Goal: Task Accomplishment & Management: Manage account settings

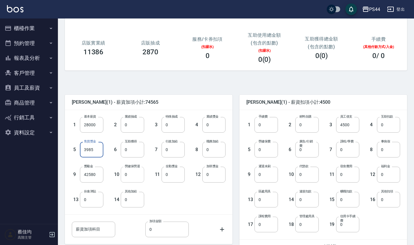
scroll to position [71, 0]
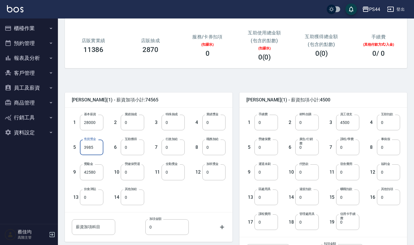
type input "3985"
click at [131, 210] on div "1 基本薪資 28000 基本薪資 2 業績抽成 0 業績抽成 3 特殊抽成 0 特殊抽成 4 業績獎金 0 業績獎金 5 售貨獎金 3985 售貨獎金 6 …" at bounding box center [149, 160] width 168 height 104
click at [176, 89] on div "黃雅雯 (1) - 薪資加項小計:74565 1 基本薪資 28000 基本薪資 2 業績抽成 0 業績抽成 3 特殊抽成 0 特殊抽成 4 業績獎金 0 業…" at bounding box center [145, 181] width 175 height 191
click at [264, 151] on input "0" at bounding box center [265, 148] width 23 height 16
type input "1698"
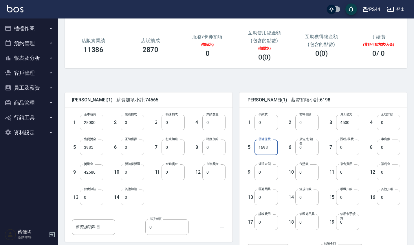
click at [387, 177] on input "0" at bounding box center [388, 173] width 23 height 16
click at [350, 123] on input "4500" at bounding box center [347, 123] width 23 height 16
type input "0"
click at [388, 176] on input "0" at bounding box center [388, 173] width 23 height 16
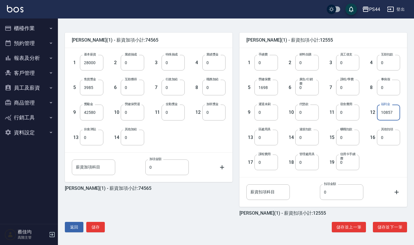
scroll to position [131, 0]
type input "10857"
click at [97, 229] on button "儲存" at bounding box center [95, 227] width 19 height 11
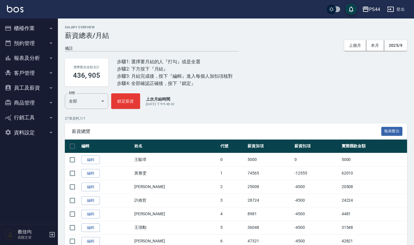
click at [97, 229] on link "編輯" at bounding box center [90, 228] width 19 height 9
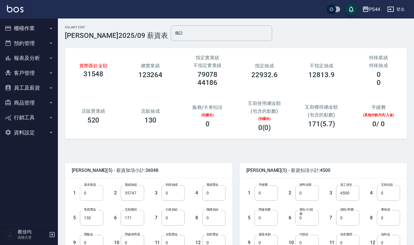
click at [87, 197] on input "0" at bounding box center [91, 194] width 23 height 16
type input "28000"
click at [136, 196] on input "35747" at bounding box center [132, 194] width 23 height 16
type input "0"
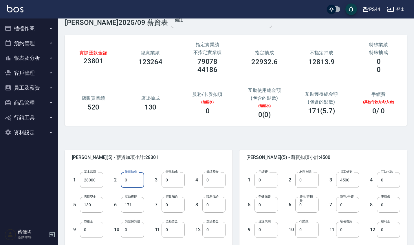
scroll to position [23, 0]
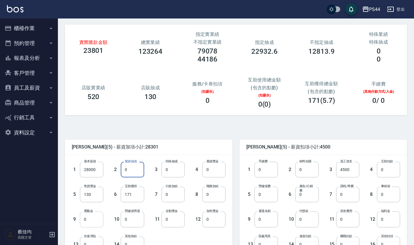
click at [90, 219] on input "0" at bounding box center [91, 220] width 23 height 16
type input "7747"
click at [136, 195] on input "171" at bounding box center [132, 195] width 23 height 16
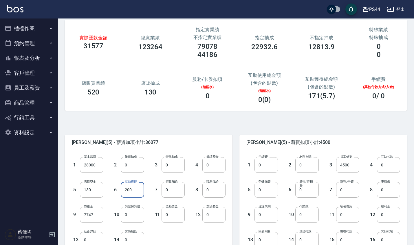
type input "200"
click at [263, 191] on input "0" at bounding box center [265, 190] width 23 height 16
type input "1203"
click at [385, 218] on input "0" at bounding box center [388, 215] width 23 height 16
type input "9413"
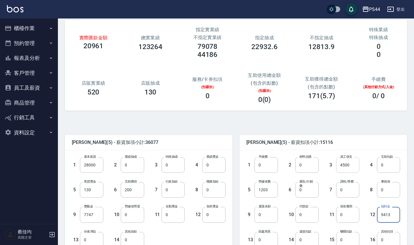
click at [353, 169] on input "4500" at bounding box center [347, 165] width 23 height 16
type input "0"
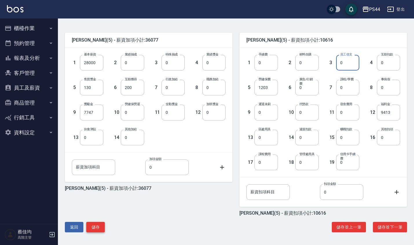
scroll to position [131, 0]
click at [101, 227] on button "儲存" at bounding box center [95, 227] width 19 height 11
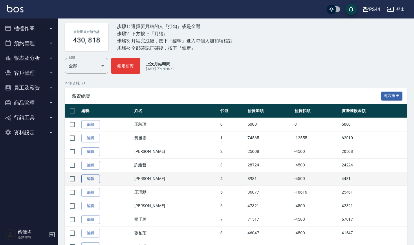
scroll to position [35, 0]
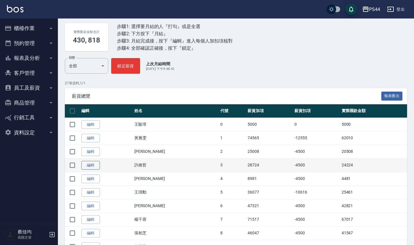
click at [94, 166] on link "編輯" at bounding box center [90, 165] width 19 height 9
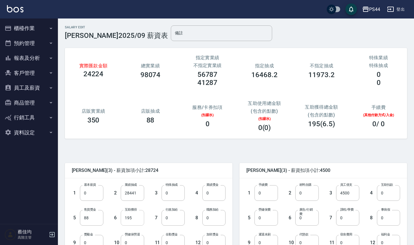
click at [135, 221] on input "195" at bounding box center [132, 218] width 23 height 16
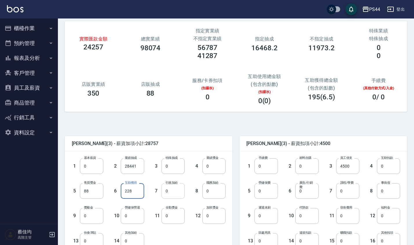
scroll to position [27, 0]
type input "228"
click at [264, 192] on input "0" at bounding box center [265, 191] width 23 height 16
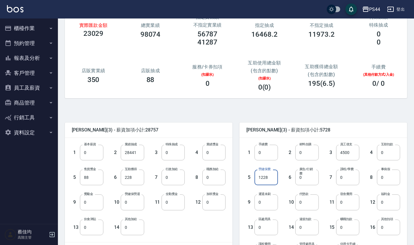
scroll to position [66, 0]
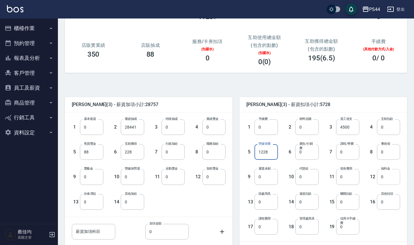
type input "1228"
click at [388, 180] on input "0" at bounding box center [388, 177] width 23 height 16
type input "9697"
click at [351, 128] on input "4500" at bounding box center [347, 128] width 23 height 16
type input "0"
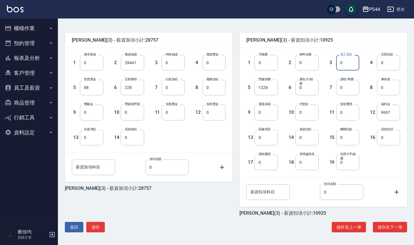
scroll to position [131, 0]
click at [102, 228] on button "儲存" at bounding box center [95, 227] width 19 height 11
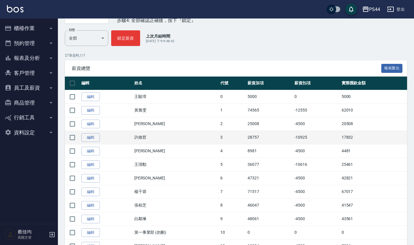
scroll to position [71, 0]
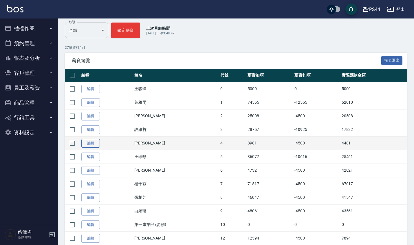
click at [89, 142] on link "編輯" at bounding box center [90, 143] width 19 height 9
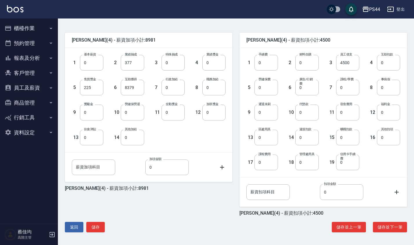
scroll to position [131, 0]
click at [101, 230] on button "儲存" at bounding box center [95, 227] width 19 height 11
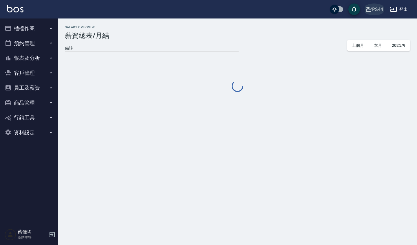
click at [380, 7] on div "PS44" at bounding box center [377, 9] width 11 height 7
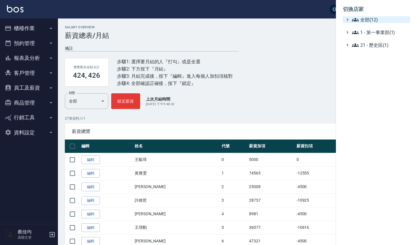
click at [362, 18] on span "全部(12)" at bounding box center [380, 19] width 56 height 7
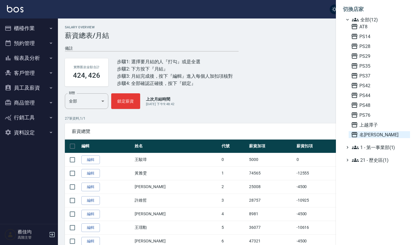
click at [372, 132] on span "名[PERSON_NAME]" at bounding box center [379, 134] width 57 height 7
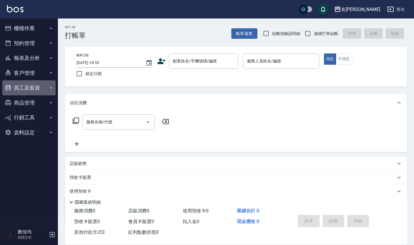
click at [19, 90] on button "員工及薪資" at bounding box center [28, 87] width 53 height 15
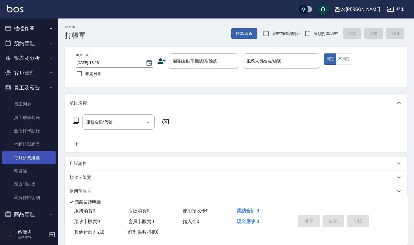
click at [33, 155] on link "每月薪資維護" at bounding box center [28, 157] width 53 height 13
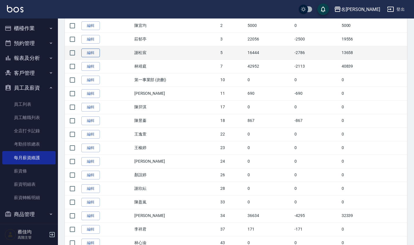
scroll to position [161, 0]
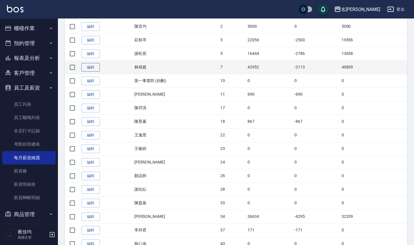
click at [86, 67] on link "編輯" at bounding box center [90, 67] width 19 height 9
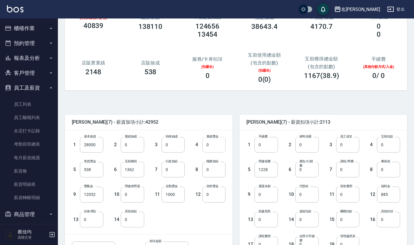
scroll to position [57, 0]
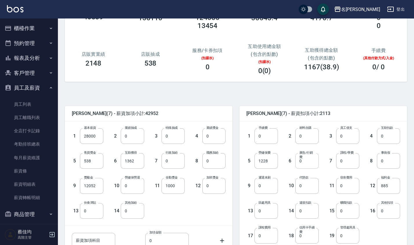
click at [315, 165] on input "0" at bounding box center [306, 161] width 23 height 16
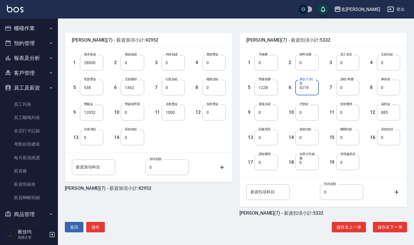
scroll to position [131, 0]
type input "3219"
click at [92, 225] on button "儲存" at bounding box center [95, 227] width 19 height 11
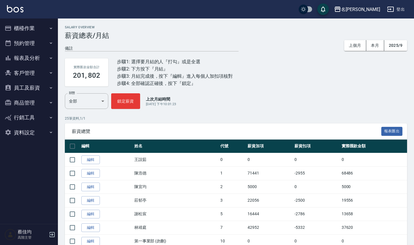
click at [368, 8] on div "名留沙鹿" at bounding box center [360, 9] width 39 height 7
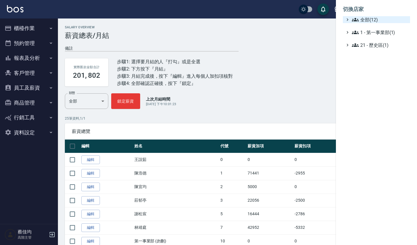
click at [363, 19] on span "全部(12)" at bounding box center [380, 19] width 56 height 7
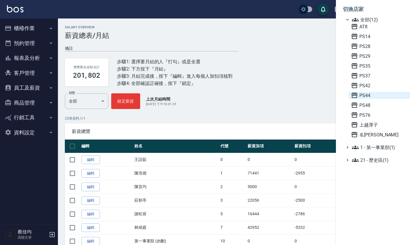
click at [366, 97] on span "PS44" at bounding box center [379, 95] width 57 height 7
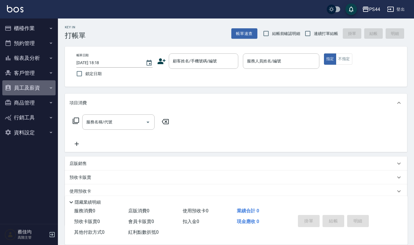
click at [27, 91] on button "員工及薪資" at bounding box center [28, 87] width 53 height 15
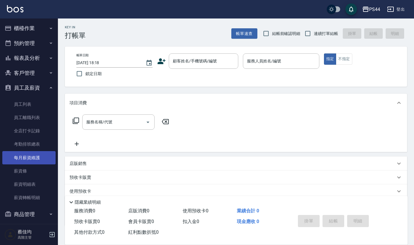
click at [33, 156] on link "每月薪資維護" at bounding box center [28, 157] width 53 height 13
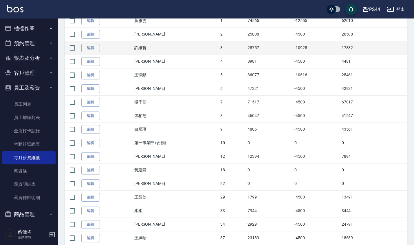
scroll to position [153, 0]
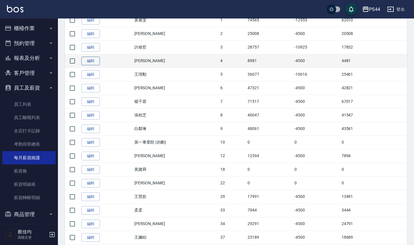
click at [95, 60] on link "編輯" at bounding box center [90, 61] width 19 height 9
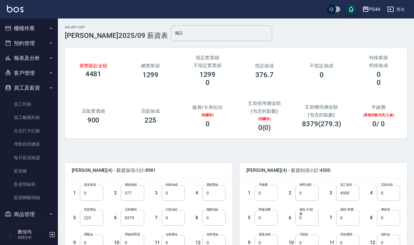
click at [272, 195] on input "0" at bounding box center [265, 194] width 23 height 16
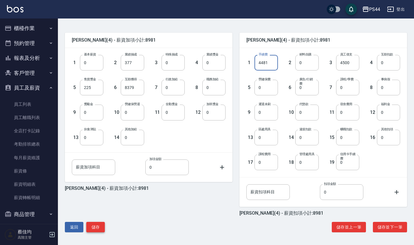
scroll to position [131, 0]
type input "4481"
click at [100, 223] on button "儲存" at bounding box center [95, 227] width 19 height 11
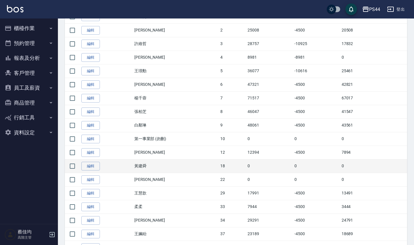
scroll to position [156, 0]
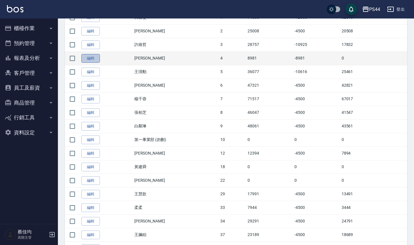
click at [90, 60] on link "編輯" at bounding box center [90, 58] width 19 height 9
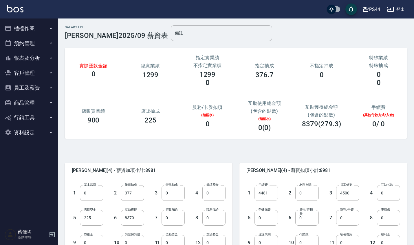
click at [271, 194] on input "4481" at bounding box center [265, 194] width 23 height 16
type input "0"
click at [135, 198] on input "377" at bounding box center [132, 194] width 23 height 16
type input "0"
click at [267, 218] on input "0" at bounding box center [265, 218] width 23 height 16
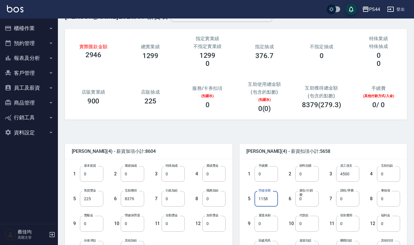
scroll to position [22, 0]
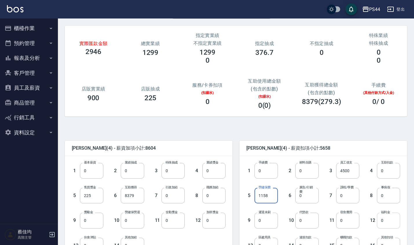
type input "1158"
click at [389, 219] on input "0" at bounding box center [388, 221] width 23 height 16
type input "7465"
click at [352, 171] on input "4500" at bounding box center [347, 171] width 23 height 16
type input "0"
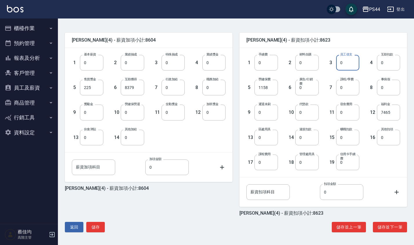
scroll to position [131, 0]
click at [94, 225] on button "儲存" at bounding box center [95, 227] width 19 height 11
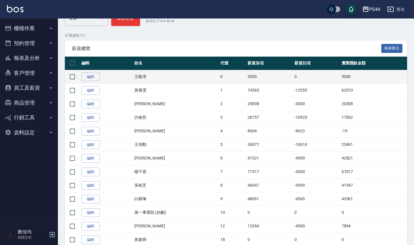
scroll to position [84, 0]
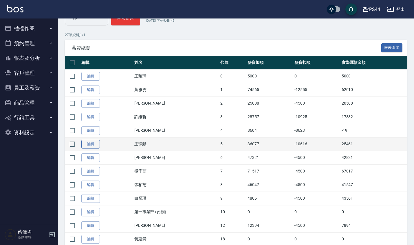
click at [92, 146] on link "編輯" at bounding box center [90, 144] width 19 height 9
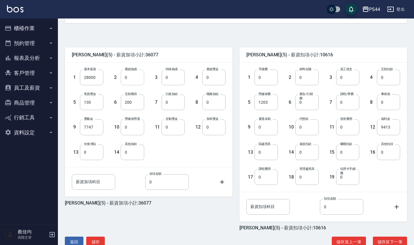
scroll to position [129, 0]
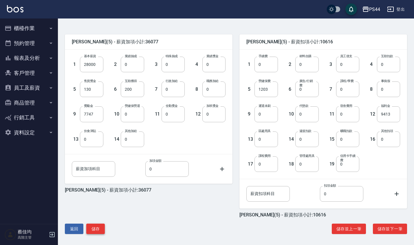
click at [94, 225] on button "儲存" at bounding box center [95, 229] width 19 height 11
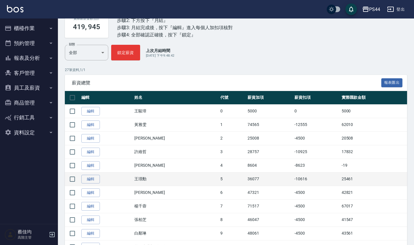
scroll to position [50, 0]
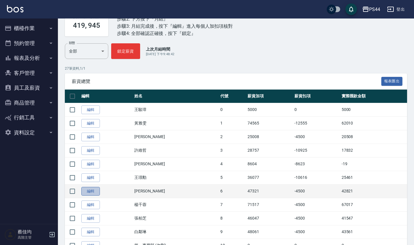
click at [89, 191] on link "編輯" at bounding box center [90, 191] width 19 height 9
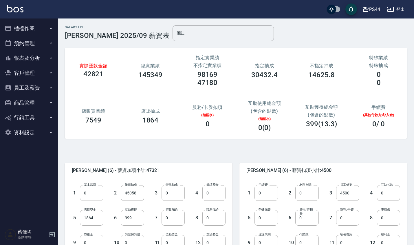
click at [91, 192] on input "0" at bounding box center [91, 194] width 23 height 16
type input "28000"
click at [137, 194] on input "45058" at bounding box center [132, 194] width 23 height 16
type input "0"
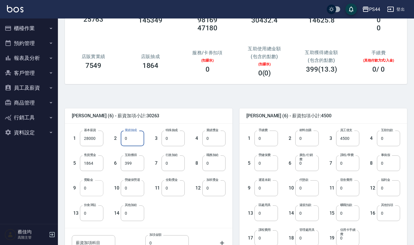
scroll to position [58, 0]
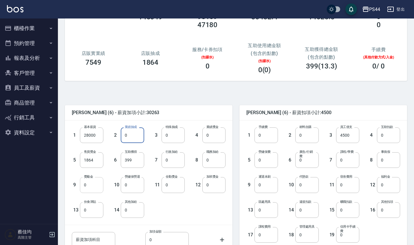
click at [91, 188] on input "0" at bounding box center [91, 185] width 23 height 16
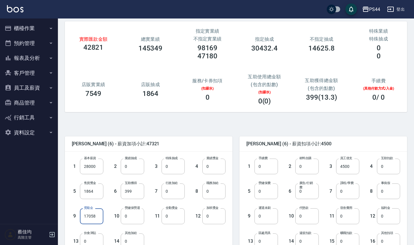
scroll to position [32, 0]
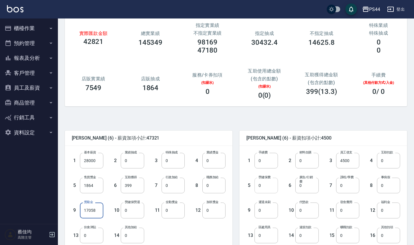
type input "17058"
click at [271, 188] on input "0" at bounding box center [265, 186] width 23 height 16
type input "1228"
click at [390, 212] on input "0" at bounding box center [388, 211] width 23 height 16
type input "8483"
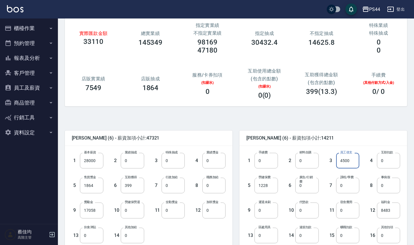
click at [353, 161] on input "4500" at bounding box center [347, 161] width 23 height 16
type input "0"
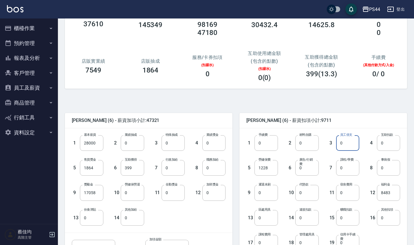
scroll to position [54, 0]
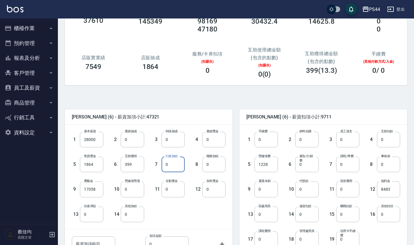
click at [178, 170] on input "0" at bounding box center [172, 165] width 23 height 16
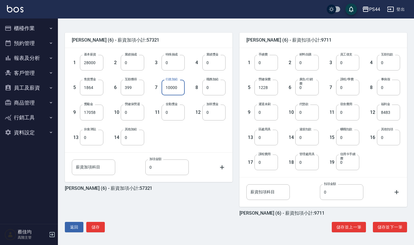
scroll to position [131, 0]
type input "10000"
click at [97, 228] on button "儲存" at bounding box center [95, 227] width 19 height 11
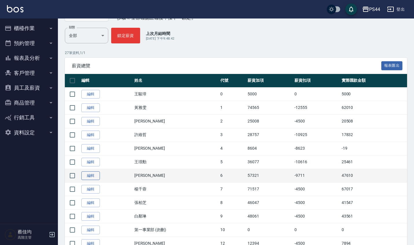
scroll to position [67, 0]
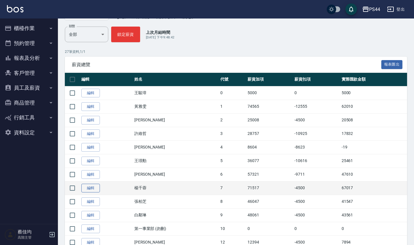
click at [87, 188] on link "編輯" at bounding box center [90, 188] width 19 height 9
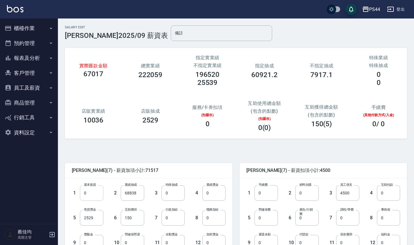
click at [94, 193] on input "0" at bounding box center [91, 194] width 23 height 16
type input "28000"
click at [141, 195] on input "68838" at bounding box center [132, 194] width 23 height 16
type input "0"
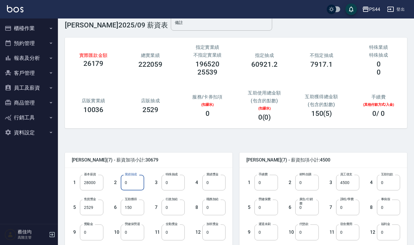
scroll to position [14, 0]
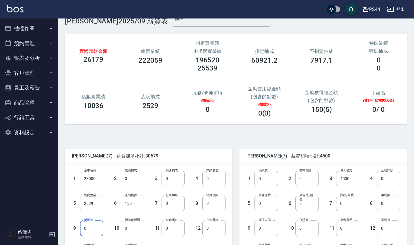
click at [91, 232] on input "0" at bounding box center [91, 229] width 23 height 16
type input "40838"
click at [139, 204] on input "150" at bounding box center [132, 204] width 23 height 16
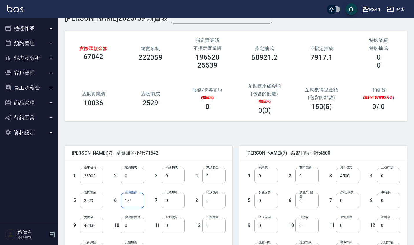
scroll to position [19, 0]
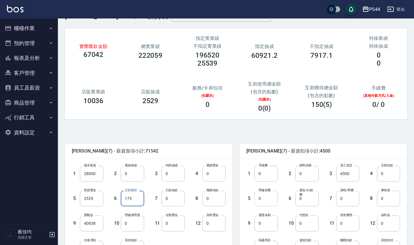
type input "175"
click at [265, 199] on input "0" at bounding box center [265, 199] width 23 height 16
type input "1228"
click at [391, 225] on input "0" at bounding box center [388, 224] width 23 height 16
type input "10293"
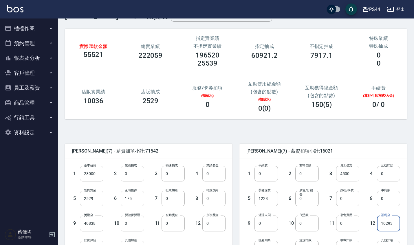
click at [351, 173] on input "4500" at bounding box center [347, 174] width 23 height 16
type input "0"
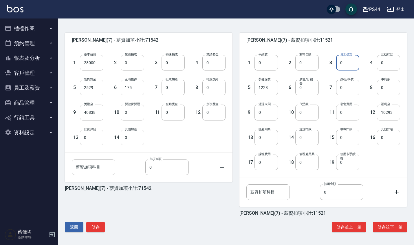
scroll to position [131, 0]
click at [96, 229] on button "儲存" at bounding box center [95, 227] width 19 height 11
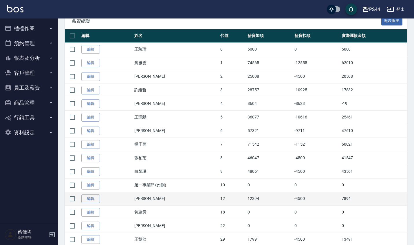
scroll to position [111, 0]
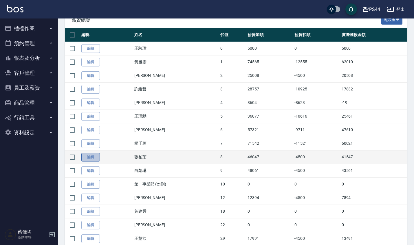
click at [96, 157] on link "編輯" at bounding box center [90, 157] width 19 height 9
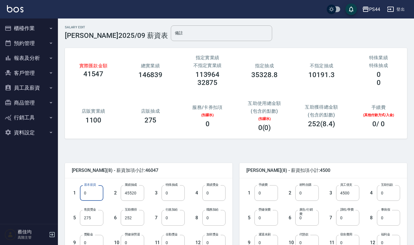
click at [96, 196] on input "0" at bounding box center [91, 194] width 23 height 16
type input "28000"
click at [137, 195] on input "45520" at bounding box center [132, 194] width 23 height 16
type input "0"
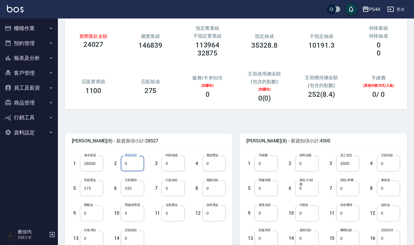
click at [93, 216] on input "0" at bounding box center [91, 214] width 23 height 16
type input "14583"
click at [175, 189] on input "0" at bounding box center [172, 189] width 23 height 16
type input "5000"
click at [133, 192] on input "252" at bounding box center [132, 189] width 23 height 16
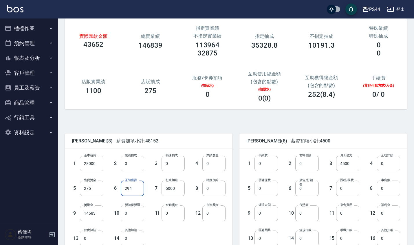
type input "294"
click at [267, 191] on input "0" at bounding box center [265, 189] width 23 height 16
type input "1228"
click at [385, 213] on input "0" at bounding box center [388, 214] width 23 height 16
type input "9700"
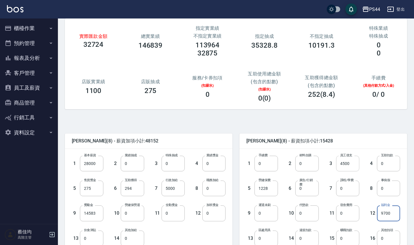
click at [354, 166] on input "4500" at bounding box center [347, 164] width 23 height 16
type input "0"
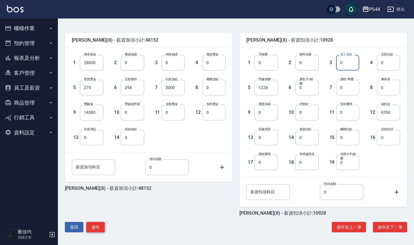
scroll to position [131, 0]
click at [96, 224] on button "儲存" at bounding box center [95, 227] width 19 height 11
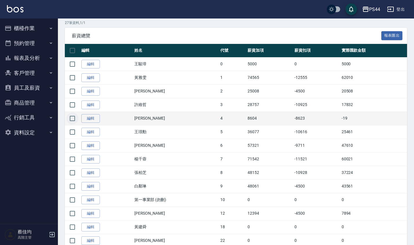
scroll to position [96, 0]
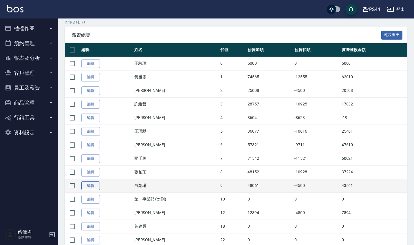
click at [90, 184] on link "編輯" at bounding box center [90, 186] width 19 height 9
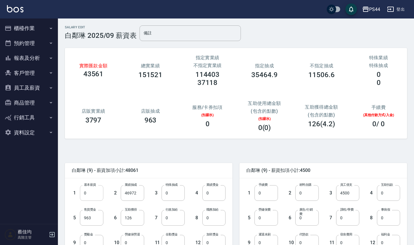
click at [95, 194] on input "0" at bounding box center [91, 194] width 23 height 16
type input "28000"
click at [137, 197] on input "46972" at bounding box center [132, 194] width 23 height 16
type input "0"
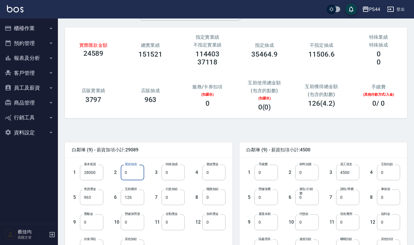
scroll to position [21, 0]
click at [90, 222] on input "0" at bounding box center [91, 222] width 23 height 16
type input "18972"
click at [137, 196] on input "126" at bounding box center [132, 198] width 23 height 16
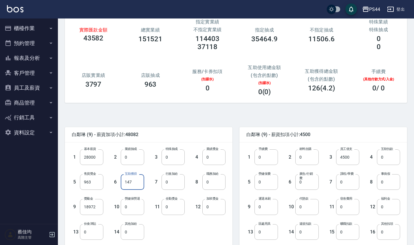
scroll to position [39, 0]
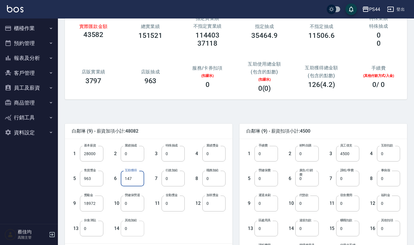
type input "147"
click at [133, 232] on input "0" at bounding box center [132, 229] width 23 height 16
type input "14295"
click at [265, 183] on input "0" at bounding box center [265, 179] width 23 height 16
type input "2168"
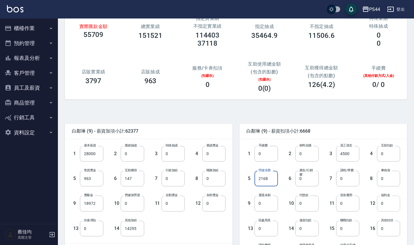
click at [387, 204] on input "0" at bounding box center [388, 204] width 23 height 16
type input "7366"
click at [350, 150] on input "4500" at bounding box center [347, 154] width 23 height 16
click at [352, 153] on input "4500" at bounding box center [347, 154] width 23 height 16
type input "0"
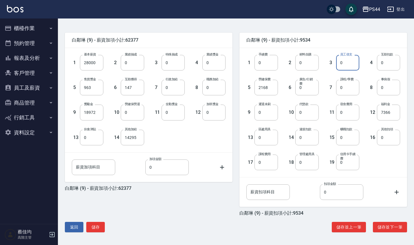
scroll to position [131, 0]
click at [96, 229] on button "儲存" at bounding box center [95, 227] width 19 height 11
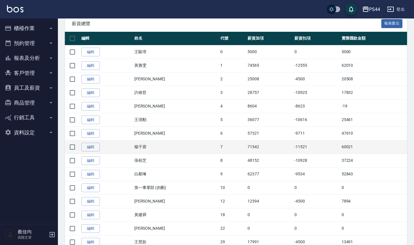
scroll to position [111, 0]
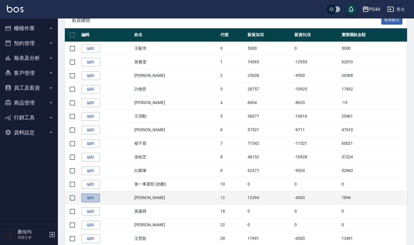
click at [89, 197] on link "編輯" at bounding box center [90, 198] width 19 height 9
click at [89, 197] on div "Salary Overview 薪資總表/月結 備註 x 上個月 本月 2025/9 實際匯款金額合計 422, 697 步驟1: 選擇要月結的人『打勾』或是…" at bounding box center [207, 158] width 414 height 539
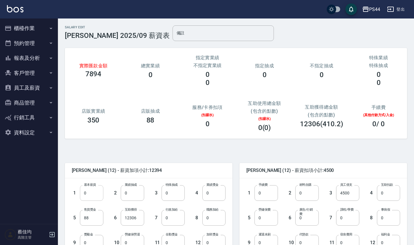
click at [91, 194] on input "0" at bounding box center [91, 194] width 23 height 16
type input "28590"
click at [137, 217] on input "12306" at bounding box center [132, 218] width 23 height 16
type input "0"
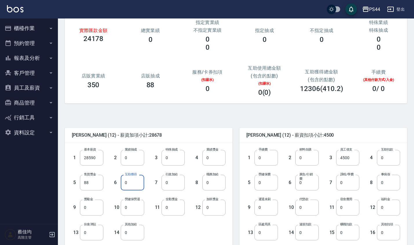
scroll to position [41, 0]
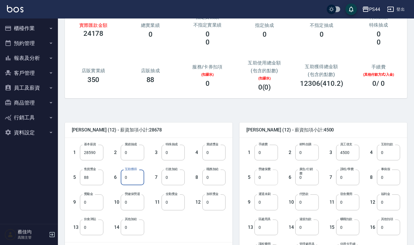
click at [263, 180] on input "0" at bounding box center [265, 178] width 23 height 16
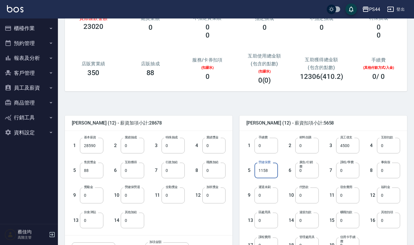
scroll to position [52, 0]
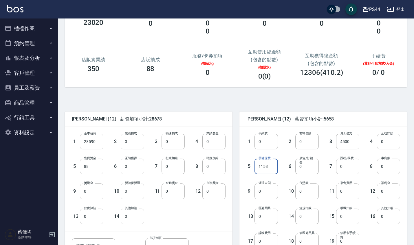
type input "1158"
click at [350, 172] on input "0" at bounding box center [347, 167] width 23 height 16
type input "4996"
click at [352, 142] on input "4500" at bounding box center [347, 142] width 23 height 16
type input "0"
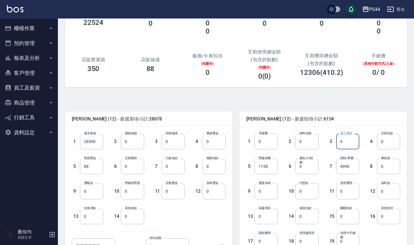
click at [390, 197] on input "0" at bounding box center [388, 192] width 23 height 16
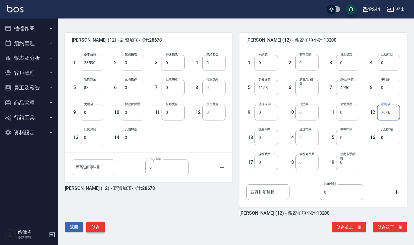
scroll to position [131, 0]
type input "7046"
click at [97, 226] on button "儲存" at bounding box center [95, 227] width 19 height 11
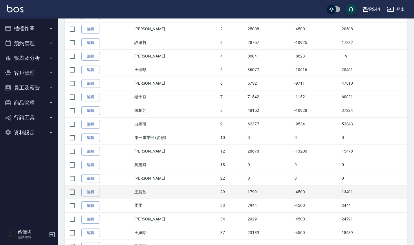
scroll to position [159, 0]
click at [93, 190] on link "編輯" at bounding box center [90, 192] width 19 height 9
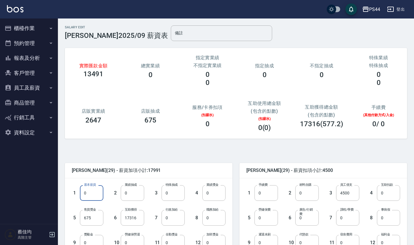
click at [92, 198] on input "0" at bounding box center [91, 194] width 23 height 16
type input "28590"
click at [138, 217] on input "17316" at bounding box center [132, 218] width 23 height 16
type input "0"
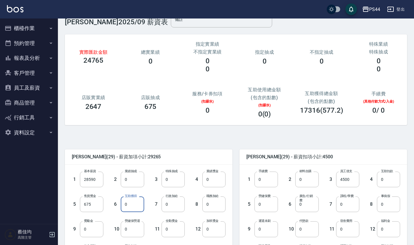
scroll to position [14, 0]
click at [346, 206] on input "0" at bounding box center [347, 205] width 23 height 16
type input "1656"
click at [349, 182] on input "4500" at bounding box center [347, 180] width 23 height 16
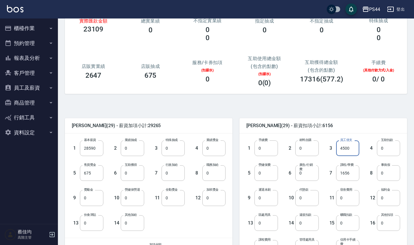
scroll to position [50, 0]
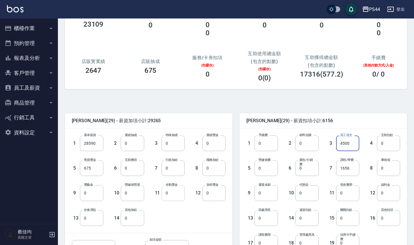
click at [178, 196] on input "0" at bounding box center [172, 194] width 23 height 16
type input "1000"
click at [350, 144] on input "4500" at bounding box center [347, 144] width 23 height 16
type input "0"
click at [388, 197] on input "0" at bounding box center [388, 194] width 23 height 16
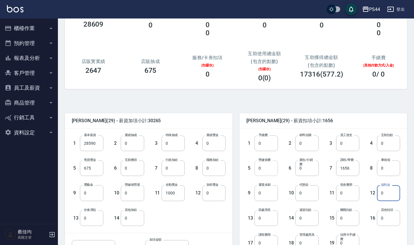
click at [267, 170] on input "0" at bounding box center [265, 169] width 23 height 16
type input "1158"
click at [392, 196] on input "0" at bounding box center [388, 194] width 23 height 16
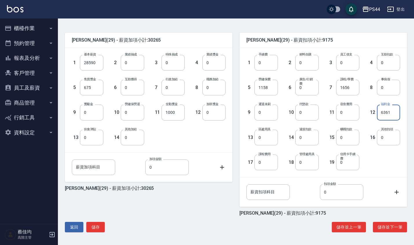
scroll to position [131, 0]
type input "6361"
click at [98, 227] on button "儲存" at bounding box center [95, 227] width 19 height 11
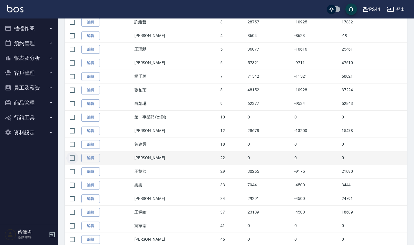
scroll to position [180, 0]
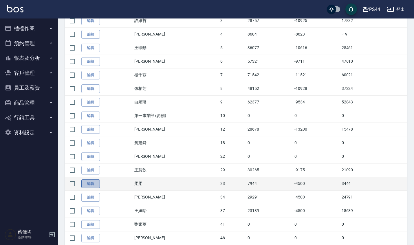
click at [87, 185] on link "編輯" at bounding box center [90, 184] width 19 height 9
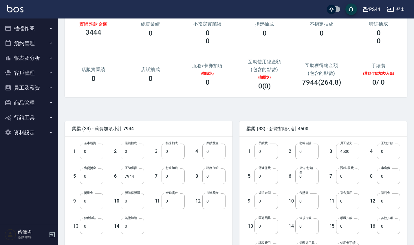
scroll to position [45, 0]
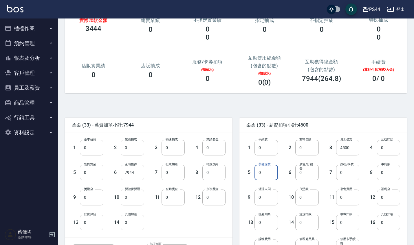
click at [265, 172] on input "0" at bounding box center [265, 173] width 23 height 16
type input "720"
click at [386, 197] on input "0" at bounding box center [388, 198] width 23 height 16
type input "6776"
click at [352, 150] on input "4500" at bounding box center [347, 148] width 23 height 16
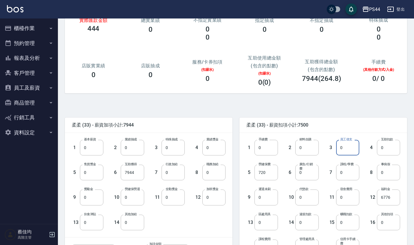
type input "0"
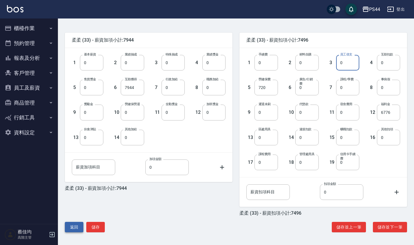
scroll to position [131, 0]
click at [101, 229] on button "儲存" at bounding box center [95, 227] width 19 height 11
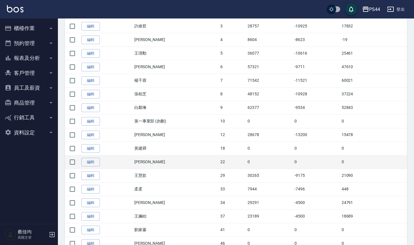
scroll to position [176, 0]
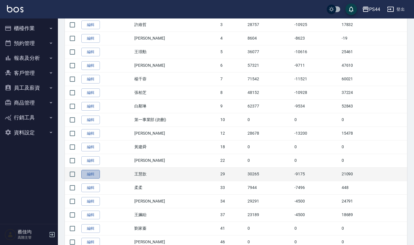
click at [96, 173] on link "編輯" at bounding box center [90, 174] width 19 height 9
click at [96, 173] on div "Salary Overview 薪資總表/月結 備註 x 上個月 本月 2025/9 實際匯款金額合計 434, 884 步驟1: 選擇要月結的人『打勾』或是…" at bounding box center [207, 93] width 414 height 539
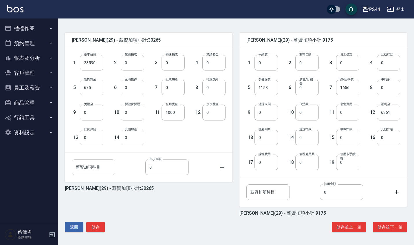
scroll to position [131, 0]
click at [97, 227] on button "儲存" at bounding box center [95, 227] width 19 height 11
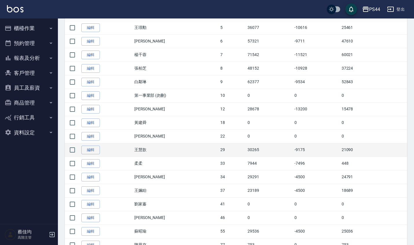
scroll to position [200, 0]
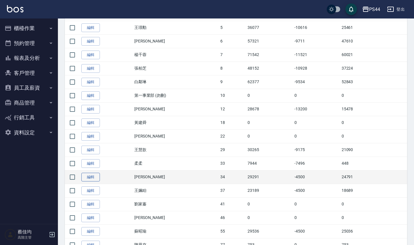
click at [95, 179] on link "編輯" at bounding box center [90, 177] width 19 height 9
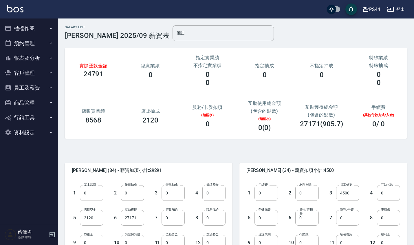
click at [92, 197] on input "0" at bounding box center [91, 194] width 23 height 16
type input "28000"
click at [140, 218] on input "27171" at bounding box center [132, 218] width 23 height 16
type input "0"
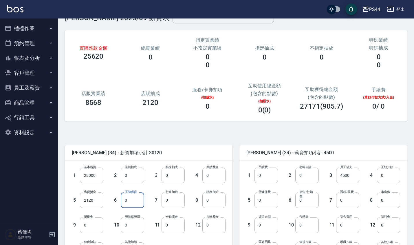
scroll to position [26, 0]
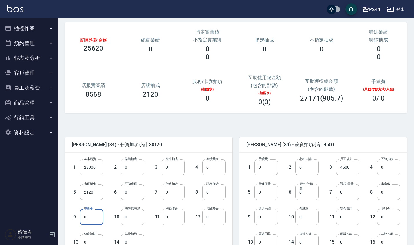
click at [96, 220] on input "0" at bounding box center [91, 218] width 23 height 16
type input "12171"
click at [263, 195] on input "0" at bounding box center [265, 193] width 23 height 16
type input "1158"
click at [388, 220] on input "0" at bounding box center [388, 218] width 23 height 16
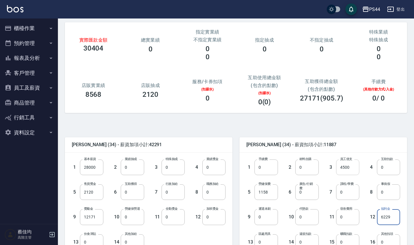
type input "6229"
click at [352, 168] on input "4500" at bounding box center [347, 168] width 23 height 16
type input "0"
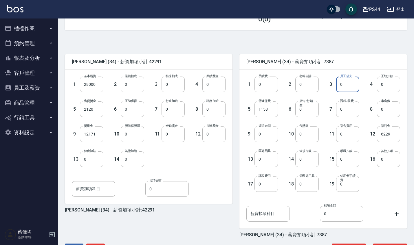
scroll to position [131, 0]
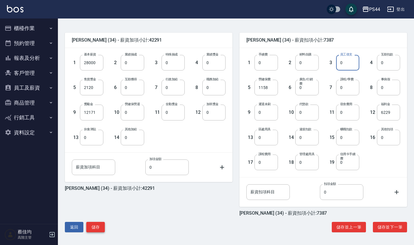
click at [94, 231] on button "儲存" at bounding box center [95, 227] width 19 height 11
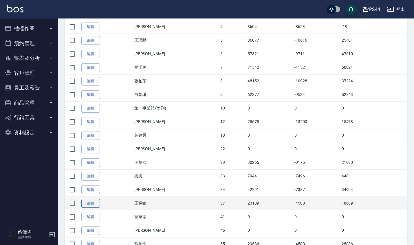
scroll to position [188, 0]
click at [95, 203] on link "編輯" at bounding box center [90, 203] width 19 height 9
click at [95, 203] on div "Salary Overview 薪資總表/月結 備註 x 上個月 本月 2025/9 實際匯款金額合計 444, 997 步驟1: 選擇要月結的人『打勾』或是…" at bounding box center [207, 81] width 414 height 539
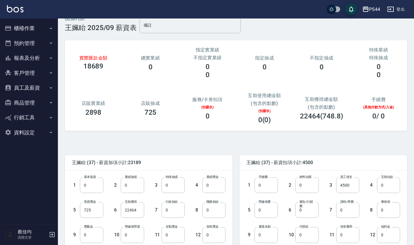
scroll to position [9, 0]
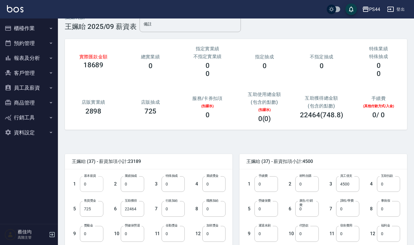
click at [92, 188] on input "0" at bounding box center [91, 185] width 23 height 16
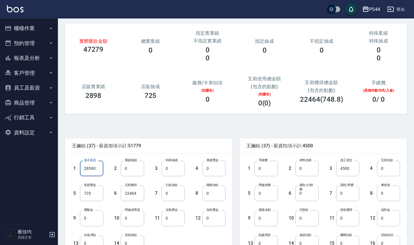
scroll to position [25, 0]
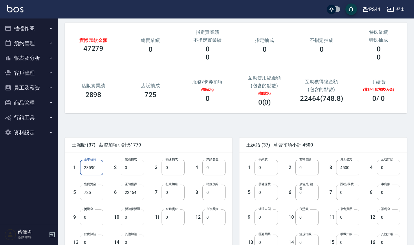
type input "28590"
click at [141, 195] on input "22464" at bounding box center [132, 193] width 23 height 16
type input "0"
click at [266, 196] on input "0" at bounding box center [265, 193] width 23 height 16
type input "1158"
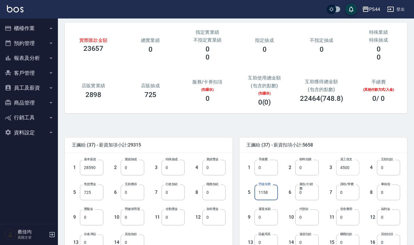
click at [352, 174] on input "4500" at bounding box center [347, 168] width 23 height 16
type input "0"
click at [387, 220] on input "0" at bounding box center [388, 218] width 23 height 16
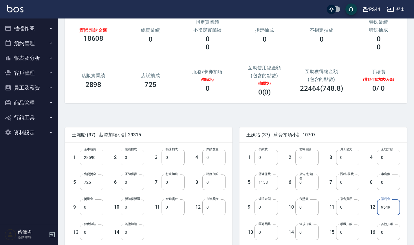
scroll to position [37, 0]
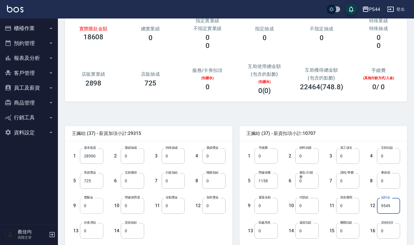
type input "9549"
click at [91, 208] on input "0" at bounding box center [91, 206] width 23 height 16
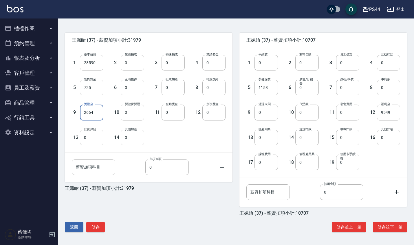
scroll to position [131, 0]
type input "2664"
click at [102, 229] on button "儲存" at bounding box center [95, 227] width 19 height 11
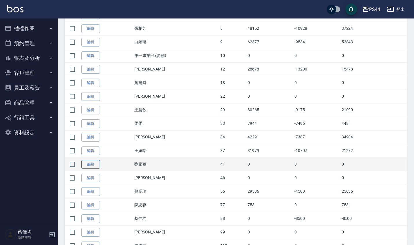
scroll to position [242, 0]
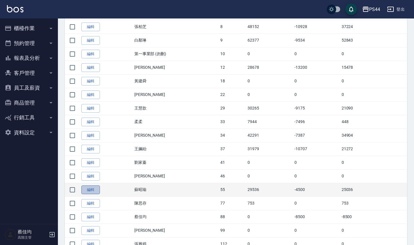
click at [98, 192] on link "編輯" at bounding box center [90, 190] width 19 height 9
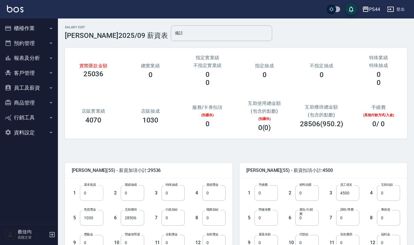
click at [95, 194] on input "0" at bounding box center [91, 194] width 23 height 16
type input "28590"
click at [141, 218] on input "28506" at bounding box center [132, 218] width 23 height 16
type input "0"
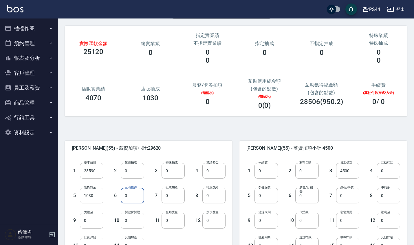
scroll to position [23, 0]
click at [94, 220] on input "0" at bounding box center [91, 221] width 23 height 16
type input "8715"
click at [266, 198] on input "0" at bounding box center [265, 196] width 23 height 16
type input "1160"
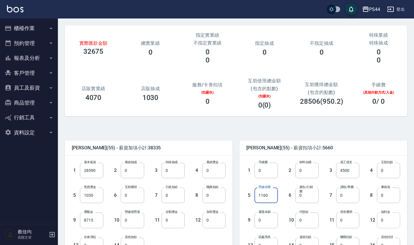
click at [389, 222] on input "0" at bounding box center [388, 221] width 23 height 16
type input "6431"
click at [352, 172] on input "4500" at bounding box center [347, 171] width 23 height 16
type input "0"
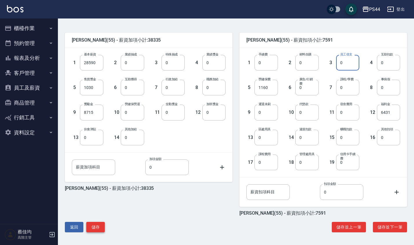
scroll to position [131, 0]
click at [102, 224] on button "儲存" at bounding box center [95, 227] width 19 height 11
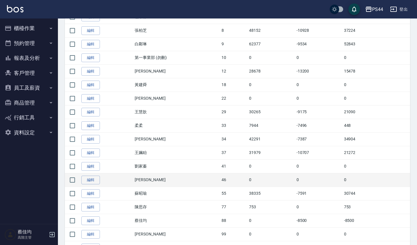
scroll to position [241, 0]
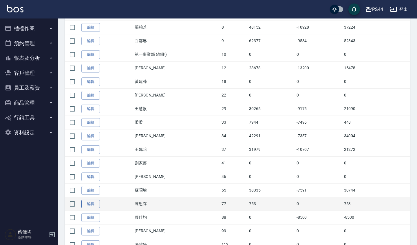
click at [93, 205] on link "編輯" at bounding box center [90, 204] width 19 height 9
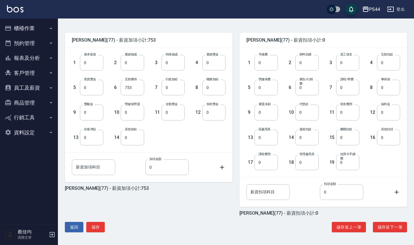
scroll to position [131, 0]
click at [76, 224] on button "返回" at bounding box center [74, 227] width 19 height 11
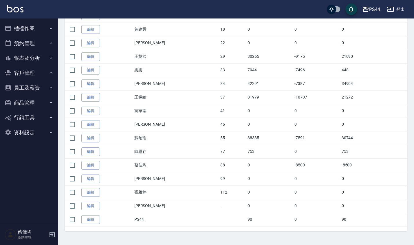
scroll to position [293, 0]
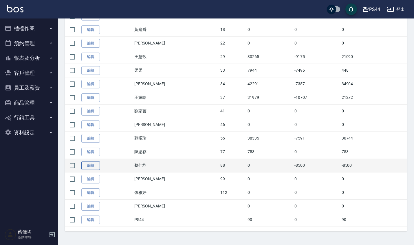
click at [86, 165] on link "編輯" at bounding box center [90, 165] width 19 height 9
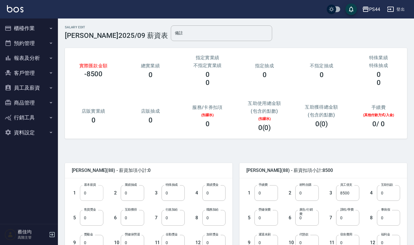
click at [99, 195] on input "0" at bounding box center [91, 194] width 23 height 16
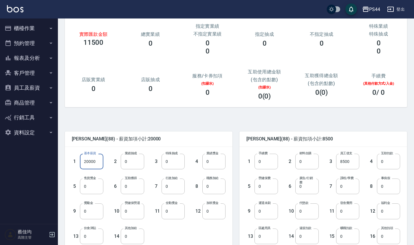
scroll to position [41, 0]
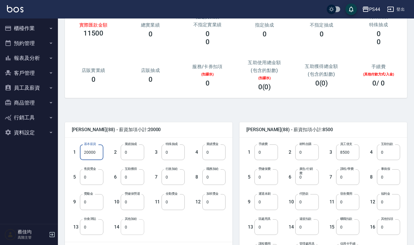
type input "20000"
click at [139, 229] on input "0" at bounding box center [132, 228] width 23 height 16
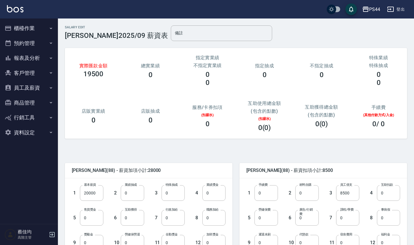
scroll to position [0, 0]
type input "8000"
click at [352, 192] on input "8500" at bounding box center [347, 194] width 23 height 16
type input "0"
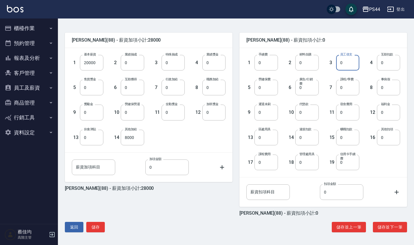
scroll to position [131, 0]
click at [96, 226] on button "儲存" at bounding box center [95, 227] width 19 height 11
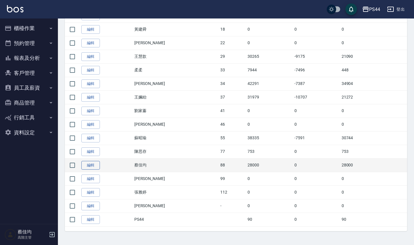
scroll to position [293, 0]
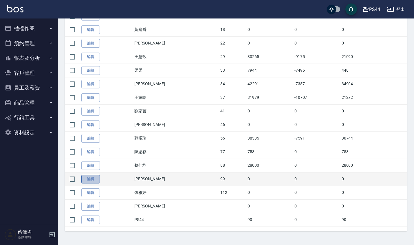
click at [91, 180] on link "編輯" at bounding box center [90, 179] width 19 height 9
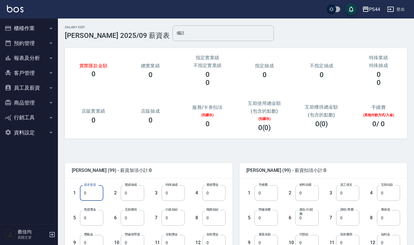
click at [93, 194] on input "0" at bounding box center [91, 194] width 23 height 16
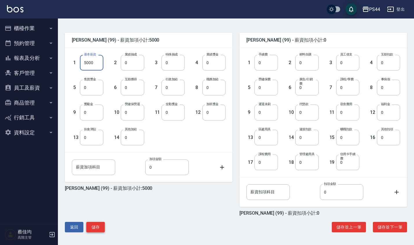
scroll to position [131, 0]
type input "5000"
click at [104, 223] on button "儲存" at bounding box center [95, 227] width 19 height 11
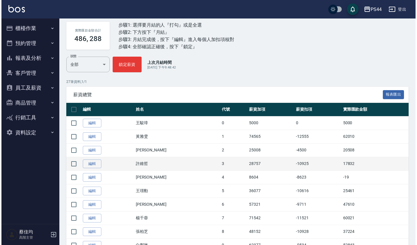
scroll to position [36, 0]
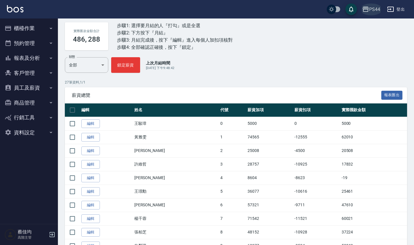
click at [372, 10] on div "PS44" at bounding box center [374, 9] width 11 height 7
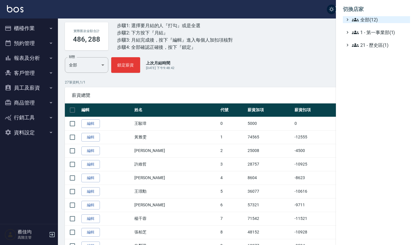
click at [363, 20] on span "全部(12)" at bounding box center [380, 19] width 56 height 7
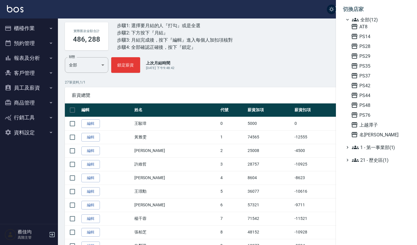
click at [293, 47] on div at bounding box center [208, 122] width 417 height 245
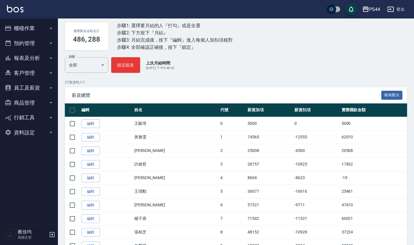
click at [293, 47] on div "實際匯款金額合計 486, 288 步驟1: 選擇要月結的人『打勾』或是全選 步驟2: 下方按下『月結』 步驟3: 月結完成後，按下『編輯』進入每個人加扣項核…" at bounding box center [236, 36] width 342 height 42
click at [371, 8] on div "PS44" at bounding box center [374, 9] width 11 height 7
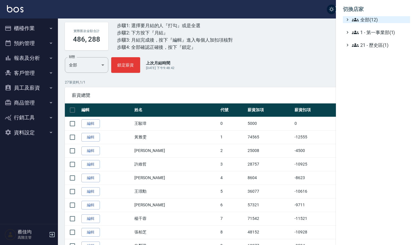
click at [366, 18] on span "全部(12)" at bounding box center [380, 19] width 56 height 7
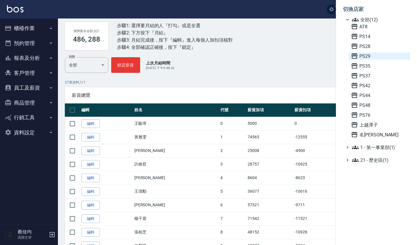
click at [365, 56] on span "PS29" at bounding box center [379, 56] width 57 height 7
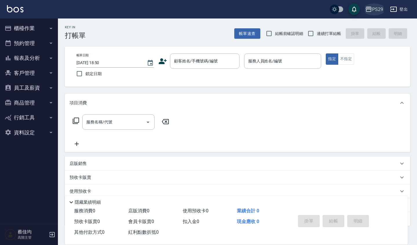
click at [379, 9] on div "PS29" at bounding box center [377, 9] width 11 height 7
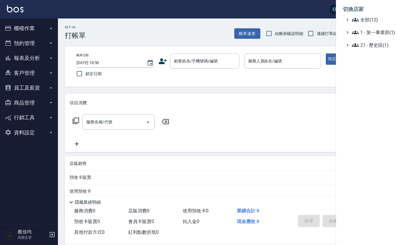
click at [38, 87] on div at bounding box center [208, 122] width 417 height 245
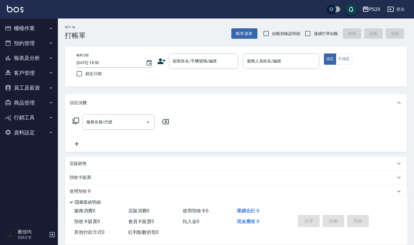
click at [36, 88] on button "員工及薪資" at bounding box center [28, 87] width 53 height 15
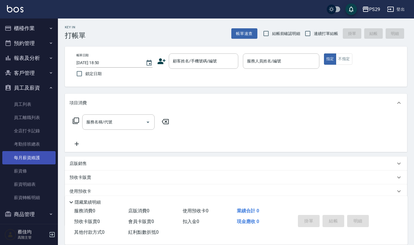
click at [33, 159] on link "每月薪資維護" at bounding box center [28, 157] width 53 height 13
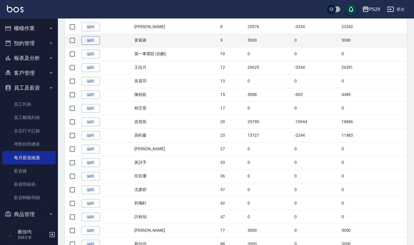
scroll to position [192, 0]
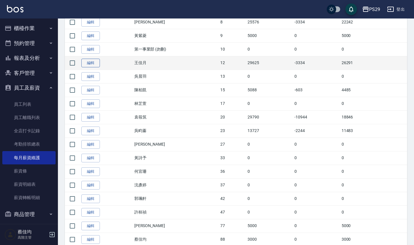
click at [87, 64] on link "編輯" at bounding box center [90, 63] width 19 height 9
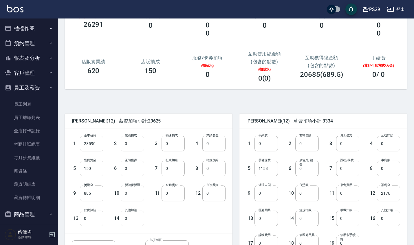
scroll to position [51, 0]
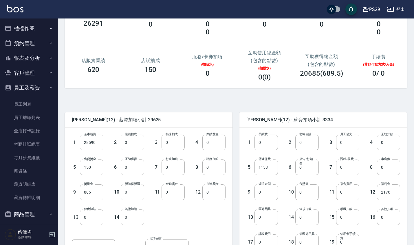
click at [351, 170] on input "0" at bounding box center [347, 168] width 23 height 16
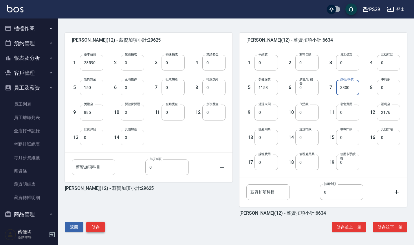
scroll to position [131, 0]
type input "3300"
click at [98, 226] on button "儲存" at bounding box center [95, 227] width 19 height 11
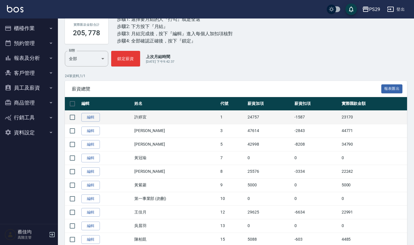
scroll to position [43, 0]
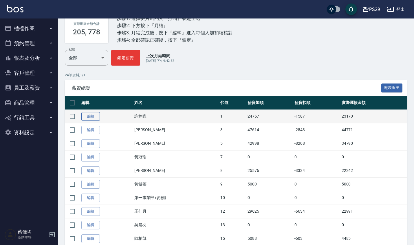
click at [85, 117] on link "編輯" at bounding box center [90, 116] width 19 height 9
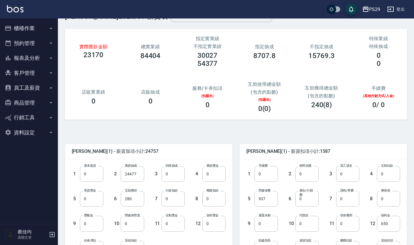
scroll to position [20, 0]
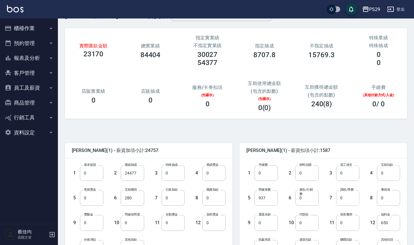
click at [349, 201] on input "0" at bounding box center [347, 198] width 23 height 16
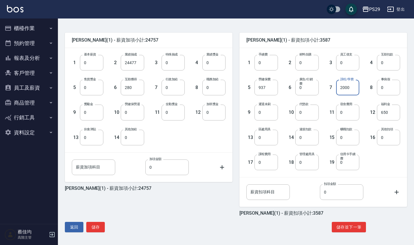
scroll to position [131, 0]
type input "2000"
click at [94, 227] on button "儲存" at bounding box center [95, 227] width 19 height 11
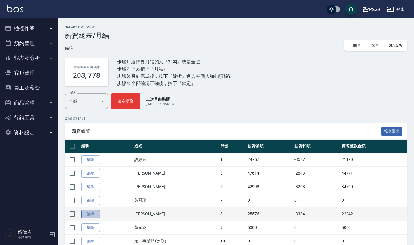
click at [92, 214] on link "編輯" at bounding box center [90, 214] width 19 height 9
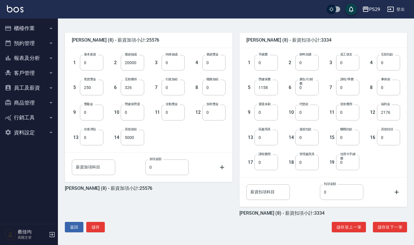
scroll to position [131, 0]
click at [94, 229] on button "儲存" at bounding box center [95, 227] width 19 height 11
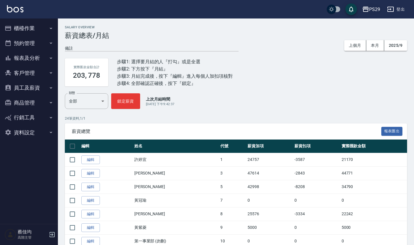
click at [378, 8] on div "PS29" at bounding box center [374, 9] width 11 height 7
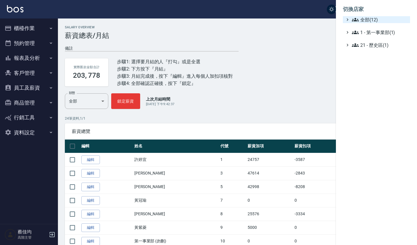
click at [367, 22] on span "全部(12)" at bounding box center [380, 19] width 56 height 7
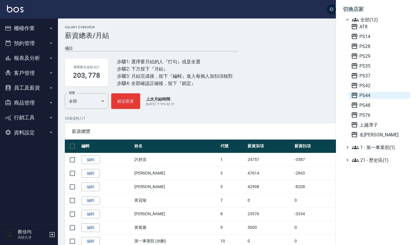
click at [369, 98] on span "PS44" at bounding box center [379, 95] width 57 height 7
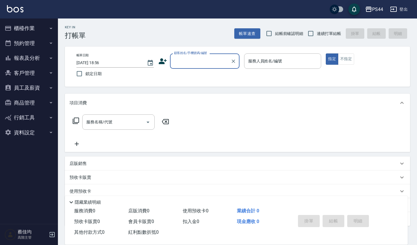
click at [29, 87] on button "員工及薪資" at bounding box center [28, 87] width 53 height 15
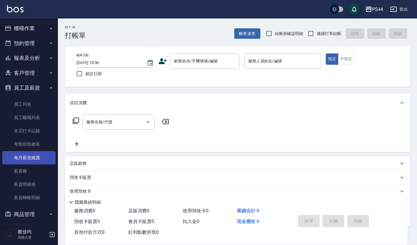
click at [33, 158] on link "每月薪資維護" at bounding box center [28, 157] width 53 height 13
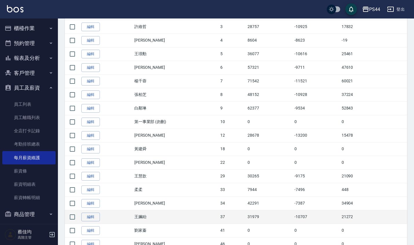
scroll to position [177, 0]
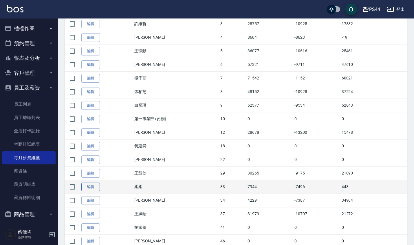
click at [92, 186] on link "編輯" at bounding box center [90, 187] width 19 height 9
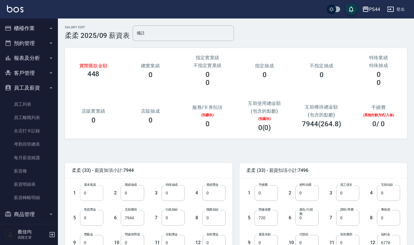
click at [90, 194] on input "0" at bounding box center [91, 194] width 23 height 16
type input "12000"
click at [140, 219] on input "7944" at bounding box center [132, 218] width 23 height 16
click at [102, 197] on input "12000" at bounding box center [91, 194] width 23 height 16
click at [138, 221] on input "7944" at bounding box center [132, 218] width 23 height 16
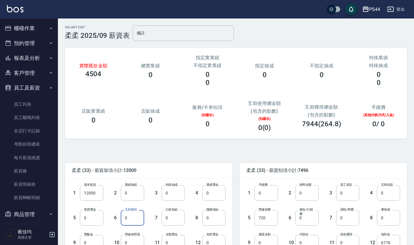
type input "0"
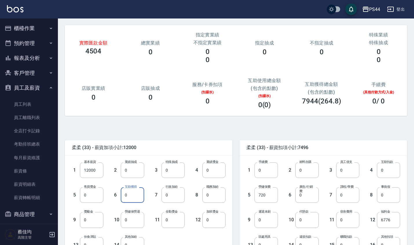
scroll to position [34, 0]
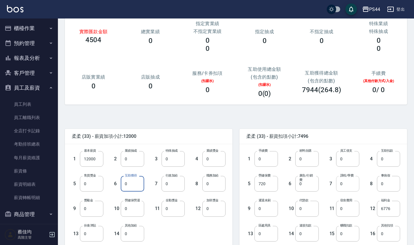
click at [349, 188] on input "0" at bounding box center [347, 184] width 23 height 16
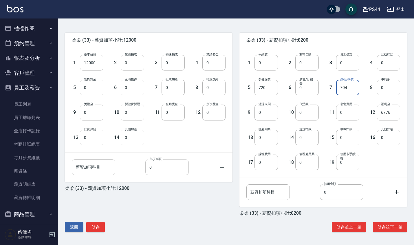
scroll to position [131, 0]
type input "704"
click at [93, 226] on button "儲存" at bounding box center [95, 227] width 19 height 11
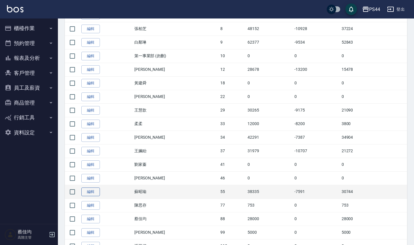
scroll to position [240, 0]
click at [91, 195] on link "編輯" at bounding box center [90, 192] width 19 height 9
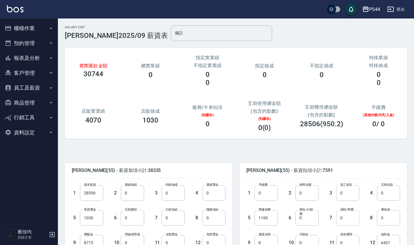
click at [350, 219] on input "0" at bounding box center [347, 218] width 23 height 16
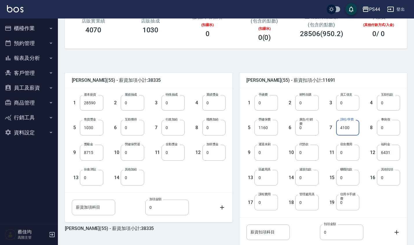
scroll to position [121, 0]
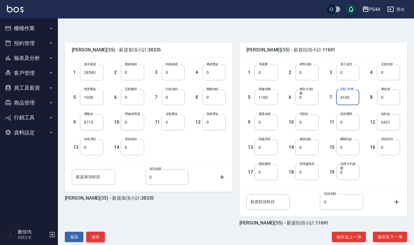
type input "4100"
click at [98, 235] on button "儲存" at bounding box center [95, 237] width 19 height 11
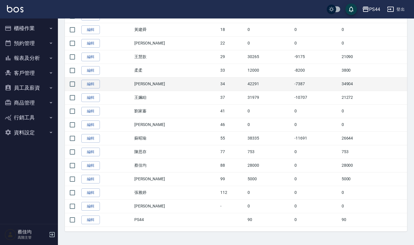
scroll to position [268, 0]
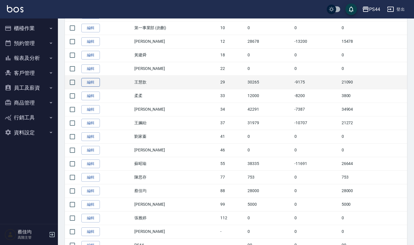
click at [94, 82] on link "編輯" at bounding box center [90, 82] width 19 height 9
click at [94, 82] on div "Salary Overview 薪資總表/月結 備註 x 上個月 本月 2025/9 實際匯款金額合計 485, 540 步驟1: 選擇要月結的人『打勾』或是…" at bounding box center [207, 1] width 414 height 539
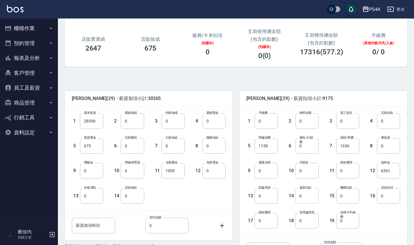
scroll to position [73, 0]
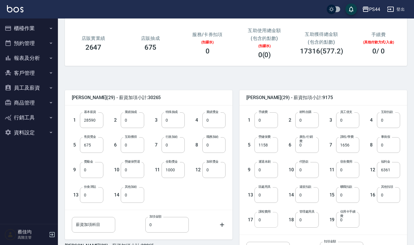
click at [267, 224] on input "0" at bounding box center [265, 220] width 23 height 16
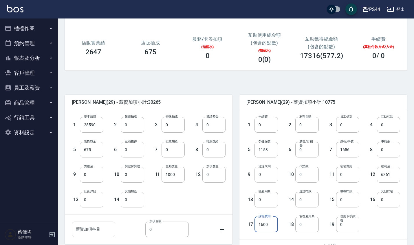
scroll to position [71, 0]
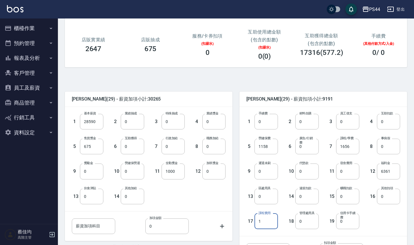
type input "0"
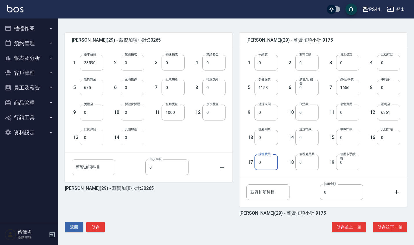
scroll to position [131, 0]
click at [98, 227] on button "儲存" at bounding box center [95, 227] width 19 height 11
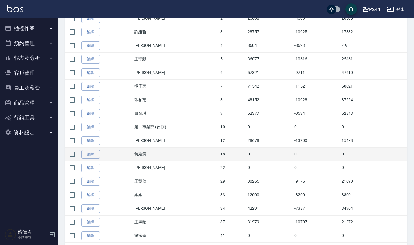
scroll to position [168, 0]
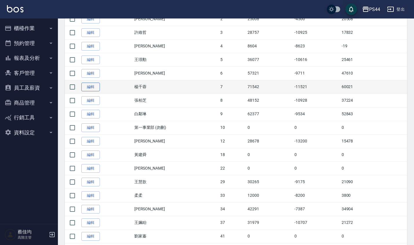
click at [95, 89] on link "編輯" at bounding box center [90, 87] width 19 height 9
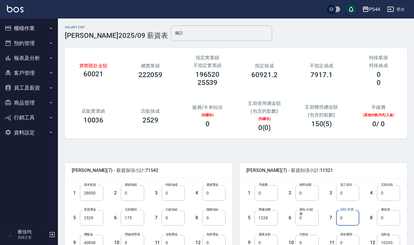
click at [350, 220] on input "0" at bounding box center [347, 218] width 23 height 16
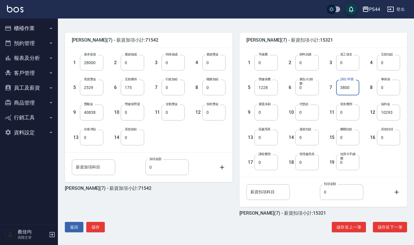
scroll to position [131, 0]
type input "3800"
click at [96, 229] on button "儲存" at bounding box center [95, 227] width 19 height 11
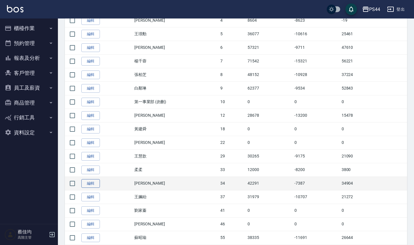
scroll to position [196, 0]
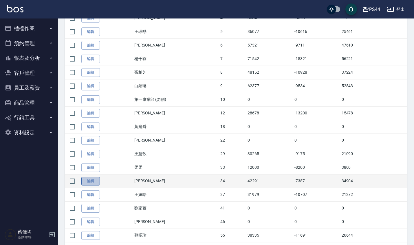
click at [90, 185] on link "編輯" at bounding box center [90, 181] width 19 height 9
click at [90, 185] on div "Salary Overview 薪資總表/月結 備註 x 上個月 本月 2025/9 實際匯款金額合計 481, 740 步驟1: 選擇要月結的人『打勾』或是…" at bounding box center [207, 73] width 414 height 539
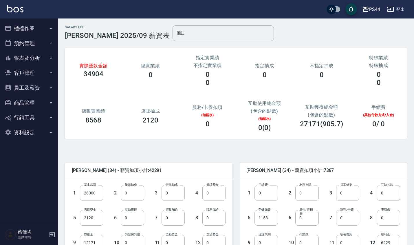
click at [346, 220] on input "0" at bounding box center [347, 218] width 23 height 16
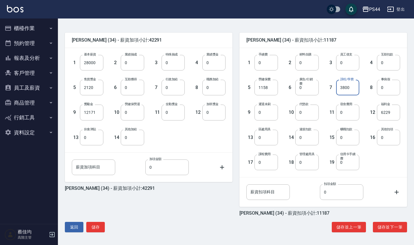
scroll to position [131, 0]
type input "3800"
click at [97, 230] on button "儲存" at bounding box center [95, 227] width 19 height 11
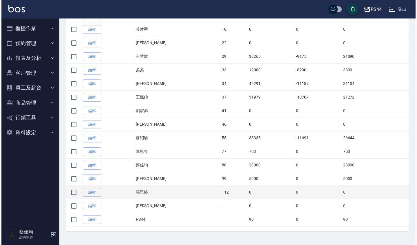
scroll to position [293, 0]
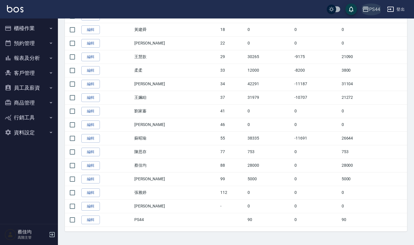
click at [375, 11] on div "PS44" at bounding box center [374, 9] width 11 height 7
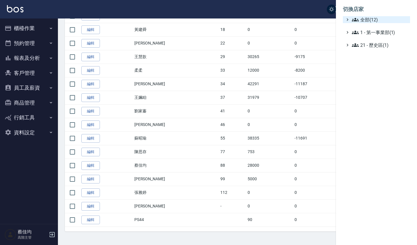
click at [371, 20] on span "全部(12)" at bounding box center [380, 19] width 56 height 7
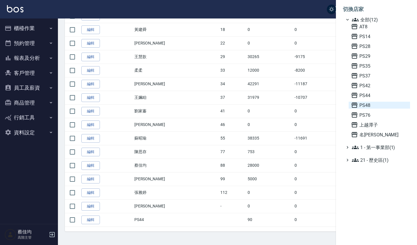
click at [364, 106] on span "PS48" at bounding box center [379, 105] width 57 height 7
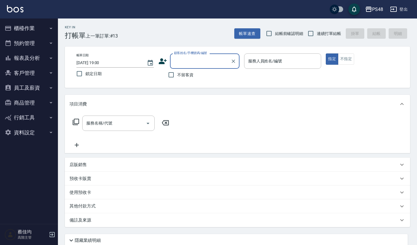
click at [37, 86] on button "員工及薪資" at bounding box center [28, 87] width 53 height 15
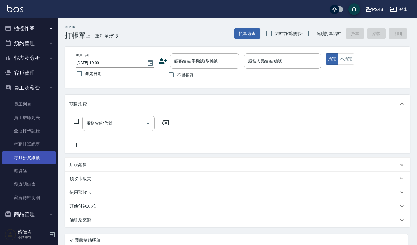
click at [34, 157] on link "每月薪資維護" at bounding box center [28, 157] width 53 height 13
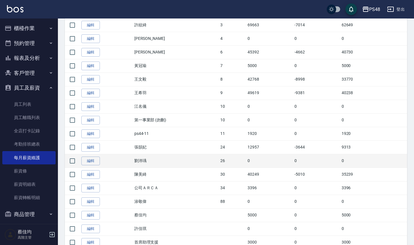
scroll to position [158, 0]
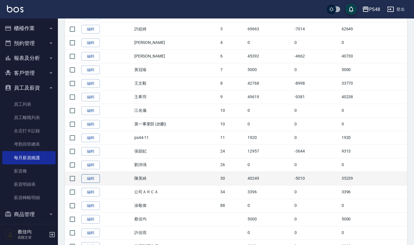
click at [93, 179] on link "編輯" at bounding box center [90, 179] width 19 height 9
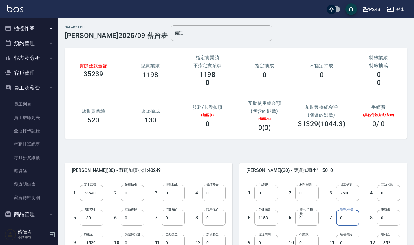
click at [350, 221] on input "0" at bounding box center [347, 218] width 23 height 16
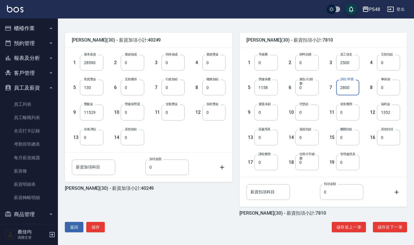
scroll to position [131, 0]
type input "2800"
click at [104, 227] on button "儲存" at bounding box center [95, 227] width 19 height 11
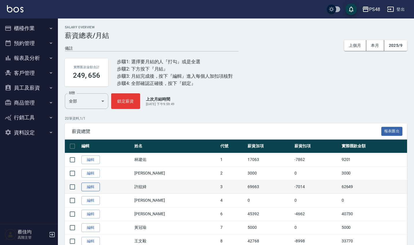
click at [93, 185] on link "編輯" at bounding box center [90, 187] width 19 height 9
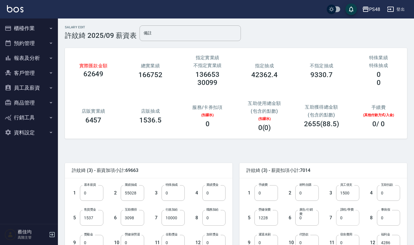
click at [351, 223] on input "0" at bounding box center [347, 218] width 23 height 16
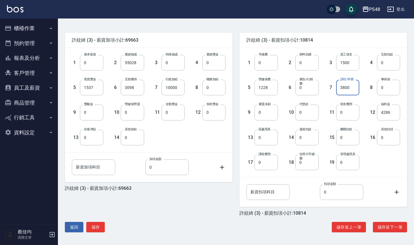
scroll to position [131, 0]
type input "3800"
click at [99, 227] on button "儲存" at bounding box center [95, 227] width 19 height 11
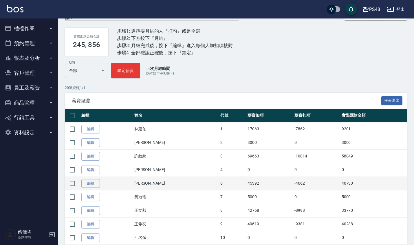
scroll to position [40, 0]
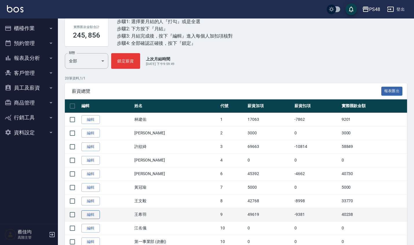
click at [91, 214] on link "編輯" at bounding box center [90, 215] width 19 height 9
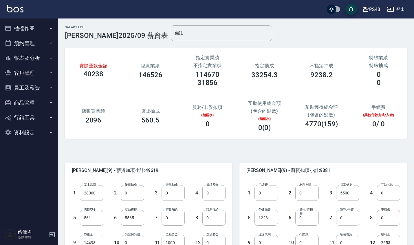
scroll to position [16, 0]
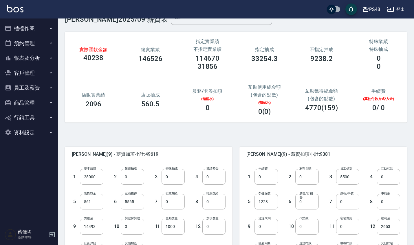
click at [347, 205] on input "0" at bounding box center [347, 202] width 23 height 16
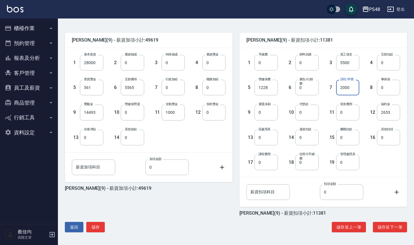
scroll to position [131, 0]
type input "2000"
click at [102, 229] on button "儲存" at bounding box center [95, 227] width 19 height 11
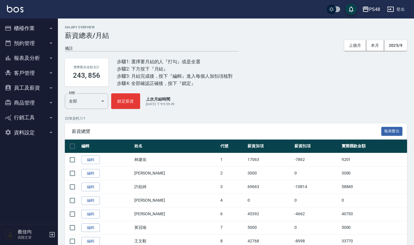
click at [374, 12] on div "PS48" at bounding box center [374, 9] width 11 height 7
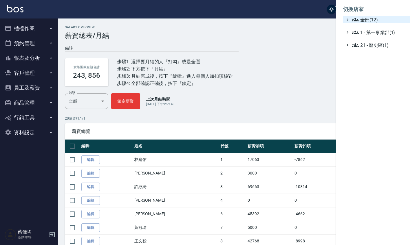
click at [362, 22] on span "全部(12)" at bounding box center [380, 19] width 56 height 7
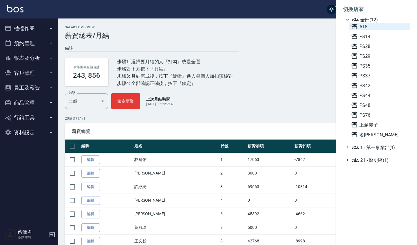
click at [359, 30] on span "AT8" at bounding box center [379, 26] width 57 height 7
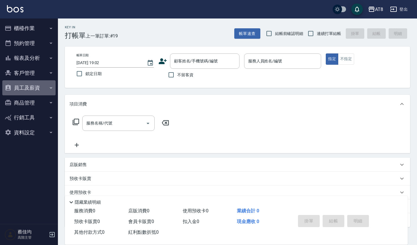
click at [45, 88] on button "員工及薪資" at bounding box center [28, 87] width 53 height 15
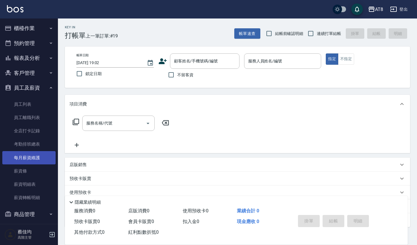
click at [36, 159] on link "每月薪資維護" at bounding box center [28, 157] width 53 height 13
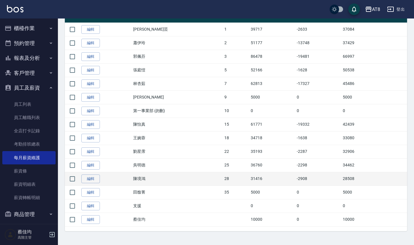
scroll to position [130, 0]
click at [95, 178] on link "編輯" at bounding box center [90, 179] width 19 height 9
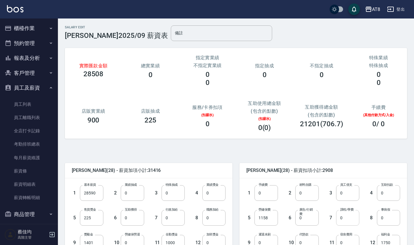
click at [350, 220] on input "0" at bounding box center [347, 218] width 23 height 16
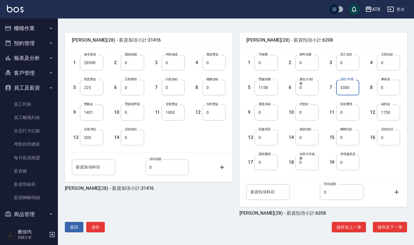
scroll to position [131, 0]
type input "3300"
click at [96, 228] on button "儲存" at bounding box center [95, 227] width 19 height 11
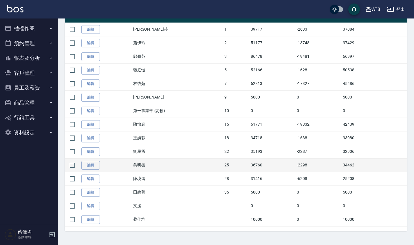
scroll to position [130, 0]
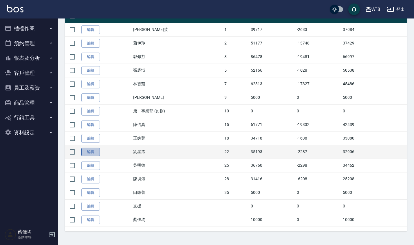
click at [92, 153] on link "編輯" at bounding box center [90, 152] width 19 height 9
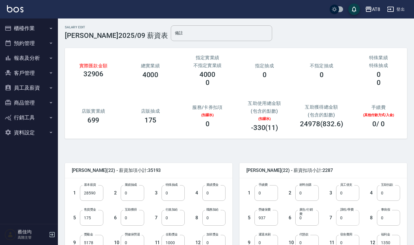
click at [347, 221] on input "0" at bounding box center [347, 218] width 23 height 16
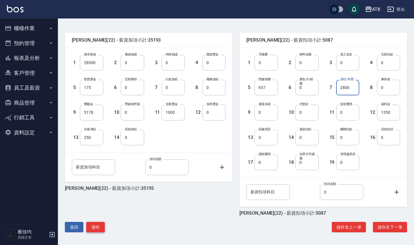
scroll to position [131, 0]
type input "2800"
click at [99, 229] on button "儲存" at bounding box center [95, 227] width 19 height 11
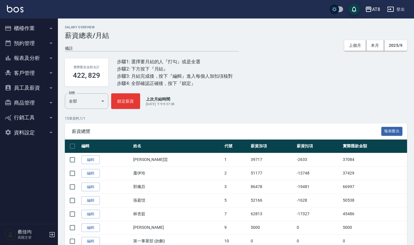
click at [380, 9] on button "AT8" at bounding box center [373, 9] width 20 height 12
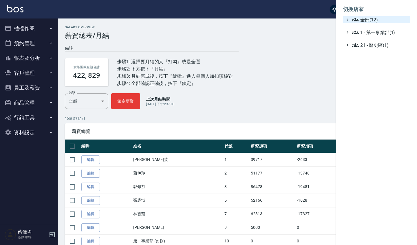
click at [364, 21] on span "全部(12)" at bounding box center [380, 19] width 56 height 7
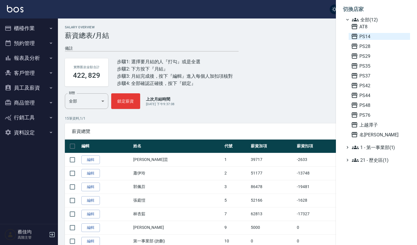
click at [363, 36] on span "PS14" at bounding box center [379, 36] width 57 height 7
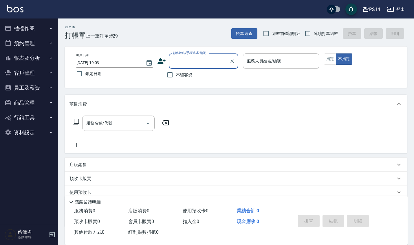
click at [25, 90] on button "員工及薪資" at bounding box center [28, 87] width 53 height 15
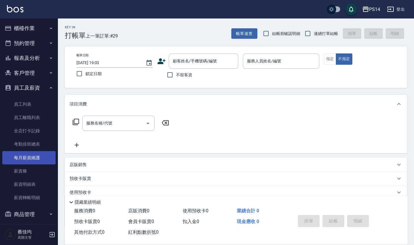
click at [28, 153] on link "每月薪資維護" at bounding box center [28, 157] width 53 height 13
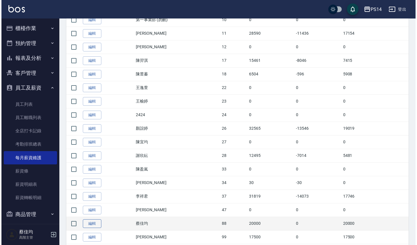
scroll to position [276, 0]
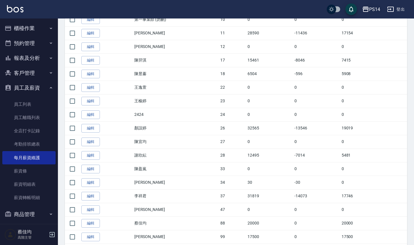
click at [369, 12] on div "PS14" at bounding box center [374, 9] width 11 height 7
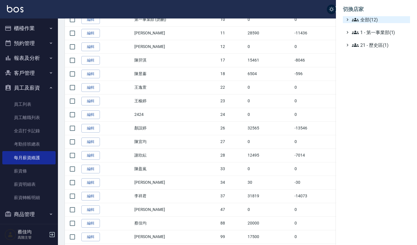
click at [367, 17] on span "全部(12)" at bounding box center [380, 19] width 56 height 7
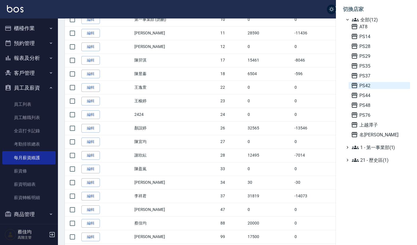
click at [363, 85] on span "PS42" at bounding box center [379, 85] width 57 height 7
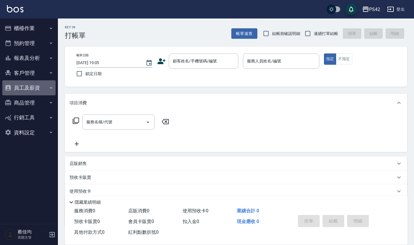
click at [33, 88] on button "員工及薪資" at bounding box center [28, 87] width 53 height 15
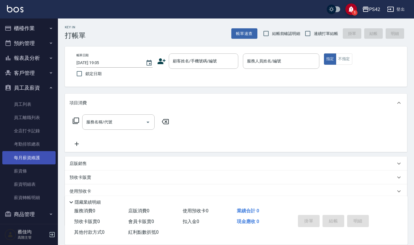
click at [29, 159] on link "每月薪資維護" at bounding box center [28, 157] width 53 height 13
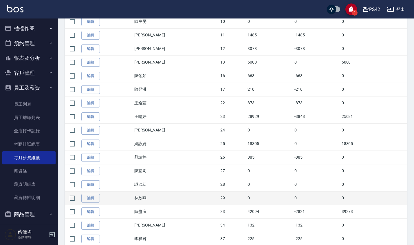
scroll to position [231, 0]
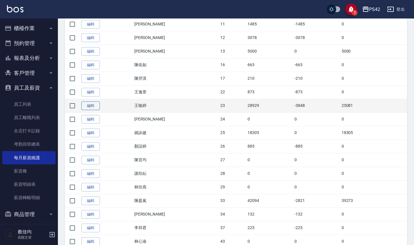
click at [97, 107] on link "編輯" at bounding box center [90, 106] width 19 height 9
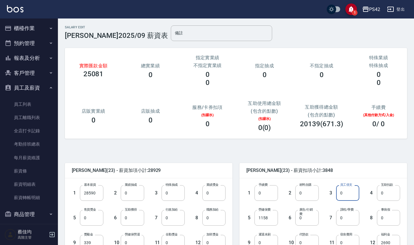
click at [346, 195] on input "0" at bounding box center [347, 194] width 23 height 16
click at [349, 220] on input "0" at bounding box center [347, 218] width 23 height 16
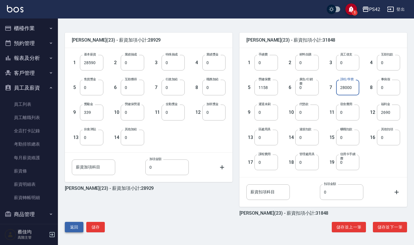
scroll to position [131, 0]
type input "28000"
click at [95, 226] on button "儲存" at bounding box center [95, 227] width 19 height 11
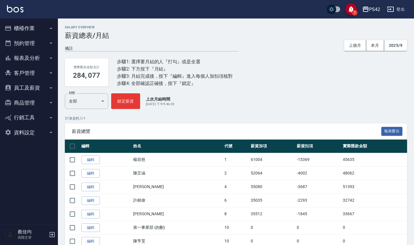
click at [374, 7] on div "PS42" at bounding box center [374, 9] width 11 height 7
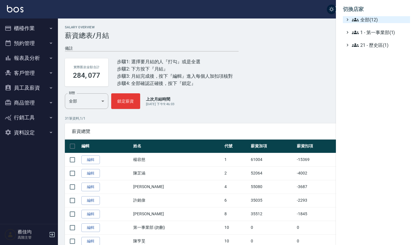
click at [362, 19] on span "全部(12)" at bounding box center [380, 19] width 56 height 7
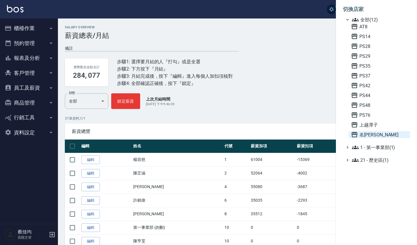
click at [374, 134] on span "名[PERSON_NAME]" at bounding box center [379, 134] width 57 height 7
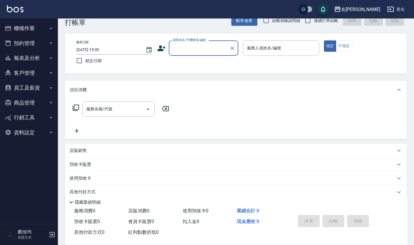
scroll to position [16, 0]
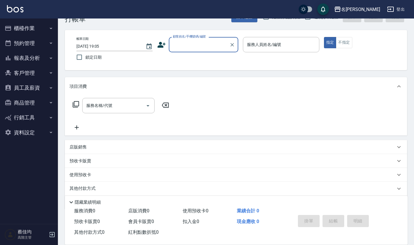
click at [37, 85] on button "員工及薪資" at bounding box center [28, 87] width 53 height 15
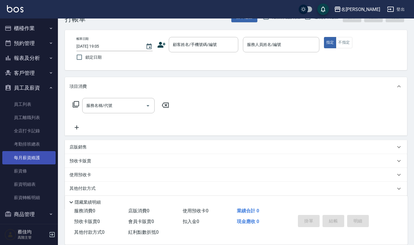
click at [33, 157] on link "每月薪資維護" at bounding box center [28, 157] width 53 height 13
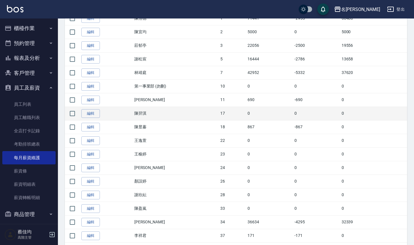
scroll to position [180, 0]
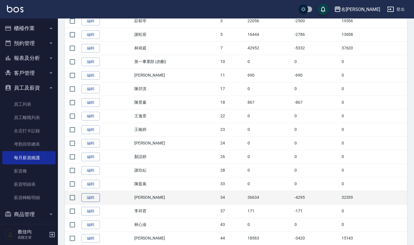
click at [96, 201] on link "編輯" at bounding box center [90, 198] width 19 height 9
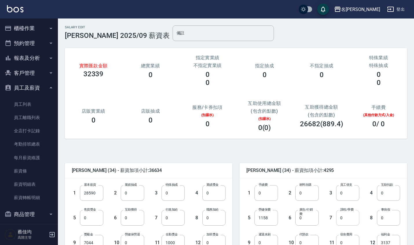
click at [346, 217] on input "0" at bounding box center [347, 218] width 23 height 16
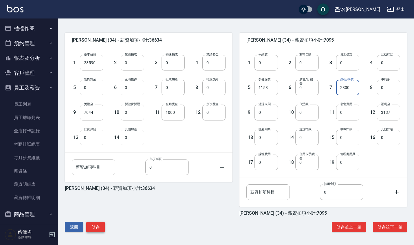
type input "2800"
click at [97, 225] on button "儲存" at bounding box center [95, 227] width 19 height 11
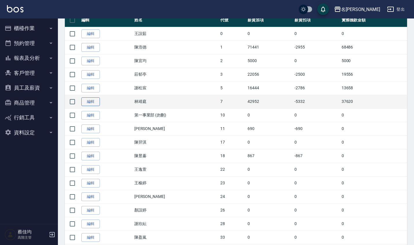
scroll to position [126, 0]
click at [90, 104] on link "編輯" at bounding box center [90, 102] width 19 height 9
click at [90, 104] on div "Salary Overview 薪資總表/月結 備註 x 上個月 本月 2025/9 實際匯款金額合計 199, 002 步驟1: 選擇要月結的人『打勾』或是…" at bounding box center [207, 130] width 414 height 512
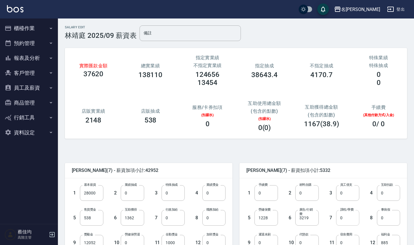
click at [348, 221] on input "0" at bounding box center [347, 218] width 23 height 16
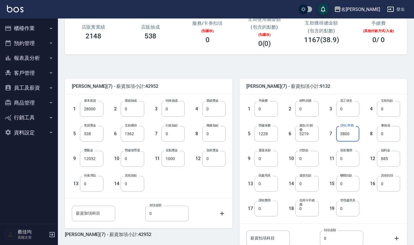
scroll to position [128, 0]
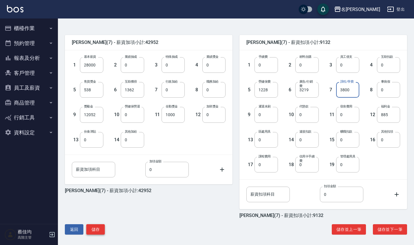
type input "3800"
click at [98, 230] on button "儲存" at bounding box center [95, 230] width 19 height 11
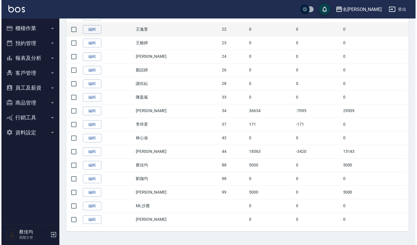
scroll to position [266, 0]
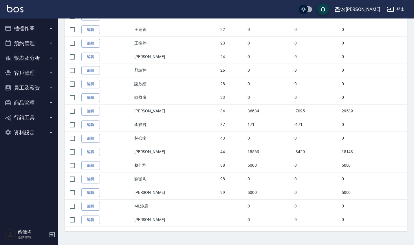
click at [371, 7] on div "名留沙鹿" at bounding box center [360, 9] width 39 height 7
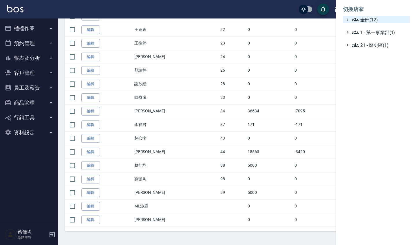
click at [361, 20] on span "全部(12)" at bounding box center [380, 19] width 56 height 7
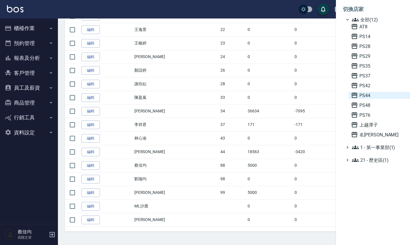
click at [365, 95] on span "PS44" at bounding box center [379, 95] width 57 height 7
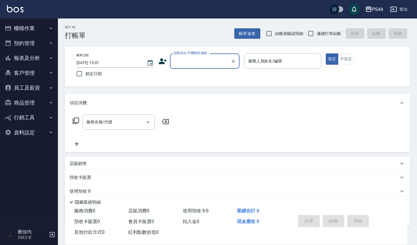
click at [28, 90] on button "員工及薪資" at bounding box center [28, 87] width 53 height 15
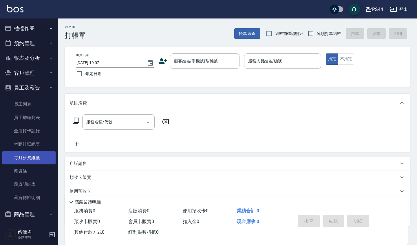
click at [28, 153] on link "每月薪資維護" at bounding box center [28, 157] width 53 height 13
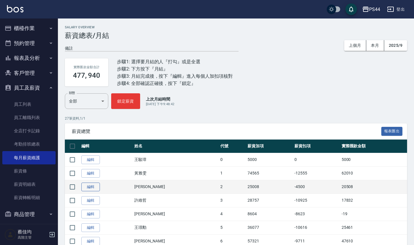
click at [84, 190] on link "編輯" at bounding box center [90, 187] width 19 height 9
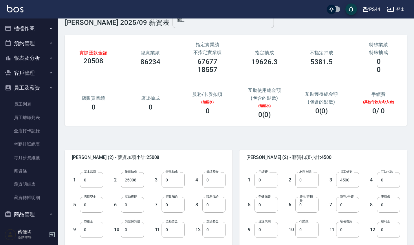
scroll to position [14, 0]
click at [137, 182] on input "25008" at bounding box center [132, 180] width 23 height 16
type input "26733"
click at [351, 181] on input "4500" at bounding box center [347, 180] width 23 height 16
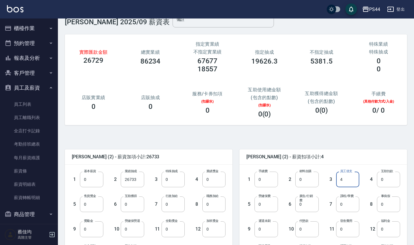
type input "0"
click at [388, 229] on input "0" at bounding box center [388, 230] width 23 height 16
type input "6493"
click at [181, 204] on input "0" at bounding box center [172, 205] width 23 height 16
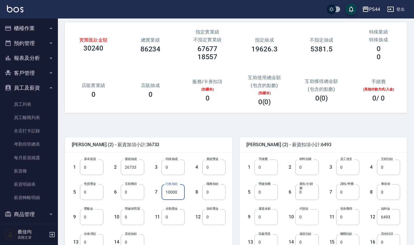
type input "10000"
click at [307, 220] on input "0" at bounding box center [306, 218] width 23 height 16
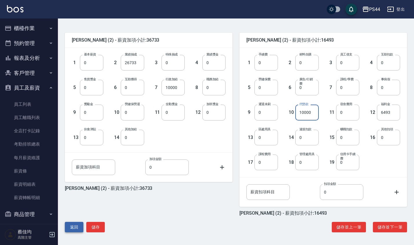
scroll to position [131, 0]
type input "10000"
click at [92, 229] on button "儲存" at bounding box center [95, 227] width 19 height 11
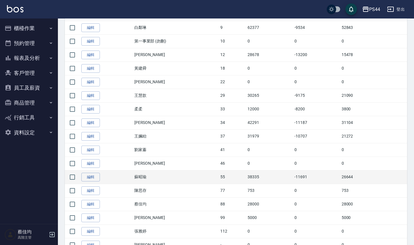
scroll to position [257, 0]
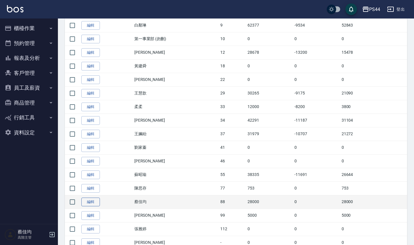
click at [89, 204] on link "編輯" at bounding box center [90, 202] width 19 height 9
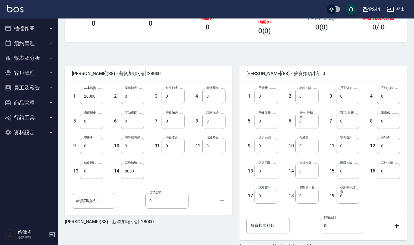
scroll to position [110, 0]
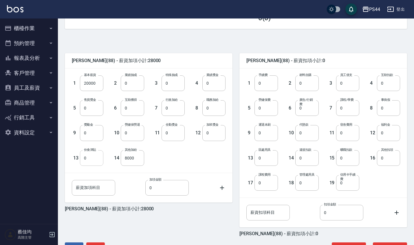
click at [91, 161] on input "0" at bounding box center [91, 158] width 23 height 16
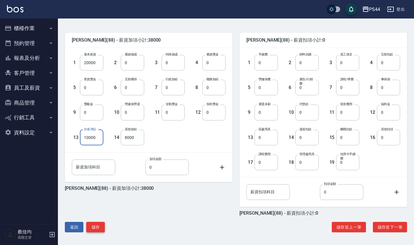
scroll to position [131, 0]
type input "10000"
click at [98, 227] on button "儲存" at bounding box center [95, 227] width 19 height 11
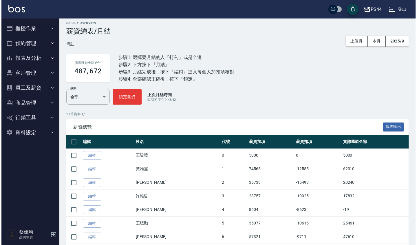
scroll to position [5, 0]
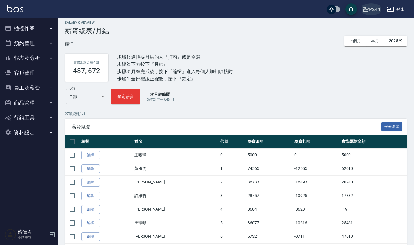
click at [379, 8] on div "PS44" at bounding box center [374, 9] width 11 height 7
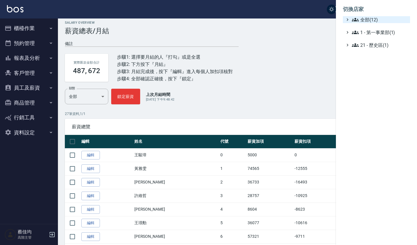
click at [366, 22] on span "全部(12)" at bounding box center [380, 19] width 56 height 7
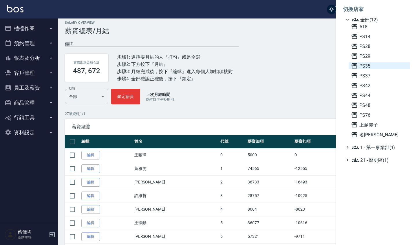
click at [361, 68] on span "PS35" at bounding box center [379, 66] width 57 height 7
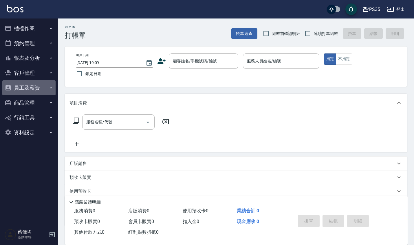
click at [42, 89] on button "員工及薪資" at bounding box center [28, 87] width 53 height 15
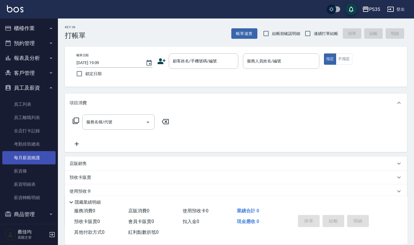
click at [40, 158] on link "每月薪資維護" at bounding box center [28, 157] width 53 height 13
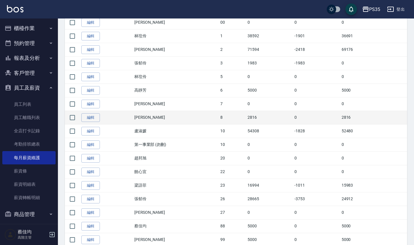
scroll to position [154, 0]
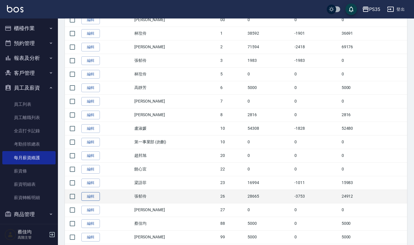
click at [95, 195] on link "編輯" at bounding box center [90, 196] width 19 height 9
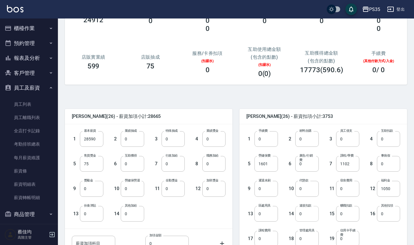
scroll to position [61, 0]
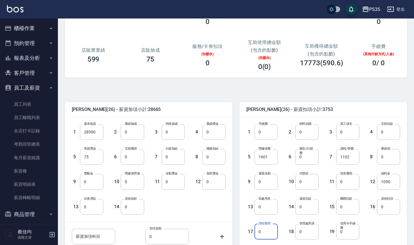
click at [271, 236] on input "0" at bounding box center [265, 232] width 23 height 16
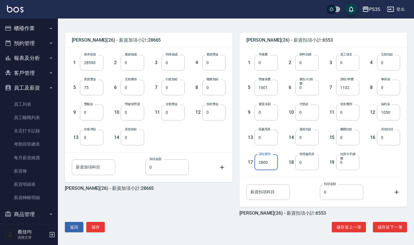
scroll to position [131, 0]
type input "2800"
click at [94, 225] on button "儲存" at bounding box center [95, 227] width 19 height 11
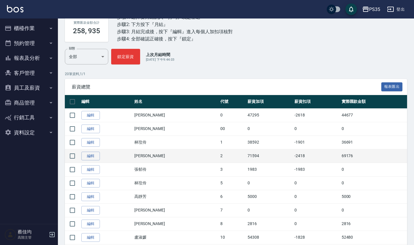
scroll to position [85, 0]
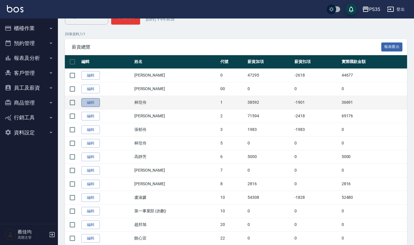
click at [94, 102] on link "編輯" at bounding box center [90, 102] width 19 height 9
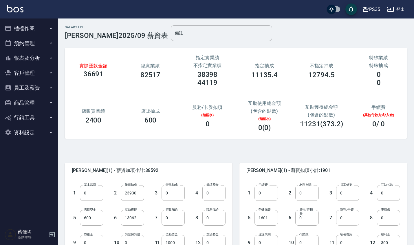
click at [346, 218] on input "0" at bounding box center [347, 218] width 23 height 16
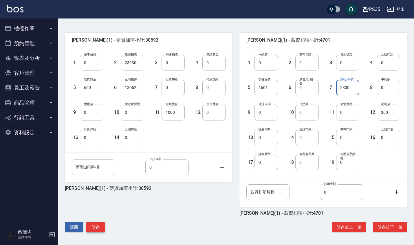
scroll to position [131, 0]
type input "2800"
click at [99, 227] on button "儲存" at bounding box center [95, 227] width 19 height 11
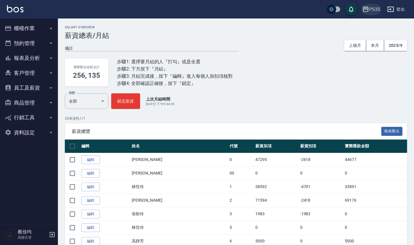
click at [378, 9] on div "PS35" at bounding box center [374, 9] width 11 height 7
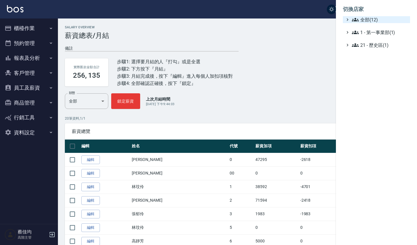
click at [367, 19] on span "全部(12)" at bounding box center [380, 19] width 56 height 7
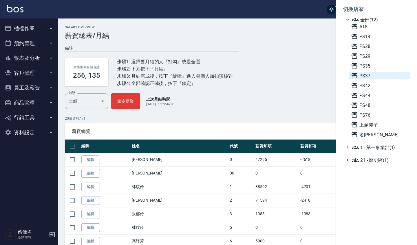
click at [361, 74] on span "PS37" at bounding box center [379, 75] width 57 height 7
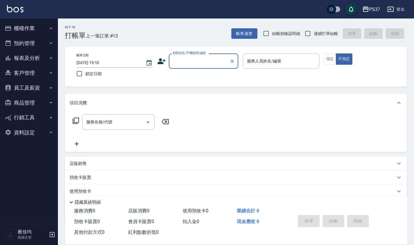
click at [33, 85] on button "員工及薪資" at bounding box center [28, 87] width 53 height 15
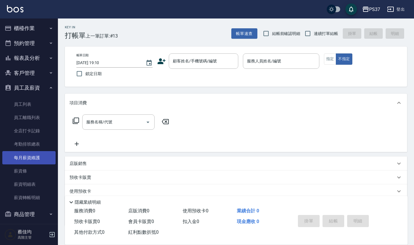
click at [35, 157] on link "每月薪資維護" at bounding box center [28, 157] width 53 height 13
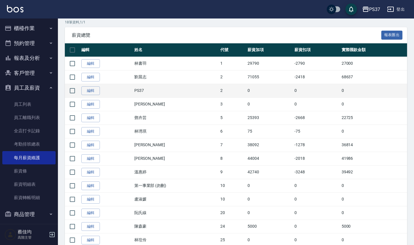
scroll to position [89, 0]
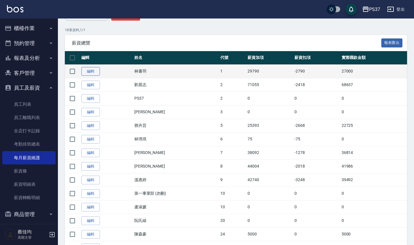
click at [95, 70] on link "編輯" at bounding box center [90, 71] width 19 height 9
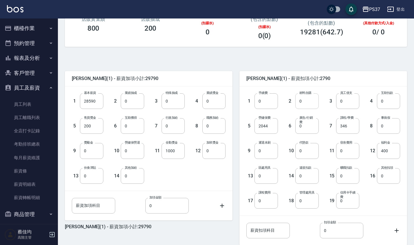
scroll to position [108, 0]
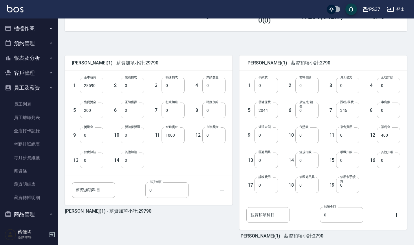
click at [266, 186] on input "0" at bounding box center [265, 186] width 23 height 16
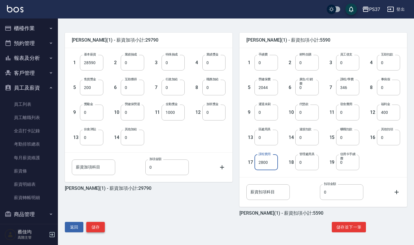
scroll to position [131, 0]
type input "2800"
click at [98, 229] on button "儲存" at bounding box center [95, 227] width 19 height 11
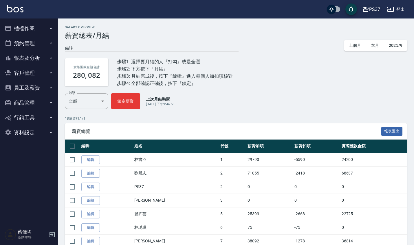
click at [376, 7] on div "PS37" at bounding box center [374, 9] width 11 height 7
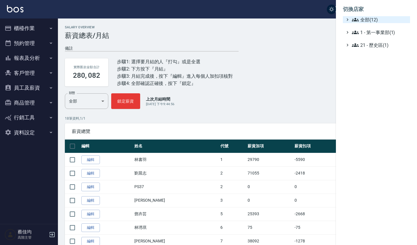
click at [367, 18] on span "全部(12)" at bounding box center [380, 19] width 56 height 7
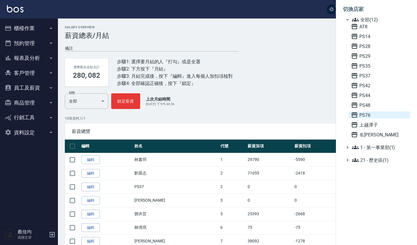
click at [364, 116] on span "PS76" at bounding box center [379, 115] width 57 height 7
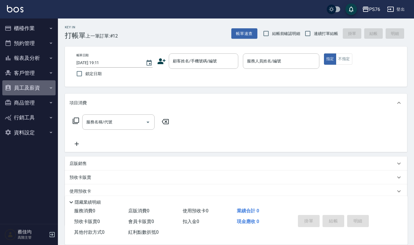
click at [42, 87] on button "員工及薪資" at bounding box center [28, 87] width 53 height 15
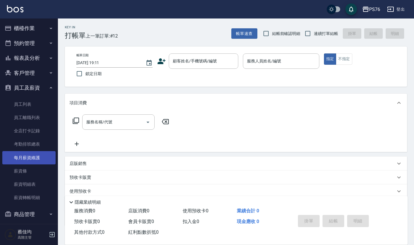
click at [32, 159] on link "每月薪資維護" at bounding box center [28, 157] width 53 height 13
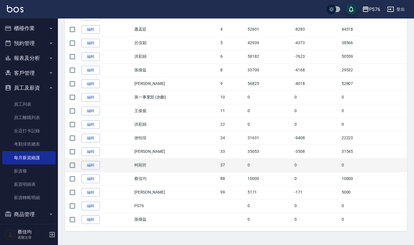
scroll to position [157, 0]
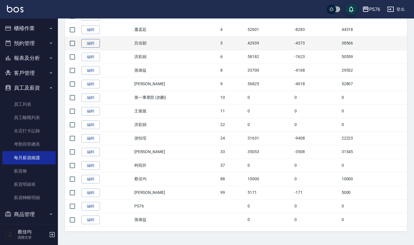
click at [96, 45] on link "編輯" at bounding box center [90, 43] width 19 height 9
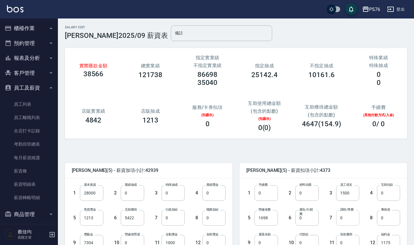
click at [348, 220] on input "0" at bounding box center [347, 218] width 23 height 16
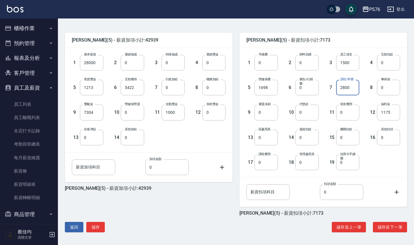
scroll to position [131, 0]
type input "2800"
click at [93, 228] on button "儲存" at bounding box center [95, 227] width 19 height 11
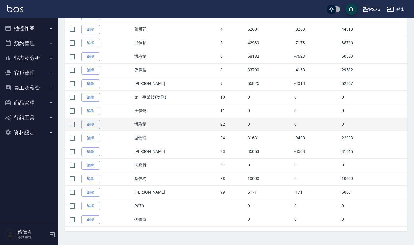
scroll to position [157, 0]
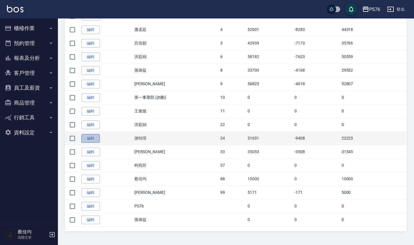
click at [94, 137] on link "編輯" at bounding box center [90, 138] width 19 height 9
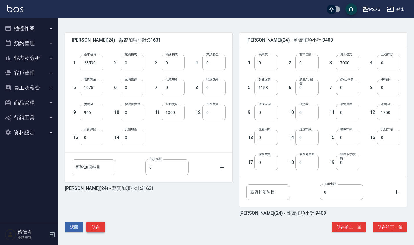
scroll to position [131, 0]
click at [95, 227] on button "儲存" at bounding box center [95, 227] width 19 height 11
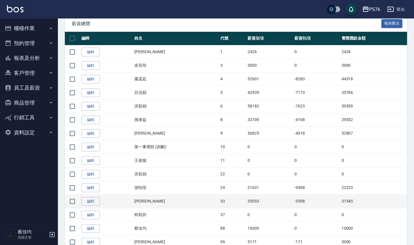
scroll to position [108, 0]
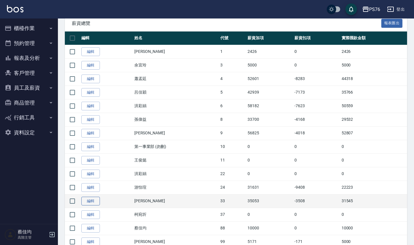
click at [98, 201] on link "編輯" at bounding box center [90, 201] width 19 height 9
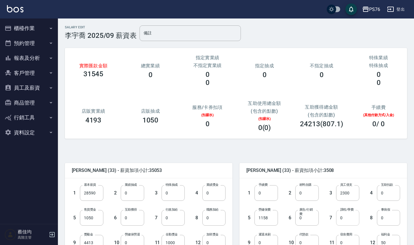
click at [350, 221] on input "0" at bounding box center [347, 218] width 23 height 16
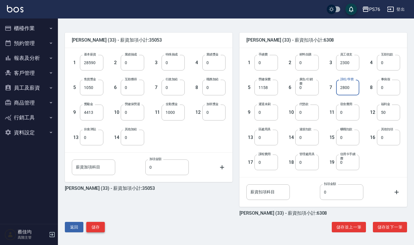
scroll to position [131, 0]
type input "2800"
click at [94, 228] on button "儲存" at bounding box center [95, 227] width 19 height 11
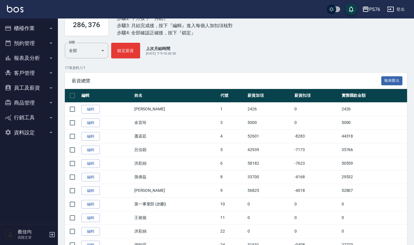
scroll to position [93, 0]
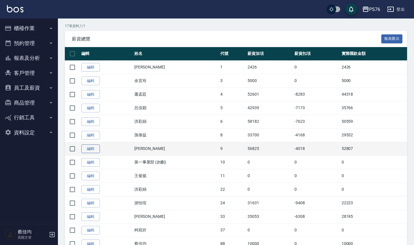
click at [96, 146] on link "編輯" at bounding box center [90, 149] width 19 height 9
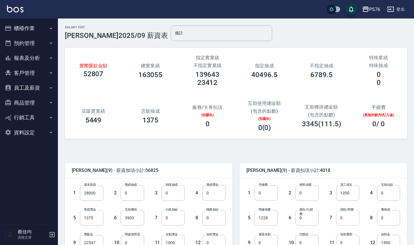
click at [346, 221] on input "0" at bounding box center [347, 218] width 23 height 16
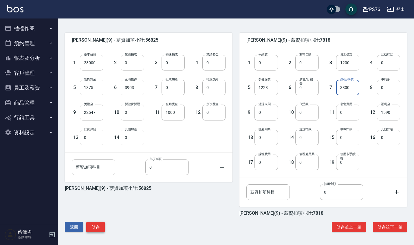
scroll to position [131, 0]
type input "3800"
click at [98, 229] on button "儲存" at bounding box center [95, 227] width 19 height 11
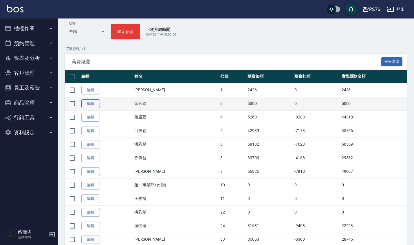
scroll to position [74, 0]
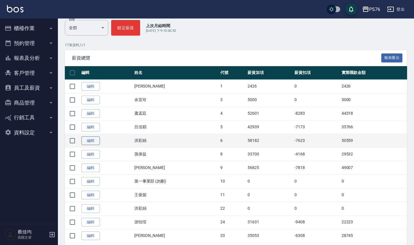
click at [88, 142] on link "編輯" at bounding box center [90, 141] width 19 height 9
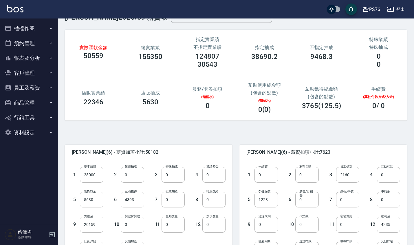
scroll to position [20, 0]
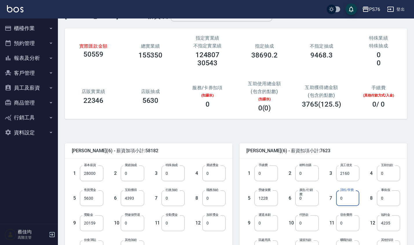
click at [353, 201] on input "0" at bounding box center [347, 199] width 23 height 16
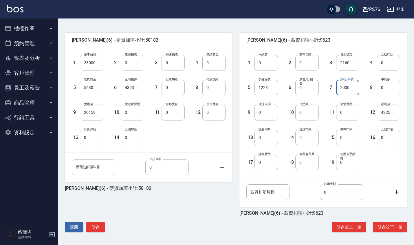
scroll to position [131, 0]
type input "2000"
click at [98, 226] on button "儲存" at bounding box center [95, 227] width 19 height 11
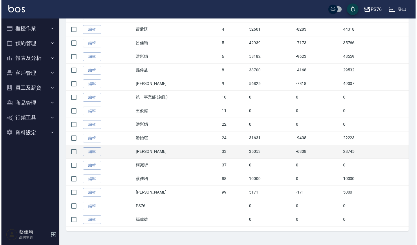
scroll to position [157, 0]
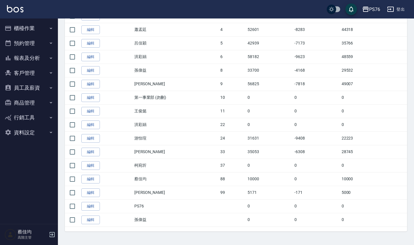
click at [376, 5] on button "PS76" at bounding box center [371, 9] width 23 height 12
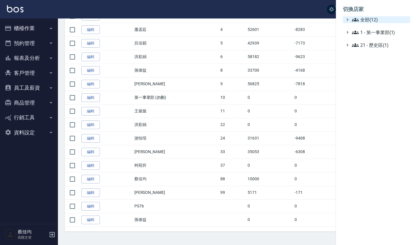
click at [371, 17] on span "全部(12)" at bounding box center [380, 19] width 56 height 7
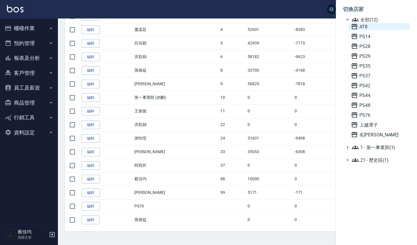
click at [366, 25] on span "AT8" at bounding box center [379, 26] width 57 height 7
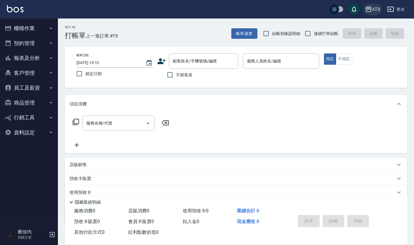
click at [376, 9] on div "AT8" at bounding box center [376, 9] width 8 height 7
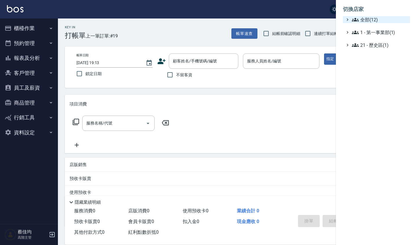
click at [375, 21] on span "全部(12)" at bounding box center [380, 19] width 56 height 7
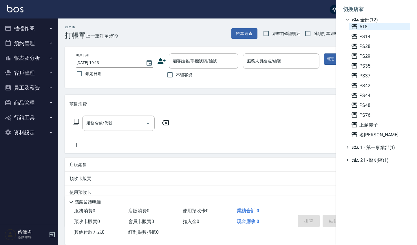
click at [363, 26] on span "AT8" at bounding box center [379, 26] width 57 height 7
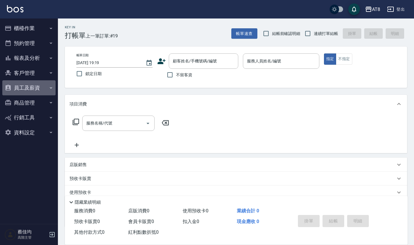
click at [37, 87] on button "員工及薪資" at bounding box center [28, 87] width 53 height 15
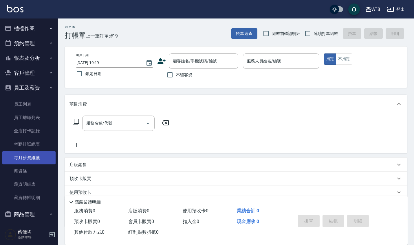
click at [38, 157] on link "每月薪資維護" at bounding box center [28, 157] width 53 height 13
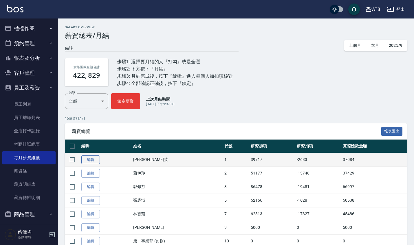
click at [88, 160] on link "編輯" at bounding box center [90, 160] width 19 height 9
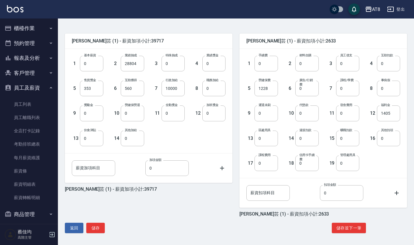
scroll to position [131, 0]
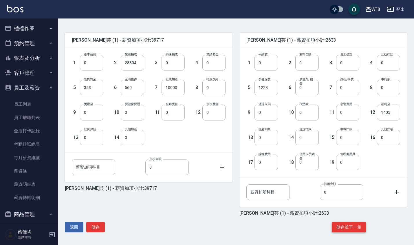
click at [353, 225] on button "儲存並下一筆" at bounding box center [349, 227] width 34 height 11
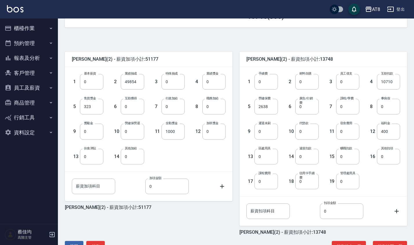
scroll to position [131, 0]
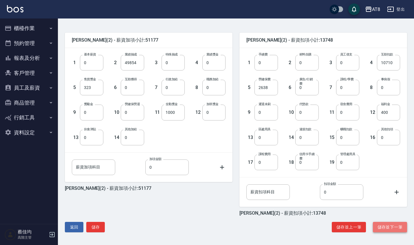
click at [388, 228] on button "儲存並下一筆" at bounding box center [390, 227] width 34 height 11
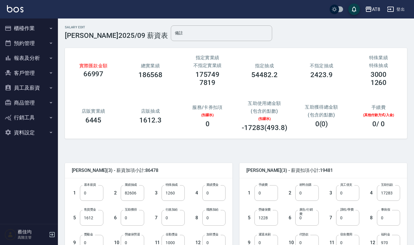
scroll to position [131, 0]
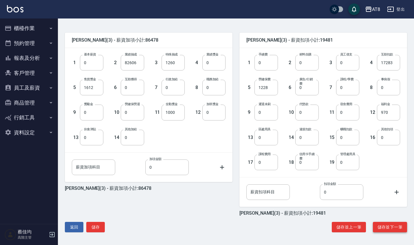
click at [386, 225] on button "儲存並下一筆" at bounding box center [390, 227] width 34 height 11
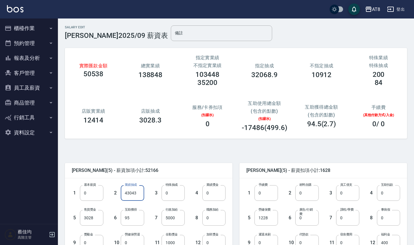
click at [128, 197] on input "43043" at bounding box center [132, 194] width 23 height 16
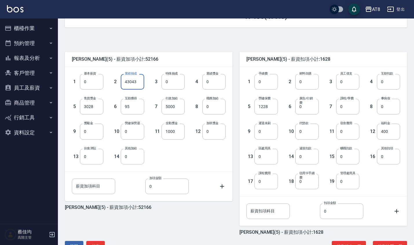
scroll to position [131, 0]
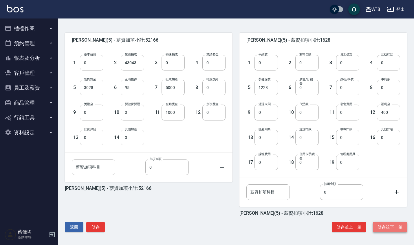
click at [383, 228] on button "儲存並下一筆" at bounding box center [390, 227] width 34 height 11
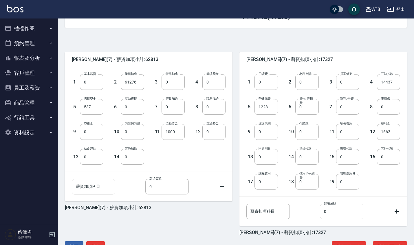
scroll to position [131, 0]
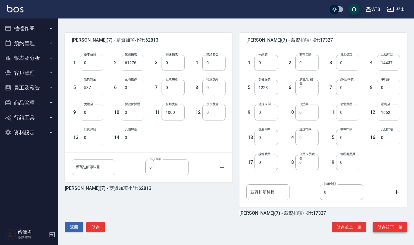
click at [384, 228] on button "儲存並下一筆" at bounding box center [390, 227] width 34 height 11
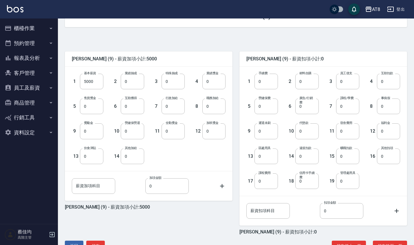
scroll to position [131, 0]
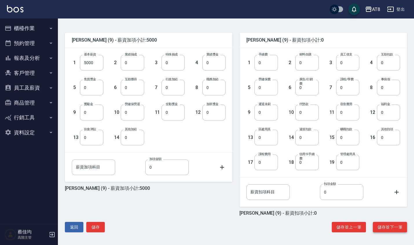
click at [389, 231] on button "儲存並下一筆" at bounding box center [390, 227] width 34 height 11
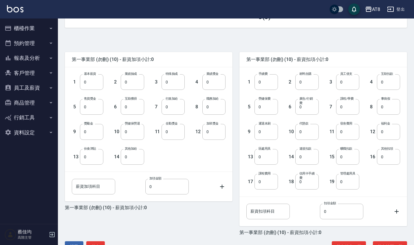
scroll to position [131, 0]
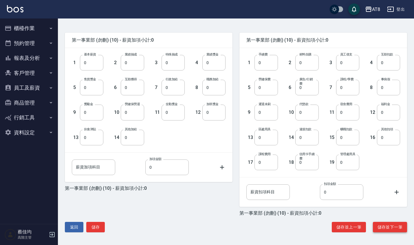
click at [389, 230] on button "儲存並下一筆" at bounding box center [390, 227] width 34 height 11
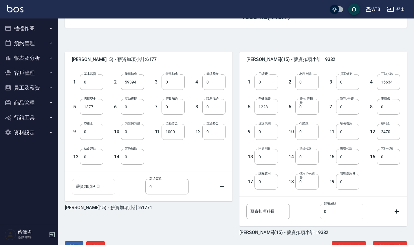
scroll to position [131, 0]
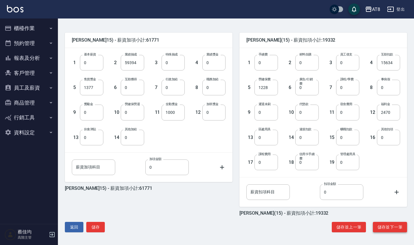
click at [385, 227] on button "儲存並下一筆" at bounding box center [390, 227] width 34 height 11
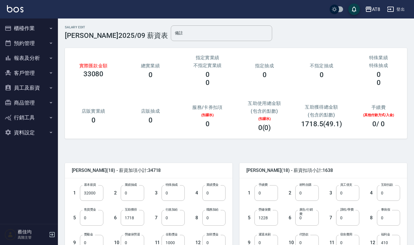
scroll to position [131, 0]
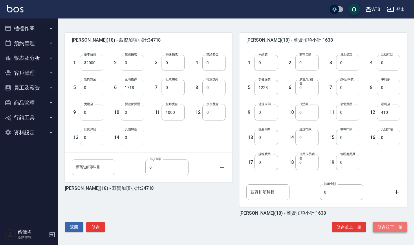
click at [388, 230] on button "儲存並下一筆" at bounding box center [390, 227] width 34 height 11
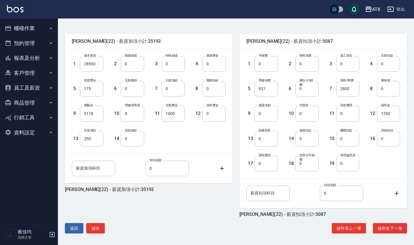
scroll to position [131, 0]
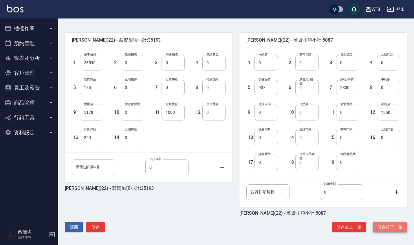
click at [385, 227] on button "儲存並下一筆" at bounding box center [390, 227] width 34 height 11
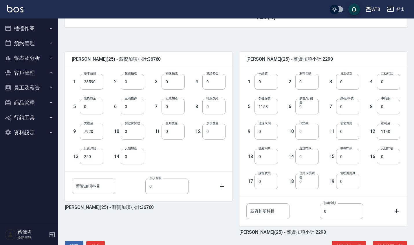
scroll to position [131, 0]
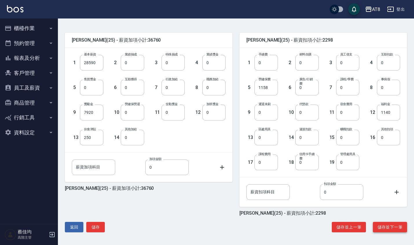
click at [390, 225] on button "儲存並下一筆" at bounding box center [390, 227] width 34 height 11
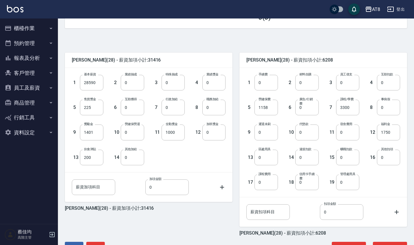
scroll to position [131, 0]
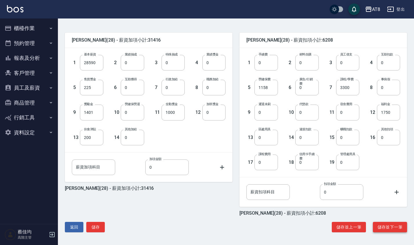
click at [389, 228] on button "儲存並下一筆" at bounding box center [390, 227] width 34 height 11
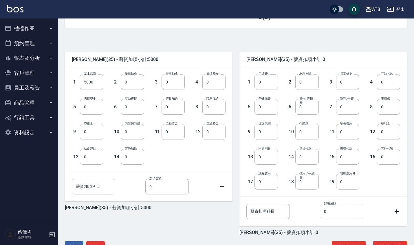
scroll to position [131, 0]
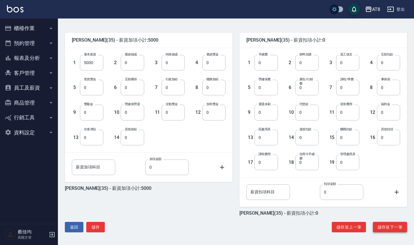
click at [389, 227] on button "儲存並下一筆" at bounding box center [390, 227] width 34 height 11
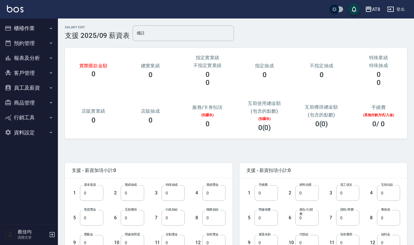
click at [414, 173] on div "Salary Edit 支援 2025/09 薪資表 備註 備註 實際匯款金額 0 總實業績 0 指定實業績 不指定實業績 0 0 指定抽成 0 不指定抽成 …" at bounding box center [236, 197] width 356 height 357
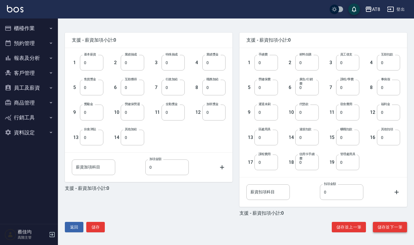
click at [389, 225] on button "儲存並下一筆" at bounding box center [390, 227] width 34 height 11
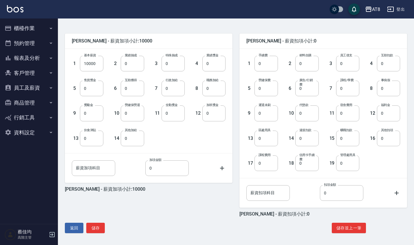
scroll to position [131, 0]
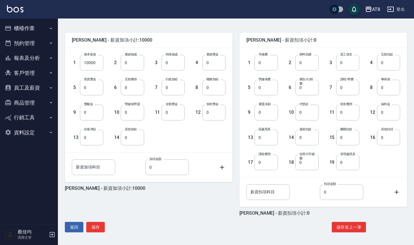
click at [36, 88] on button "員工及薪資" at bounding box center [28, 87] width 53 height 15
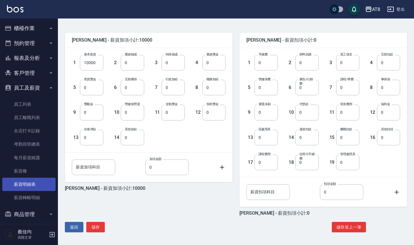
click at [41, 181] on link "薪資明細表" at bounding box center [28, 184] width 53 height 13
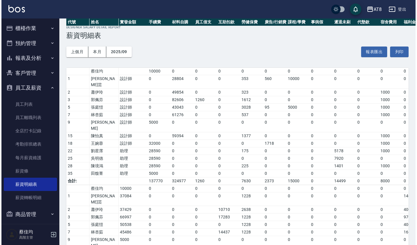
scroll to position [49, 0]
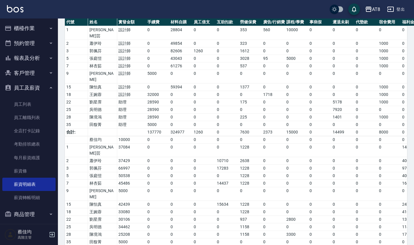
click at [371, 10] on icon "button" at bounding box center [368, 9] width 7 height 7
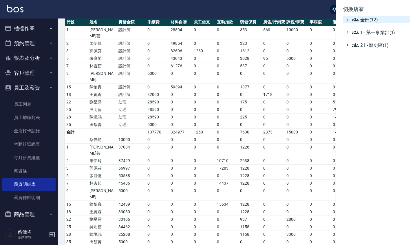
click at [371, 20] on span "全部(12)" at bounding box center [380, 19] width 56 height 7
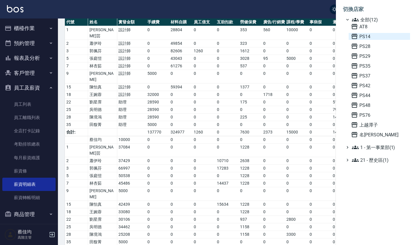
click at [367, 39] on span "PS14" at bounding box center [379, 36] width 57 height 7
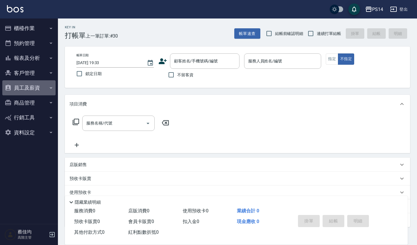
click at [37, 87] on button "員工及薪資" at bounding box center [28, 87] width 53 height 15
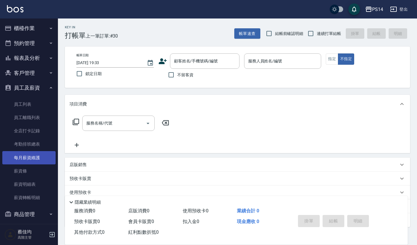
click at [41, 157] on link "每月薪資維護" at bounding box center [28, 157] width 53 height 13
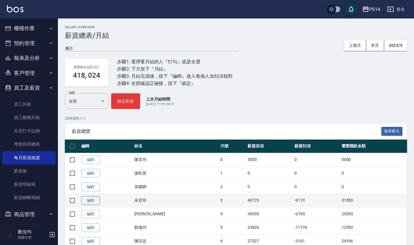
click at [92, 199] on link "編輯" at bounding box center [90, 201] width 19 height 9
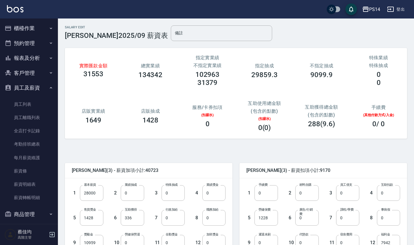
scroll to position [131, 0]
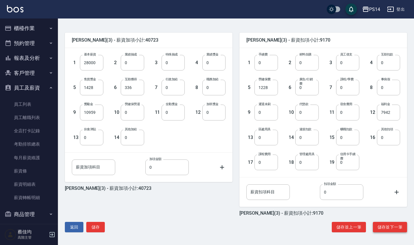
click at [390, 228] on button "儲存並下一筆" at bounding box center [390, 227] width 34 height 11
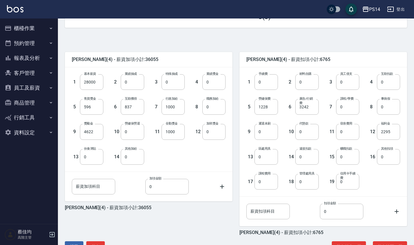
scroll to position [131, 0]
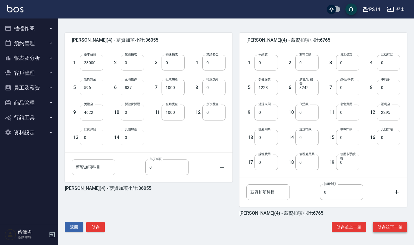
click at [390, 228] on button "儲存並下一筆" at bounding box center [390, 227] width 34 height 11
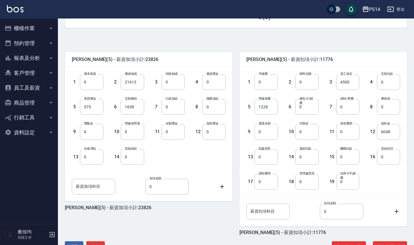
scroll to position [131, 0]
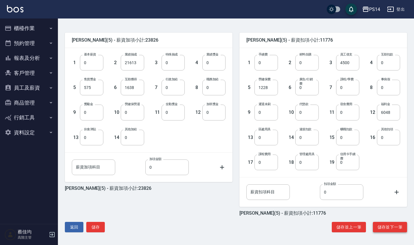
click at [392, 229] on button "儲存並下一筆" at bounding box center [390, 227] width 34 height 11
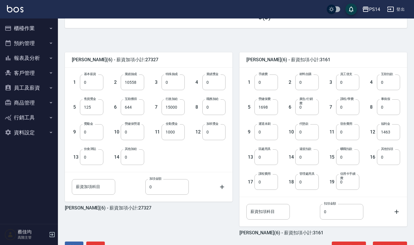
scroll to position [131, 0]
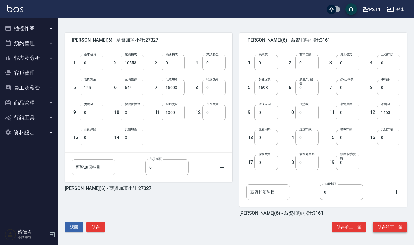
click at [386, 228] on button "儲存並下一筆" at bounding box center [390, 227] width 34 height 11
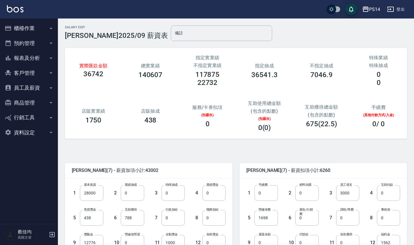
click at [413, 173] on div "Salary Edit 許寶財 2025/09 薪資表 備註 備註 實際匯款金額 36742 總實業績 140607 指定實業績 不指定實業績 117875 …" at bounding box center [236, 197] width 356 height 357
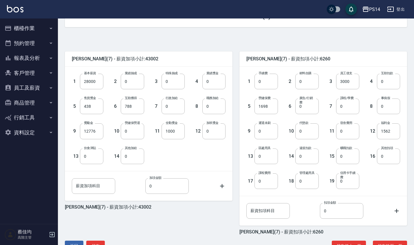
scroll to position [131, 0]
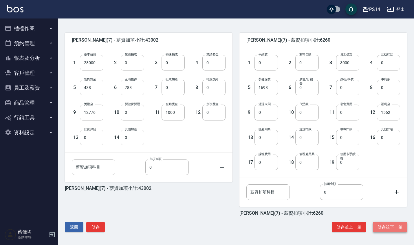
click at [392, 227] on button "儲存並下一筆" at bounding box center [390, 227] width 34 height 11
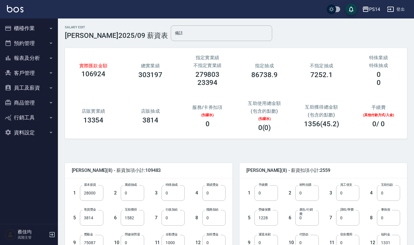
scroll to position [131, 0]
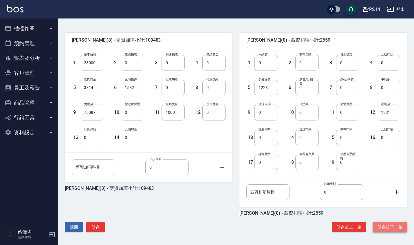
click at [390, 229] on button "儲存並下一筆" at bounding box center [390, 227] width 34 height 11
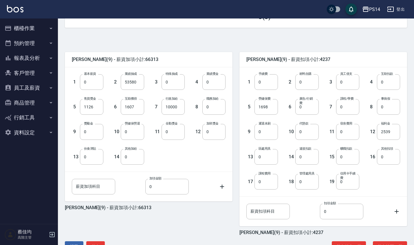
scroll to position [131, 0]
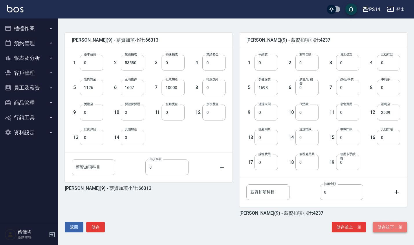
click at [387, 230] on button "儲存並下一筆" at bounding box center [390, 227] width 34 height 11
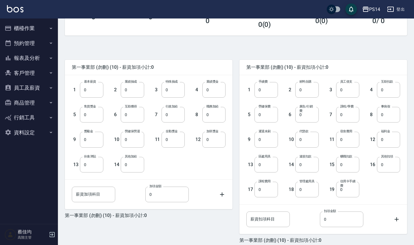
scroll to position [131, 0]
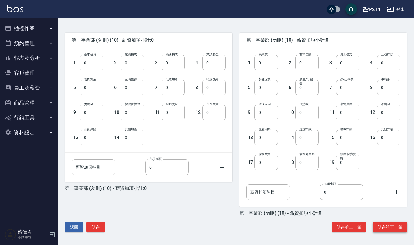
click at [396, 228] on button "儲存並下一筆" at bounding box center [390, 227] width 34 height 11
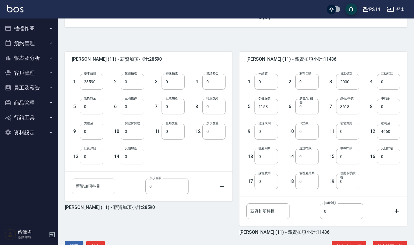
scroll to position [131, 0]
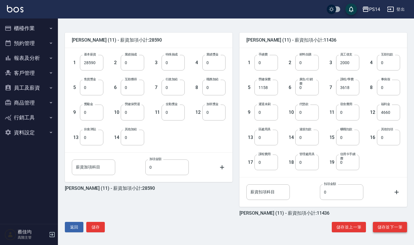
click at [390, 229] on button "儲存並下一筆" at bounding box center [390, 227] width 34 height 11
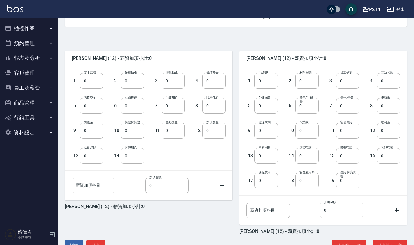
scroll to position [131, 0]
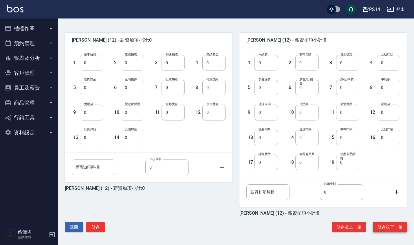
click at [395, 226] on button "儲存並下一筆" at bounding box center [390, 227] width 34 height 11
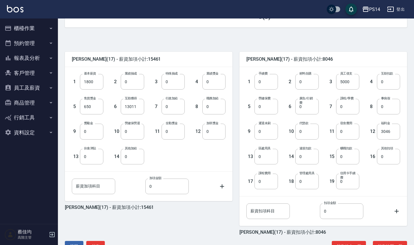
scroll to position [131, 0]
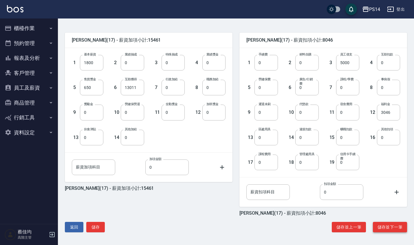
click at [391, 224] on button "儲存並下一筆" at bounding box center [390, 227] width 34 height 11
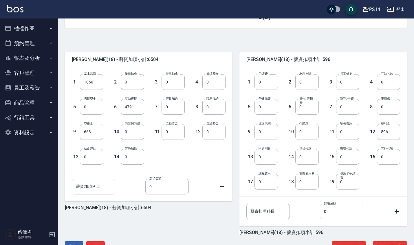
scroll to position [131, 0]
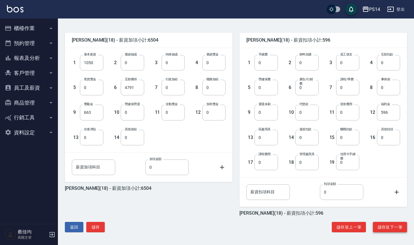
click at [388, 228] on button "儲存並下一筆" at bounding box center [390, 227] width 34 height 11
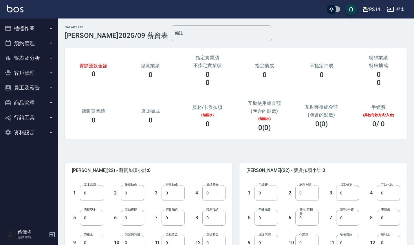
scroll to position [131, 0]
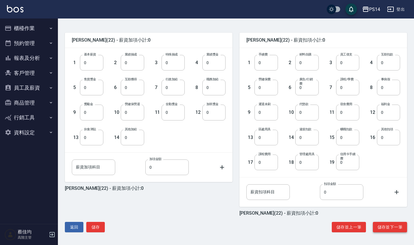
click at [394, 229] on button "儲存並下一筆" at bounding box center [390, 227] width 34 height 11
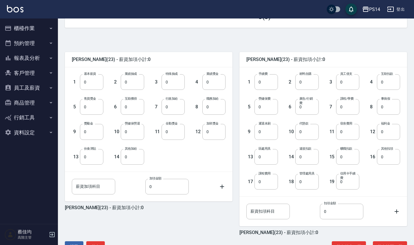
scroll to position [131, 0]
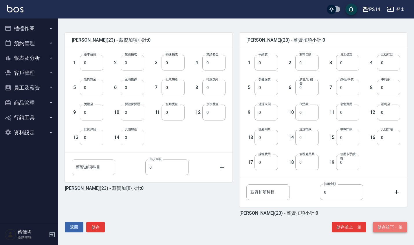
click at [392, 229] on button "儲存並下一筆" at bounding box center [390, 227] width 34 height 11
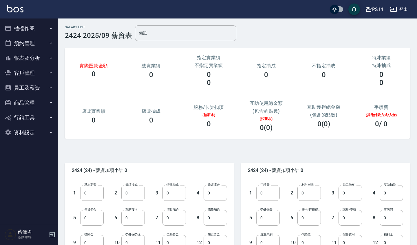
scroll to position [131, 0]
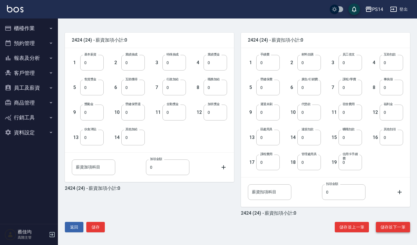
click at [391, 230] on button "儲存並下一筆" at bounding box center [393, 227] width 34 height 11
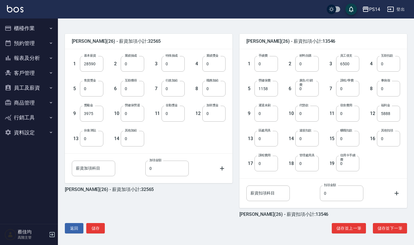
scroll to position [131, 0]
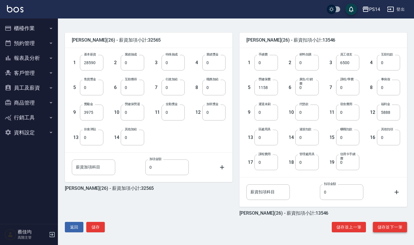
click at [388, 228] on button "儲存並下一筆" at bounding box center [390, 227] width 34 height 11
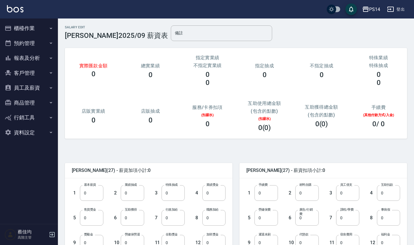
scroll to position [131, 0]
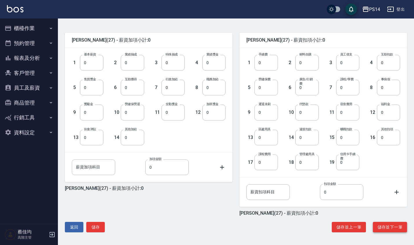
click at [390, 230] on button "儲存並下一筆" at bounding box center [390, 227] width 34 height 11
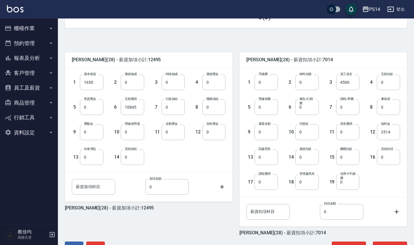
scroll to position [131, 0]
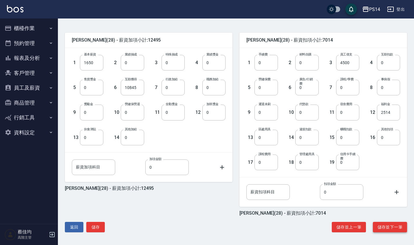
click at [389, 227] on button "儲存並下一筆" at bounding box center [390, 227] width 34 height 11
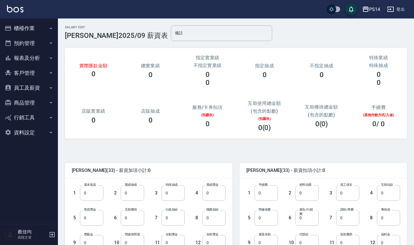
scroll to position [131, 0]
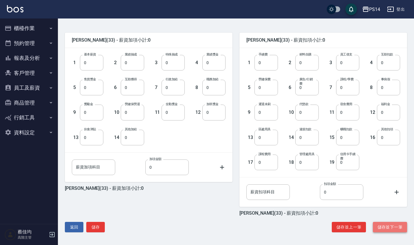
click at [392, 225] on button "儲存並下一筆" at bounding box center [390, 227] width 34 height 11
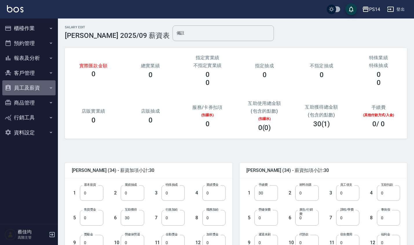
click at [34, 87] on button "員工及薪資" at bounding box center [28, 87] width 53 height 15
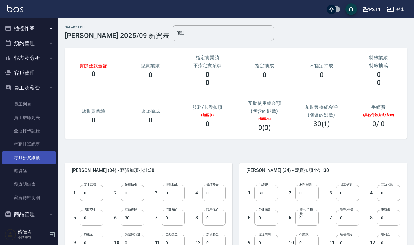
click at [42, 159] on link "每月薪資維護" at bounding box center [28, 157] width 53 height 13
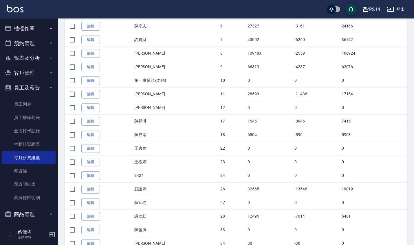
scroll to position [307, 0]
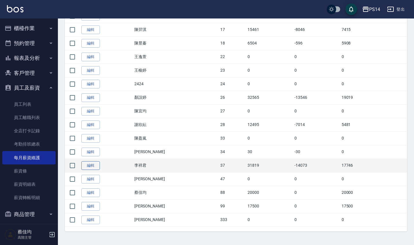
click at [91, 163] on link "編輯" at bounding box center [90, 165] width 19 height 9
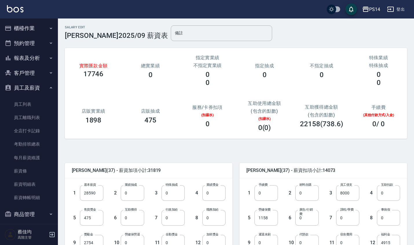
scroll to position [131, 0]
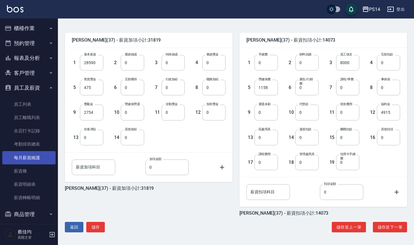
click at [47, 157] on link "每月薪資維護" at bounding box center [28, 157] width 53 height 13
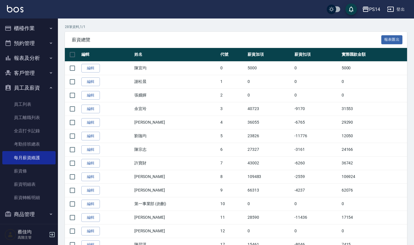
scroll to position [307, 0]
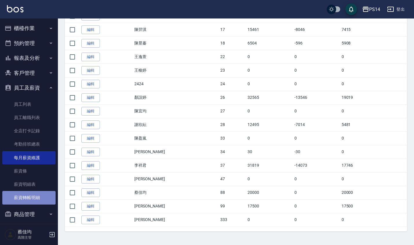
click at [41, 199] on link "薪資轉帳明細" at bounding box center [28, 197] width 53 height 13
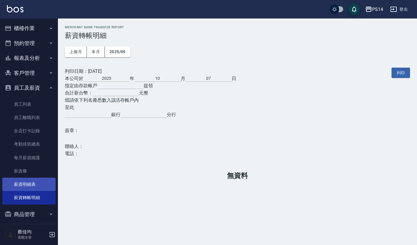
click at [39, 183] on link "薪資明細表" at bounding box center [28, 184] width 53 height 13
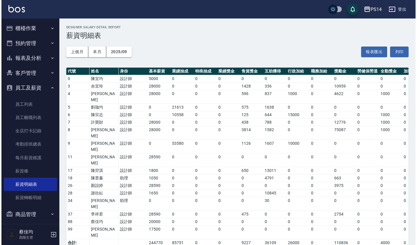
scroll to position [109, 0]
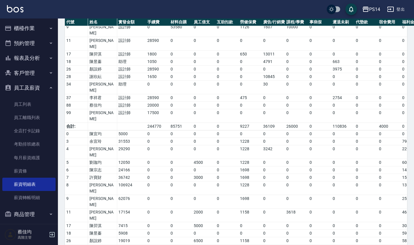
click at [374, 9] on div "PS14" at bounding box center [374, 9] width 11 height 7
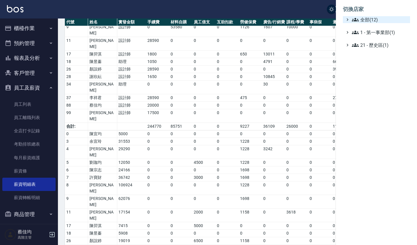
click at [371, 21] on span "全部(12)" at bounding box center [380, 19] width 56 height 7
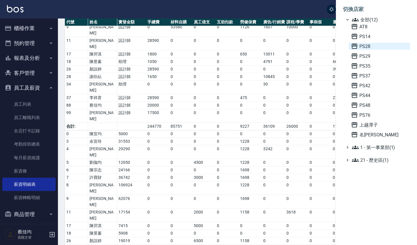
click at [369, 47] on span "PS28" at bounding box center [379, 46] width 57 height 7
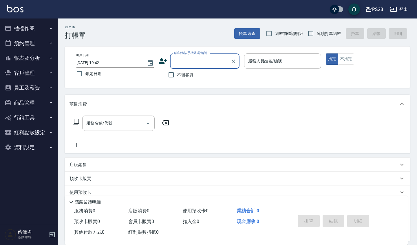
click at [34, 89] on button "員工及薪資" at bounding box center [28, 87] width 53 height 15
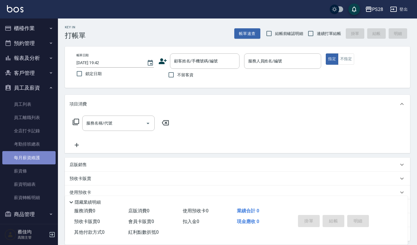
click at [40, 158] on link "每月薪資維護" at bounding box center [28, 157] width 53 height 13
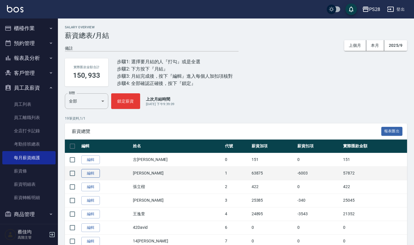
click at [91, 172] on link "編輯" at bounding box center [90, 173] width 19 height 9
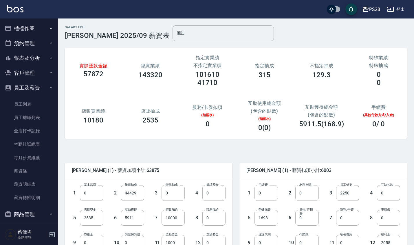
scroll to position [131, 0]
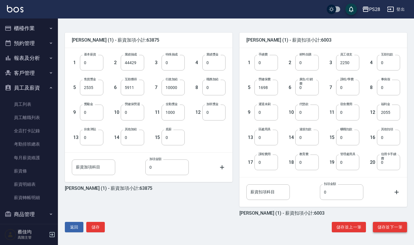
click at [390, 228] on button "儲存並下一筆" at bounding box center [390, 227] width 34 height 11
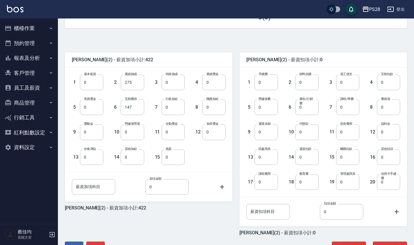
scroll to position [131, 0]
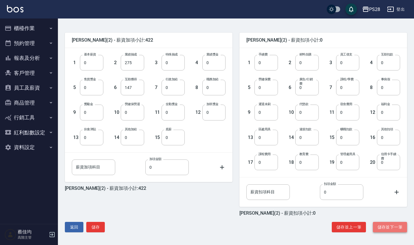
click at [396, 231] on button "儲存並下一筆" at bounding box center [390, 227] width 34 height 11
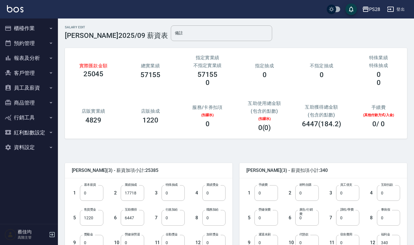
scroll to position [131, 0]
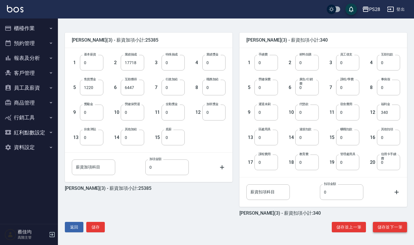
click at [394, 225] on button "儲存並下一筆" at bounding box center [390, 227] width 34 height 11
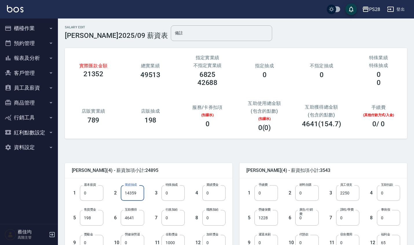
click at [124, 193] on input "14359" at bounding box center [132, 194] width 23 height 16
click at [139, 192] on input "14359" at bounding box center [132, 194] width 23 height 16
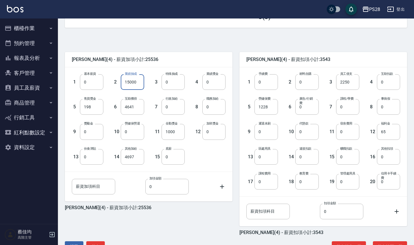
scroll to position [131, 0]
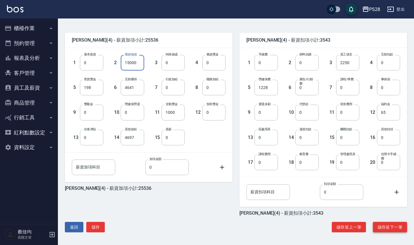
type input "15000"
click at [395, 227] on button "儲存並下一筆" at bounding box center [390, 227] width 34 height 11
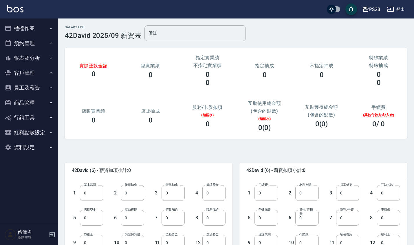
scroll to position [131, 0]
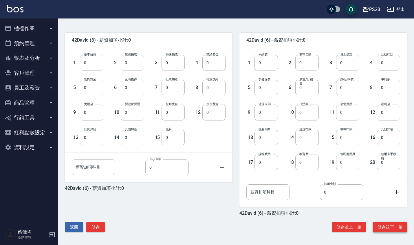
click at [389, 229] on button "儲存並下一筆" at bounding box center [390, 227] width 34 height 11
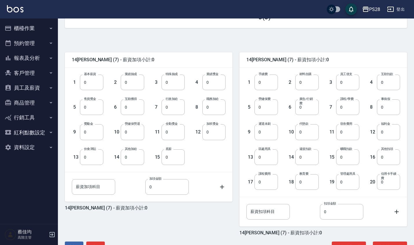
scroll to position [131, 0]
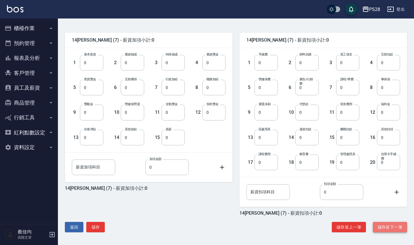
click at [394, 227] on button "儲存並下一筆" at bounding box center [390, 227] width 34 height 11
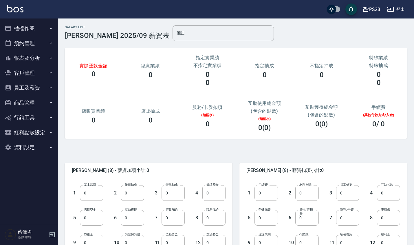
click at [34, 87] on button "員工及薪資" at bounding box center [28, 87] width 53 height 15
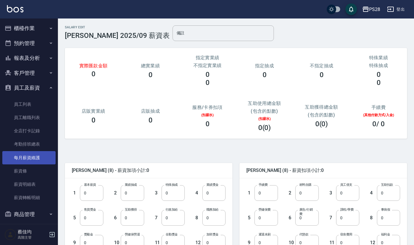
click at [39, 157] on link "每月薪資維護" at bounding box center [28, 157] width 53 height 13
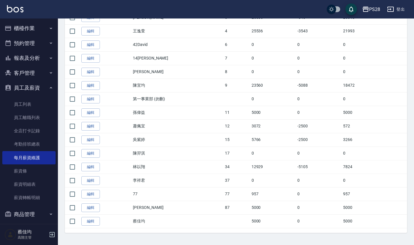
scroll to position [185, 0]
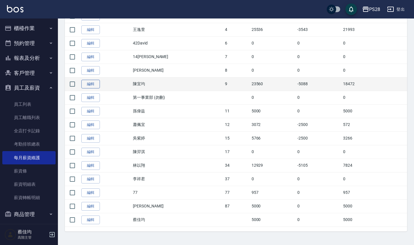
click at [91, 86] on link "編輯" at bounding box center [90, 84] width 19 height 9
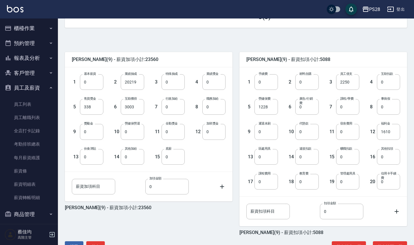
scroll to position [131, 0]
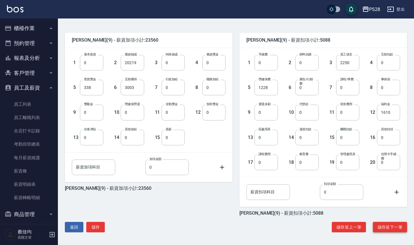
click at [395, 227] on button "儲存並下一筆" at bounding box center [390, 227] width 34 height 11
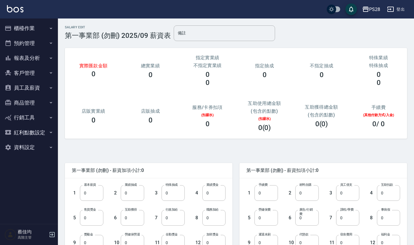
click at [36, 89] on button "員工及薪資" at bounding box center [28, 87] width 53 height 15
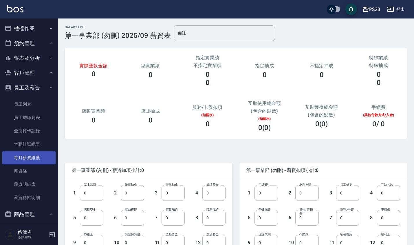
click at [41, 156] on link "每月薪資維護" at bounding box center [28, 157] width 53 height 13
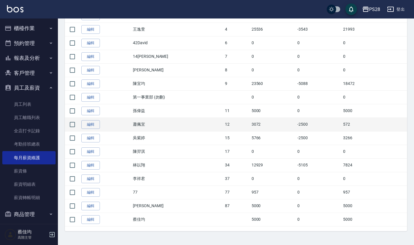
scroll to position [185, 0]
click at [88, 123] on link "編輯" at bounding box center [90, 125] width 19 height 9
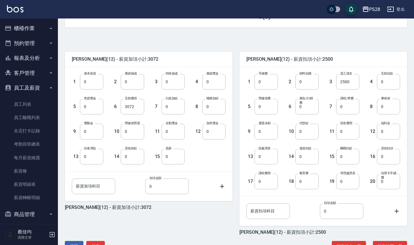
scroll to position [131, 0]
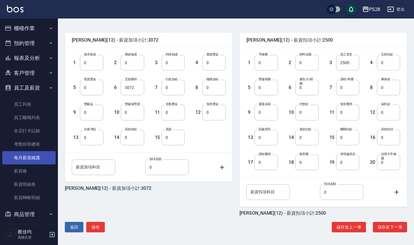
click at [34, 158] on link "每月薪資維護" at bounding box center [28, 157] width 53 height 13
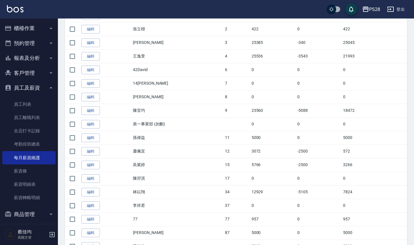
scroll to position [185, 0]
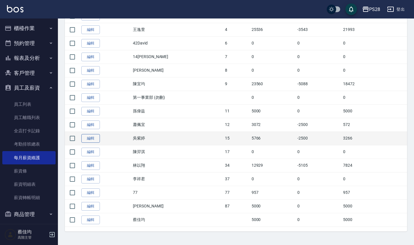
click at [91, 138] on link "編輯" at bounding box center [90, 138] width 19 height 9
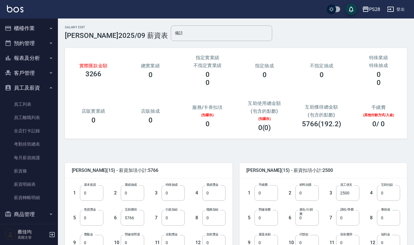
click at [410, 175] on div "Salary Edit 吳紫婷 2025/09 薪資表 備註 備註 實際匯款金額 3266 總實業績 0 指定實業績 不指定實業績 0 0 指定抽成 0 不指…" at bounding box center [236, 197] width 356 height 357
click at [413, 169] on div "Salary Edit 吳紫婷 2025/09 薪資表 備註 備註 實際匯款金額 3266 總實業績 0 指定實業績 不指定實業績 0 0 指定抽成 0 不指…" at bounding box center [236, 197] width 356 height 357
click at [413, 168] on div "Salary Edit 吳紫婷 2025/09 薪資表 備註 備註 實際匯款金額 3266 總實業績 0 指定實業績 不指定實業績 0 0 指定抽成 0 不指…" at bounding box center [236, 197] width 356 height 357
click at [39, 156] on link "每月薪資維護" at bounding box center [28, 157] width 53 height 13
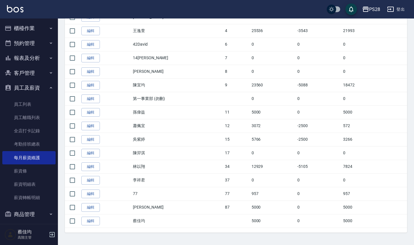
scroll to position [185, 0]
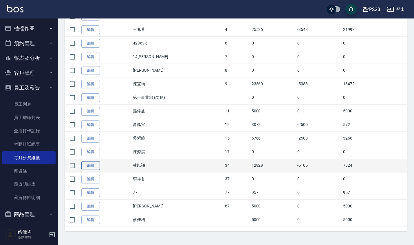
click at [92, 167] on link "編輯" at bounding box center [90, 165] width 19 height 9
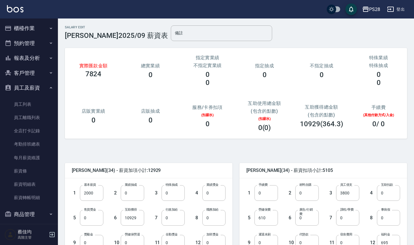
scroll to position [131, 0]
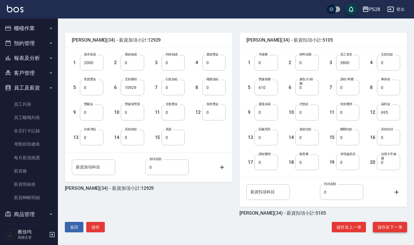
click at [386, 229] on button "儲存並下一筆" at bounding box center [390, 227] width 34 height 11
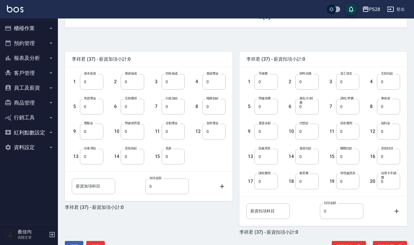
scroll to position [131, 0]
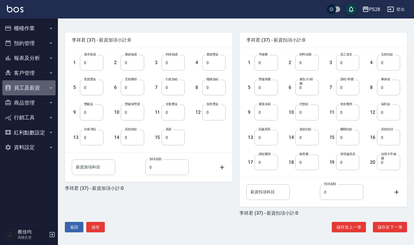
click at [36, 86] on button "員工及薪資" at bounding box center [28, 87] width 53 height 15
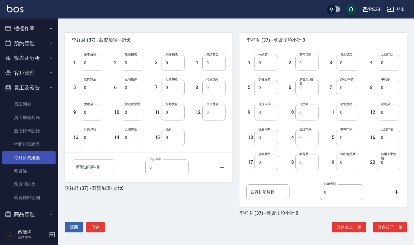
click at [40, 151] on link "每月薪資維護" at bounding box center [28, 157] width 53 height 13
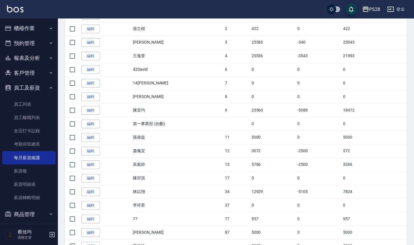
scroll to position [185, 0]
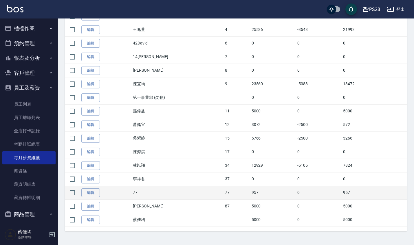
click at [128, 197] on td "編輯" at bounding box center [106, 193] width 52 height 14
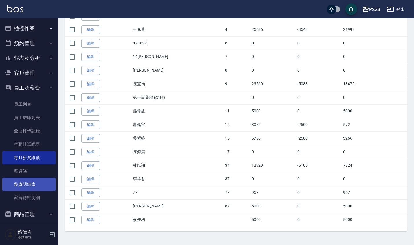
click at [46, 186] on link "薪資明細表" at bounding box center [28, 184] width 53 height 13
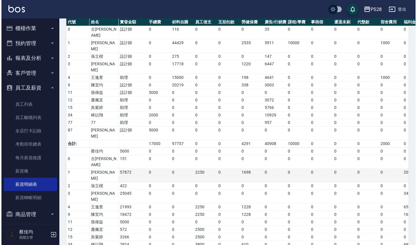
scroll to position [49, 0]
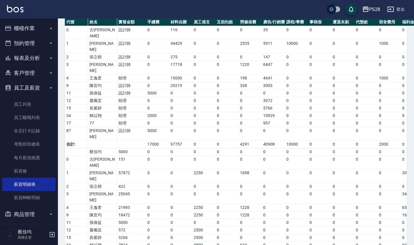
click at [376, 11] on div "PS28" at bounding box center [374, 9] width 11 height 7
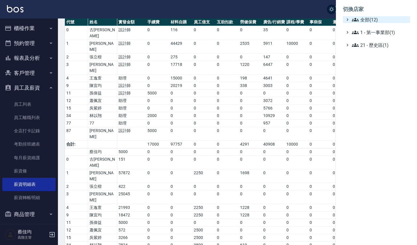
click at [372, 22] on span "全部(12)" at bounding box center [380, 19] width 56 height 7
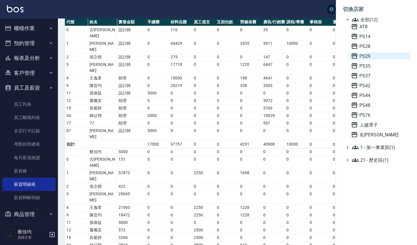
click at [371, 56] on span "PS29" at bounding box center [379, 56] width 57 height 7
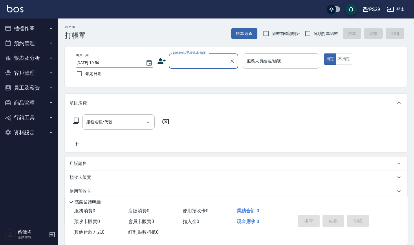
click at [374, 10] on div "PS29" at bounding box center [374, 9] width 11 height 7
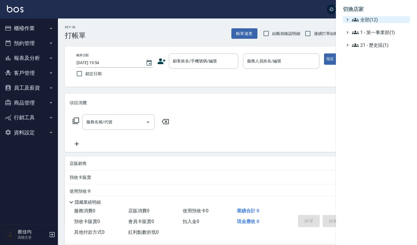
click at [370, 21] on span "全部(12)" at bounding box center [380, 19] width 56 height 7
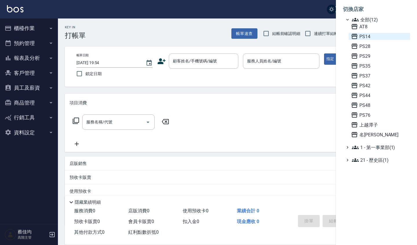
click at [368, 36] on span "PS14" at bounding box center [379, 36] width 57 height 7
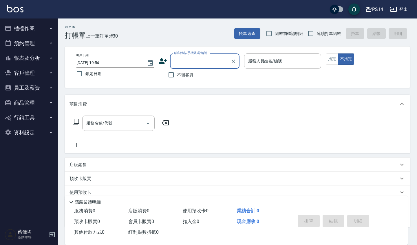
click at [34, 88] on button "員工及薪資" at bounding box center [28, 87] width 53 height 15
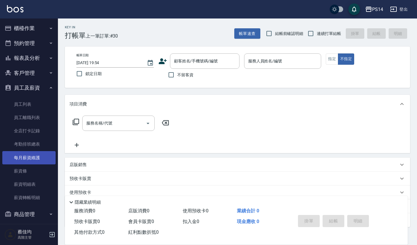
click at [41, 157] on link "每月薪資維護" at bounding box center [28, 157] width 53 height 13
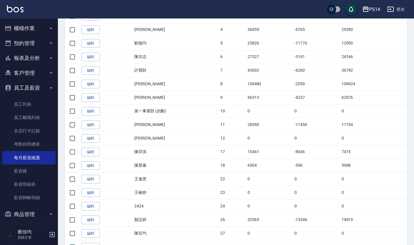
scroll to position [215, 0]
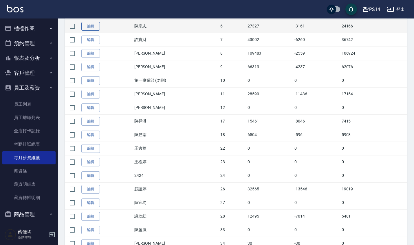
click at [94, 24] on link "編輯" at bounding box center [90, 26] width 19 height 9
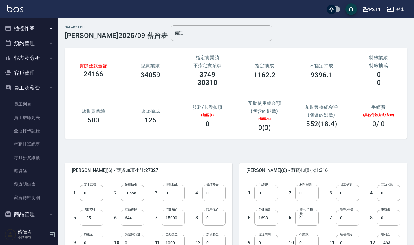
click at [181, 218] on input "15000" at bounding box center [172, 218] width 23 height 16
click at [164, 218] on input "15000" at bounding box center [172, 218] width 23 height 16
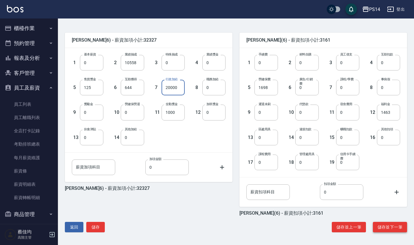
type input "20000"
click at [401, 225] on button "儲存並下一筆" at bounding box center [390, 227] width 34 height 11
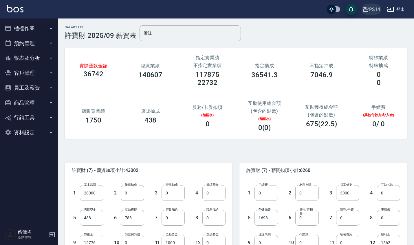
click at [372, 9] on div "PS14" at bounding box center [374, 9] width 11 height 7
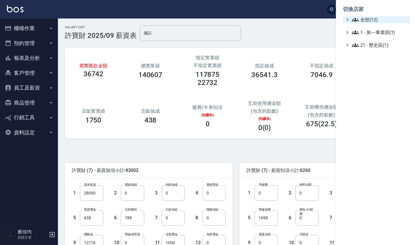
click at [371, 22] on span "全部(12)" at bounding box center [380, 19] width 56 height 7
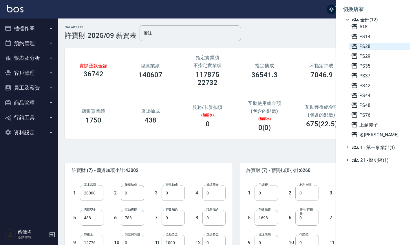
click at [370, 45] on span "PS28" at bounding box center [379, 46] width 57 height 7
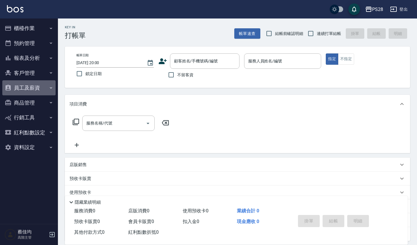
click at [34, 86] on button "員工及薪資" at bounding box center [28, 87] width 53 height 15
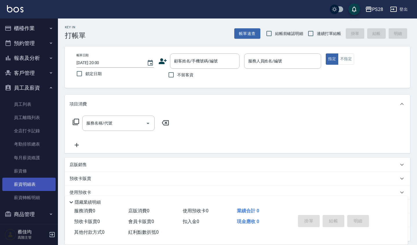
click at [41, 180] on link "薪資明細表" at bounding box center [28, 184] width 53 height 13
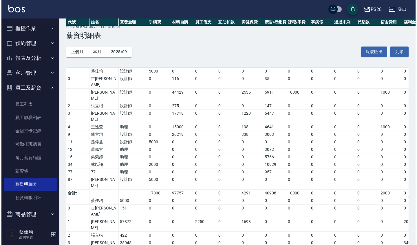
scroll to position [49, 0]
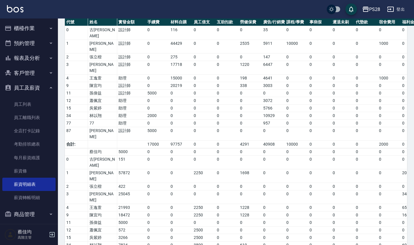
click at [377, 10] on div "PS28" at bounding box center [374, 9] width 11 height 7
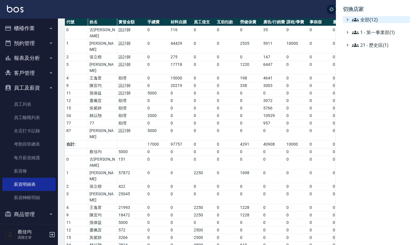
click at [370, 21] on span "全部(12)" at bounding box center [380, 19] width 56 height 7
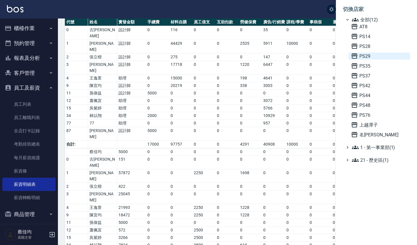
click at [372, 58] on span "PS29" at bounding box center [379, 56] width 57 height 7
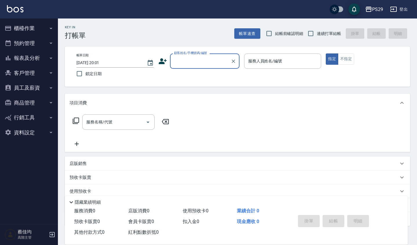
click at [38, 86] on button "員工及薪資" at bounding box center [28, 87] width 53 height 15
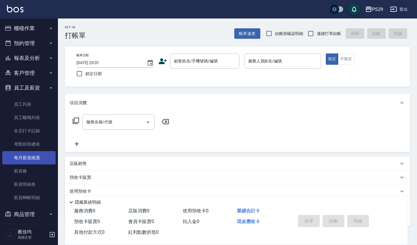
click at [43, 158] on link "每月薪資維護" at bounding box center [28, 157] width 53 height 13
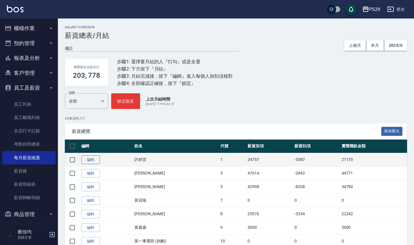
click at [96, 161] on link "編輯" at bounding box center [90, 160] width 19 height 9
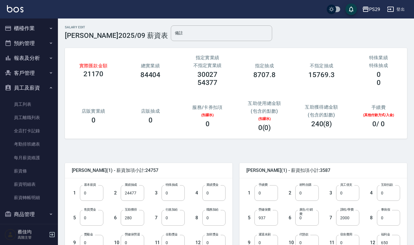
scroll to position [131, 0]
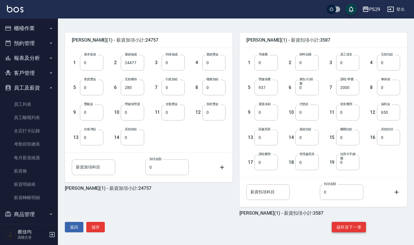
click at [351, 227] on button "儲存並下一筆" at bounding box center [349, 227] width 34 height 11
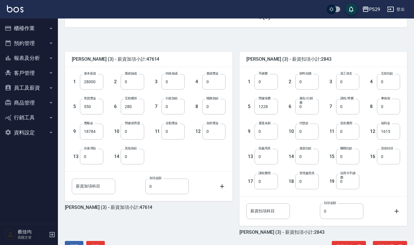
scroll to position [131, 0]
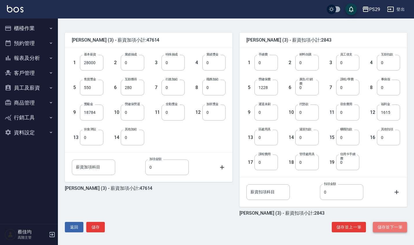
click at [381, 225] on button "儲存並下一筆" at bounding box center [390, 227] width 34 height 11
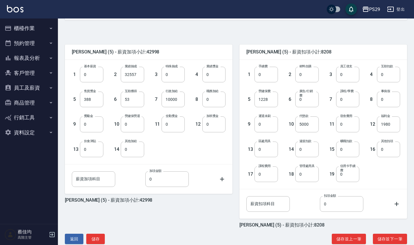
scroll to position [131, 0]
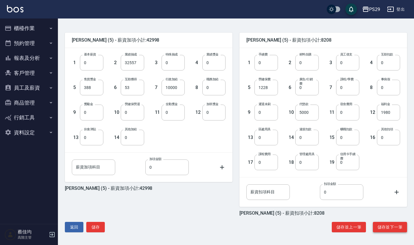
click at [383, 226] on button "儲存並下一筆" at bounding box center [390, 227] width 34 height 11
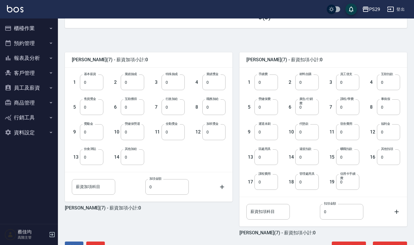
scroll to position [131, 0]
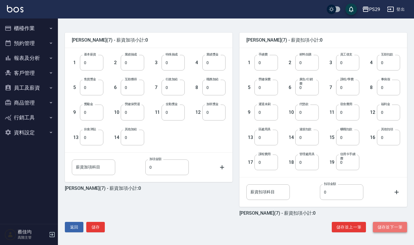
click at [392, 226] on button "儲存並下一筆" at bounding box center [390, 227] width 34 height 11
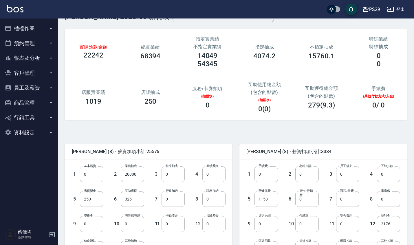
scroll to position [131, 0]
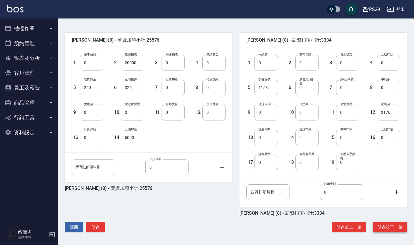
click at [388, 228] on button "儲存並下一筆" at bounding box center [390, 227] width 34 height 11
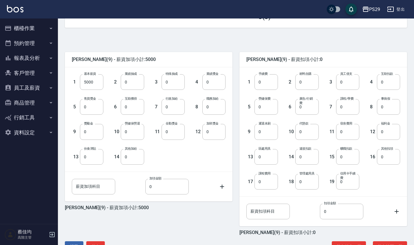
scroll to position [131, 0]
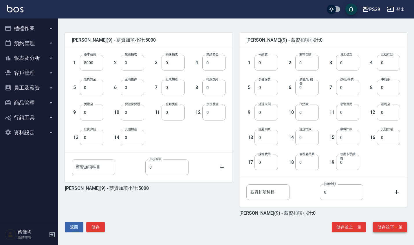
click at [392, 225] on button "儲存並下一筆" at bounding box center [390, 227] width 34 height 11
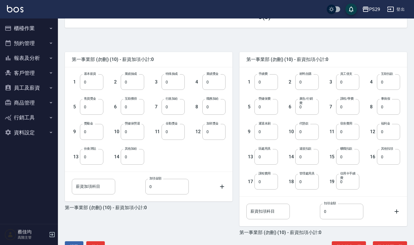
scroll to position [131, 0]
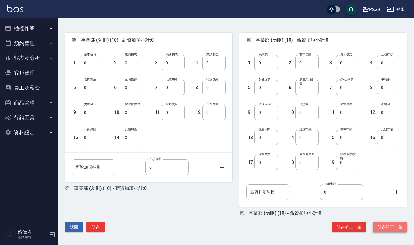
click at [394, 227] on button "儲存並下一筆" at bounding box center [390, 227] width 34 height 11
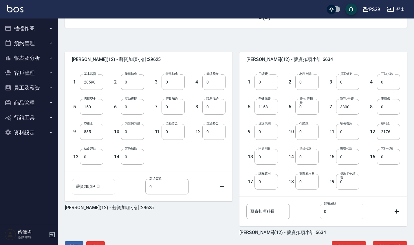
scroll to position [131, 0]
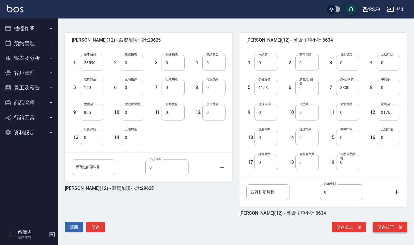
click at [387, 227] on button "儲存並下一筆" at bounding box center [390, 227] width 34 height 11
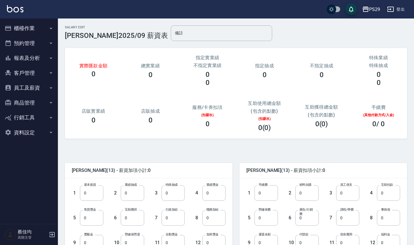
scroll to position [131, 0]
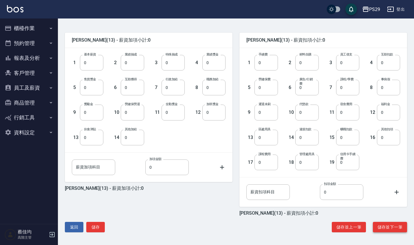
click at [384, 225] on button "儲存並下一筆" at bounding box center [390, 227] width 34 height 11
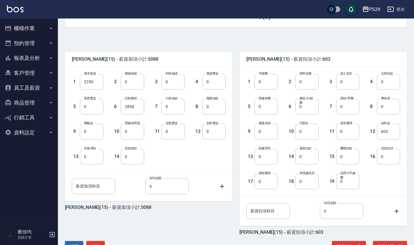
scroll to position [131, 0]
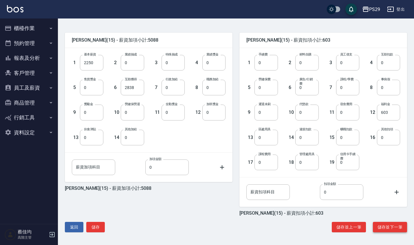
click at [392, 229] on button "儲存並下一筆" at bounding box center [390, 227] width 34 height 11
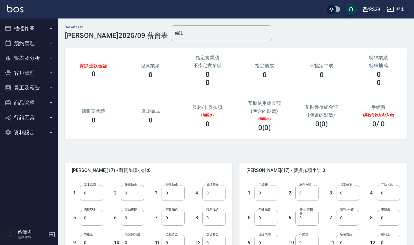
scroll to position [131, 0]
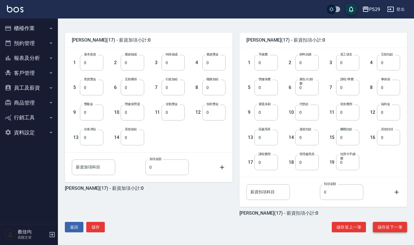
click at [387, 229] on button "儲存並下一筆" at bounding box center [390, 227] width 34 height 11
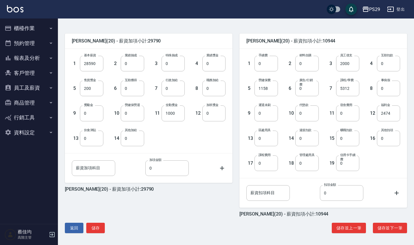
scroll to position [131, 0]
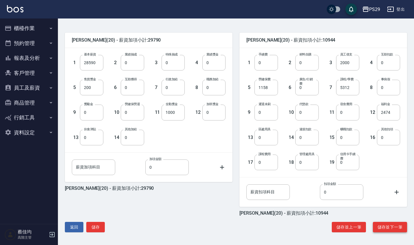
click at [389, 226] on button "儲存並下一筆" at bounding box center [390, 227] width 34 height 11
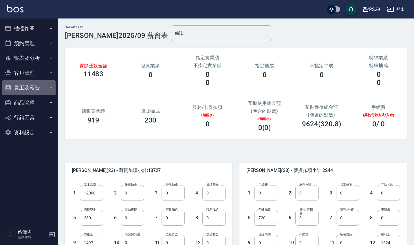
click at [36, 88] on button "員工及薪資" at bounding box center [28, 87] width 53 height 15
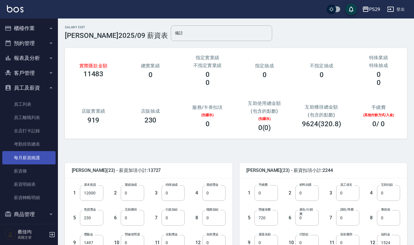
click at [42, 160] on link "每月薪資維護" at bounding box center [28, 157] width 53 height 13
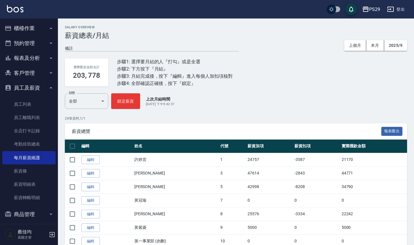
scroll to position [215, 0]
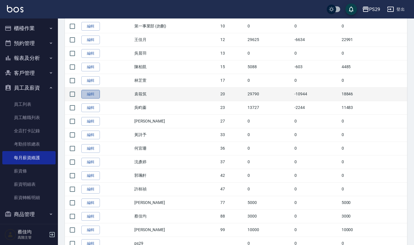
click at [87, 93] on link "編輯" at bounding box center [90, 94] width 19 height 9
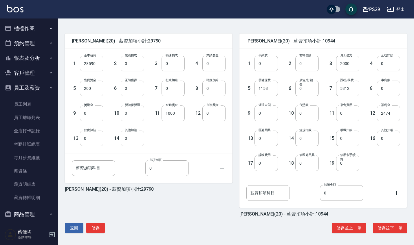
scroll to position [131, 0]
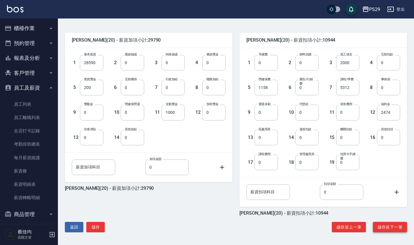
click at [392, 229] on button "儲存並下一筆" at bounding box center [390, 227] width 34 height 11
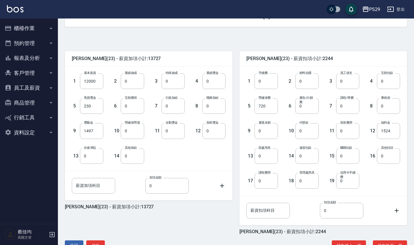
scroll to position [131, 0]
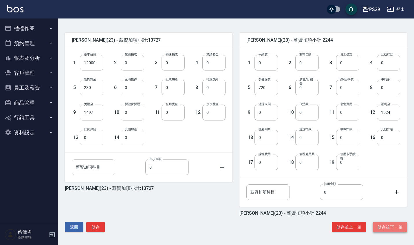
click at [388, 231] on button "儲存並下一筆" at bounding box center [390, 227] width 34 height 11
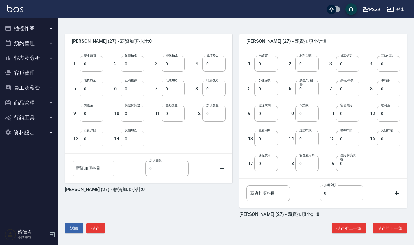
scroll to position [131, 0]
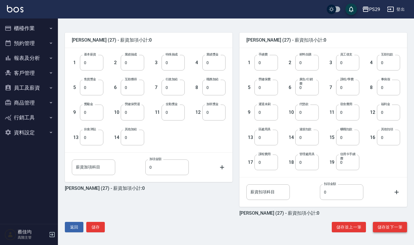
click at [388, 232] on button "儲存並下一筆" at bounding box center [390, 227] width 34 height 11
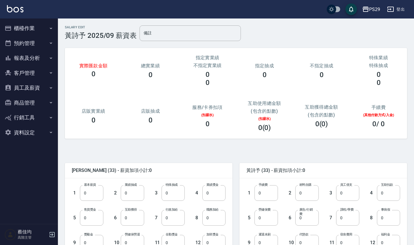
scroll to position [131, 0]
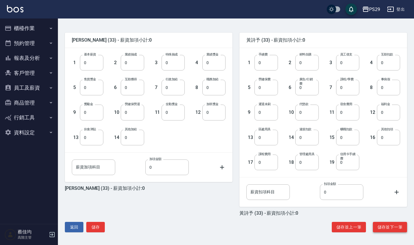
click at [394, 224] on button "儲存並下一筆" at bounding box center [390, 227] width 34 height 11
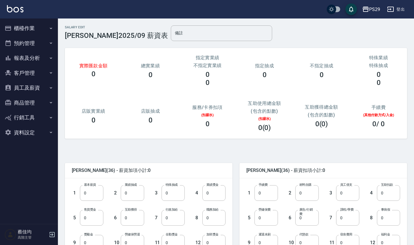
scroll to position [131, 0]
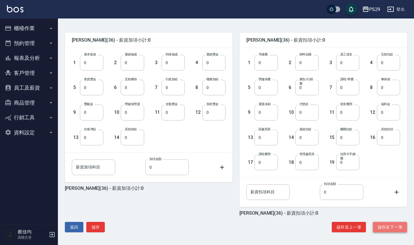
click at [390, 226] on button "儲存並下一筆" at bounding box center [390, 227] width 34 height 11
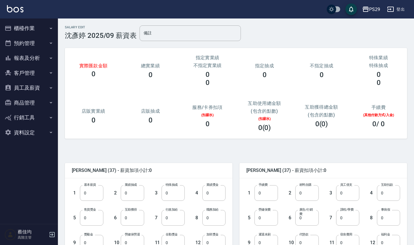
scroll to position [131, 0]
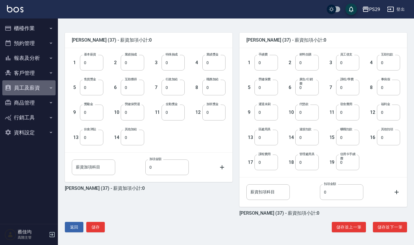
click at [33, 87] on button "員工及薪資" at bounding box center [28, 87] width 53 height 15
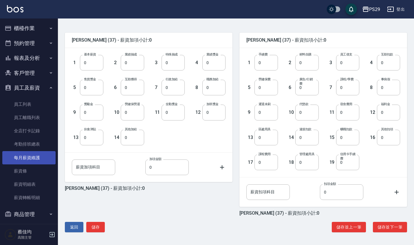
click at [43, 159] on link "每月薪資維護" at bounding box center [28, 157] width 53 height 13
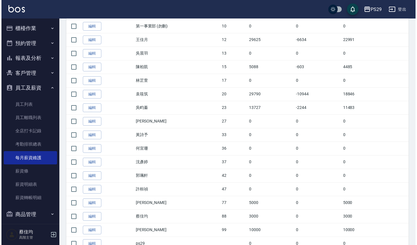
scroll to position [253, 0]
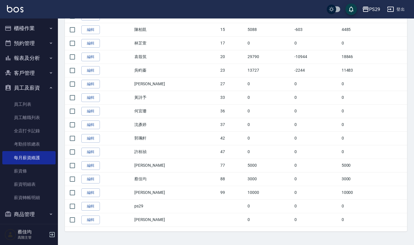
click at [375, 8] on div "PS29" at bounding box center [374, 9] width 11 height 7
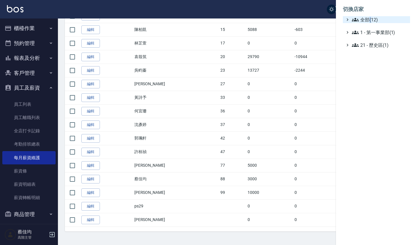
click at [361, 19] on span "全部(12)" at bounding box center [380, 19] width 56 height 7
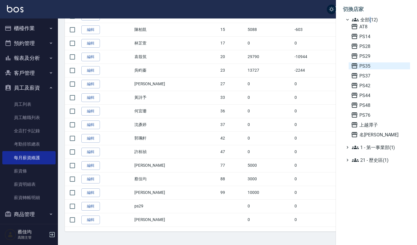
click at [363, 68] on span "PS35" at bounding box center [379, 66] width 57 height 7
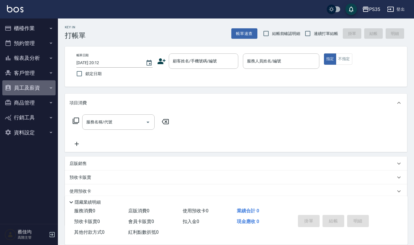
click at [35, 88] on button "員工及薪資" at bounding box center [28, 87] width 53 height 15
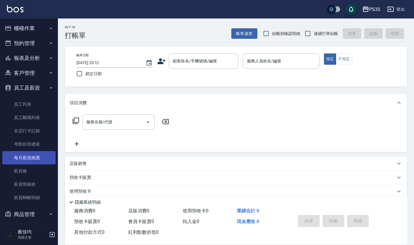
click at [41, 157] on link "每月薪資維護" at bounding box center [28, 157] width 53 height 13
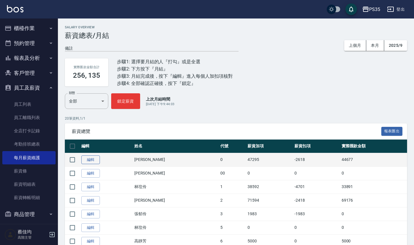
click at [94, 163] on link "編輯" at bounding box center [90, 160] width 19 height 9
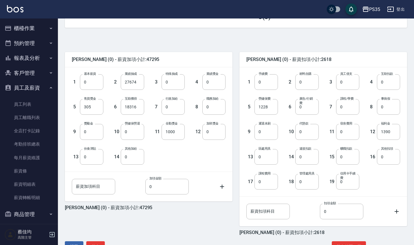
scroll to position [131, 0]
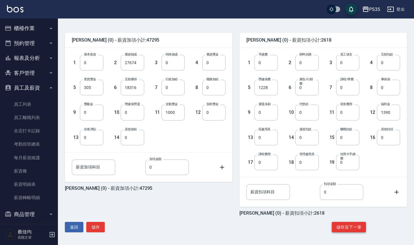
click at [358, 229] on button "儲存並下一筆" at bounding box center [349, 227] width 34 height 11
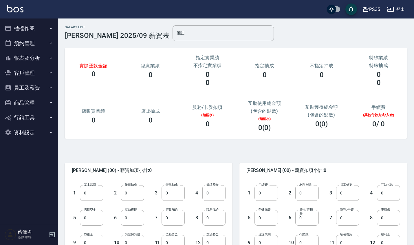
scroll to position [131, 0]
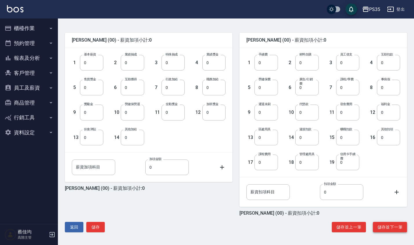
click at [395, 225] on button "儲存並下一筆" at bounding box center [390, 227] width 34 height 11
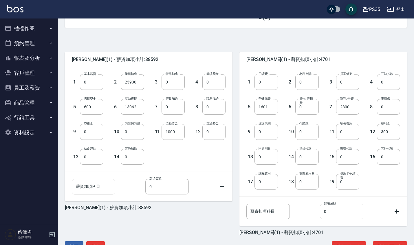
scroll to position [131, 0]
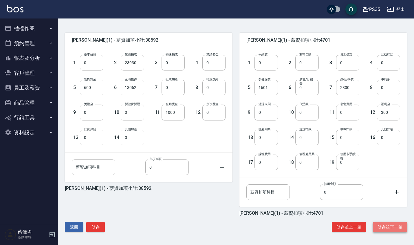
click at [387, 226] on button "儲存並下一筆" at bounding box center [390, 227] width 34 height 11
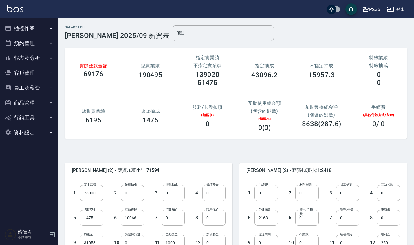
scroll to position [131, 0]
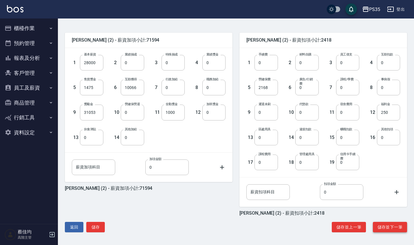
click at [384, 227] on button "儲存並下一筆" at bounding box center [390, 227] width 34 height 11
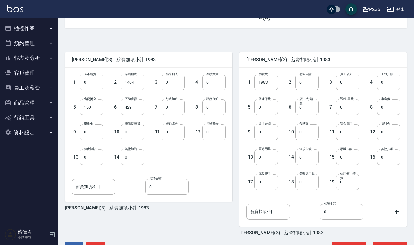
scroll to position [131, 0]
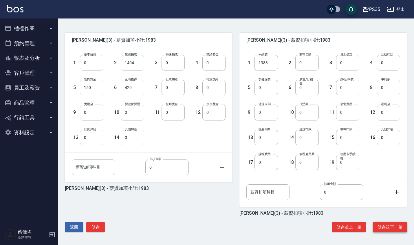
click at [394, 229] on button "儲存並下一筆" at bounding box center [390, 227] width 34 height 11
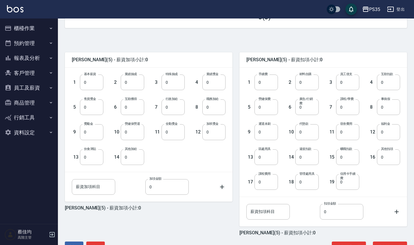
scroll to position [131, 0]
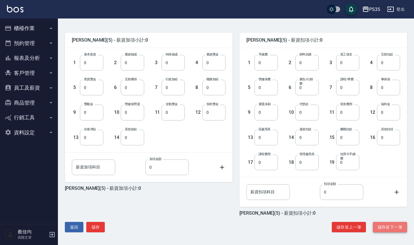
click at [387, 231] on button "儲存並下一筆" at bounding box center [390, 227] width 34 height 11
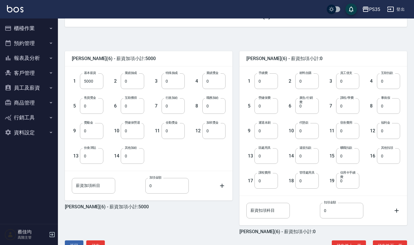
scroll to position [131, 0]
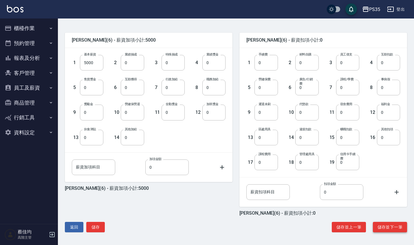
click at [391, 231] on button "儲存並下一筆" at bounding box center [390, 227] width 34 height 11
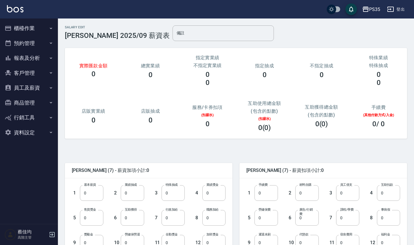
scroll to position [131, 0]
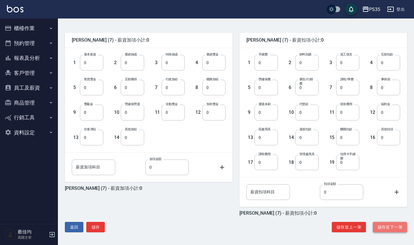
click at [389, 227] on button "儲存並下一筆" at bounding box center [390, 227] width 34 height 11
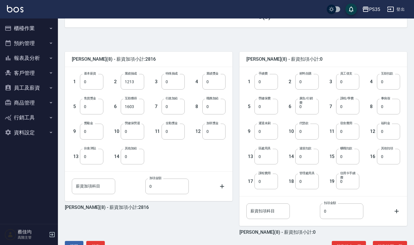
scroll to position [131, 0]
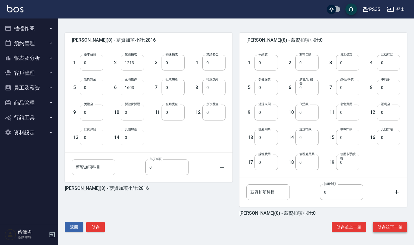
click at [396, 228] on button "儲存並下一筆" at bounding box center [390, 227] width 34 height 11
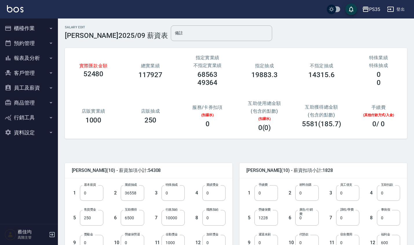
scroll to position [131, 0]
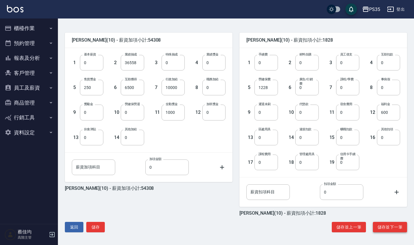
click at [396, 228] on button "儲存並下一筆" at bounding box center [390, 227] width 34 height 11
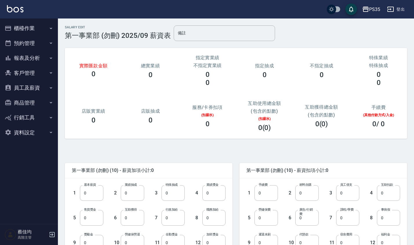
scroll to position [131, 0]
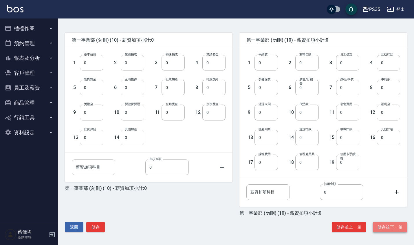
click at [386, 227] on button "儲存並下一筆" at bounding box center [390, 227] width 34 height 11
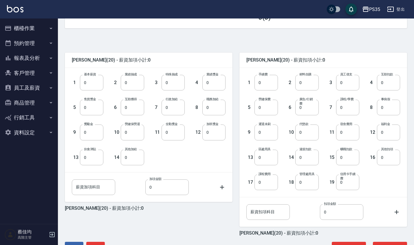
scroll to position [131, 0]
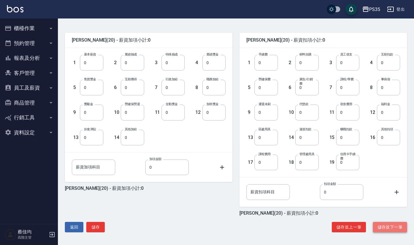
click at [387, 229] on button "儲存並下一筆" at bounding box center [390, 227] width 34 height 11
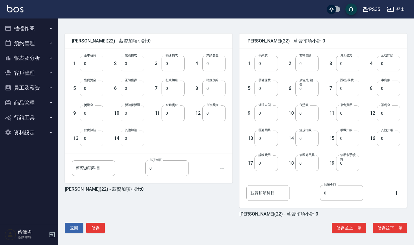
scroll to position [131, 0]
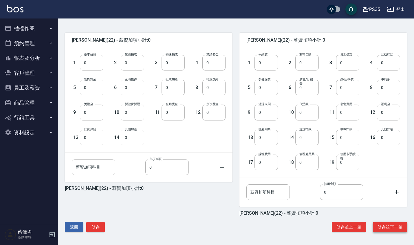
click at [388, 227] on button "儲存並下一筆" at bounding box center [390, 227] width 34 height 11
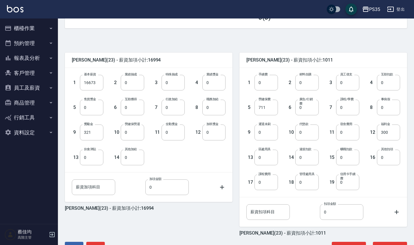
scroll to position [131, 0]
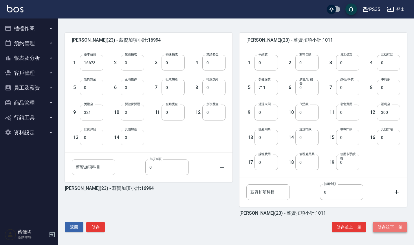
click at [396, 226] on button "儲存並下一筆" at bounding box center [390, 227] width 34 height 11
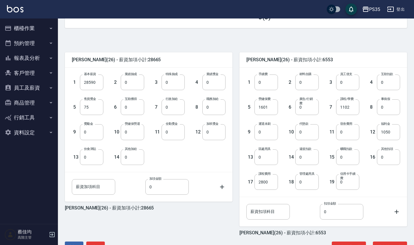
scroll to position [131, 0]
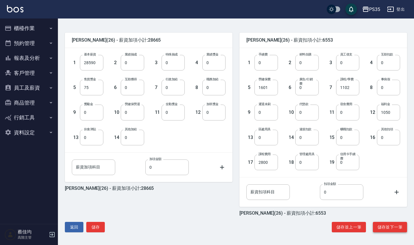
click at [390, 227] on button "儲存並下一筆" at bounding box center [390, 227] width 34 height 11
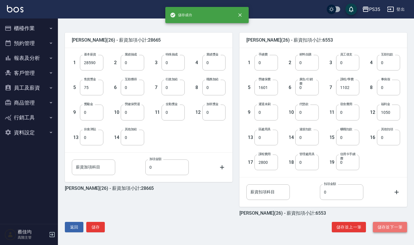
click at [390, 227] on button "儲存並下一筆" at bounding box center [390, 227] width 34 height 11
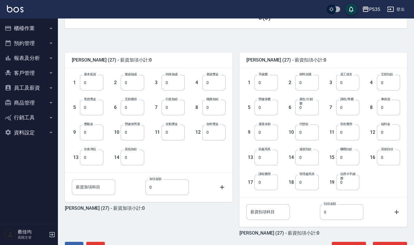
scroll to position [131, 0]
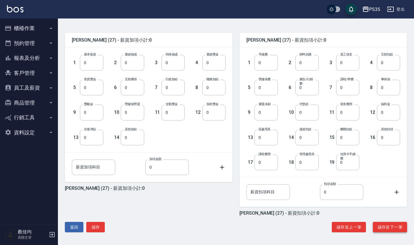
click at [391, 225] on button "儲存並下一筆" at bounding box center [390, 227] width 34 height 11
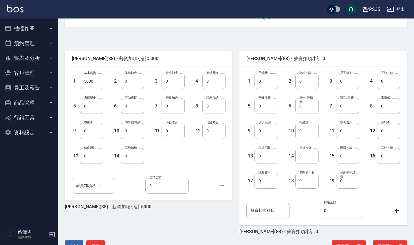
scroll to position [131, 0]
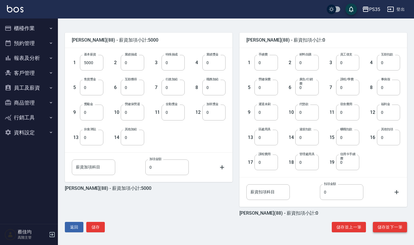
click at [393, 231] on button "儲存並下一筆" at bounding box center [390, 227] width 34 height 11
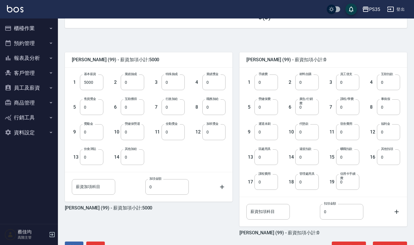
scroll to position [131, 0]
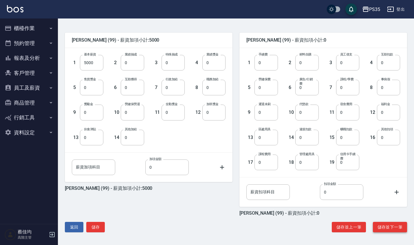
click at [391, 227] on button "儲存並下一筆" at bounding box center [390, 227] width 34 height 11
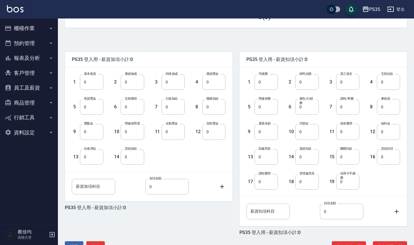
scroll to position [131, 0]
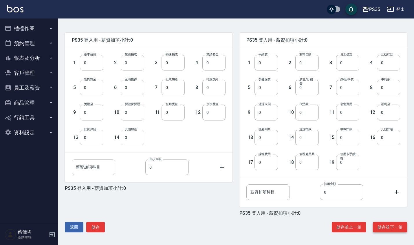
click at [393, 230] on button "儲存並下一筆" at bounding box center [390, 227] width 34 height 11
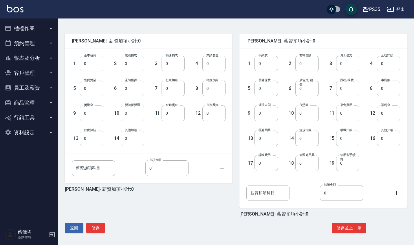
scroll to position [131, 0]
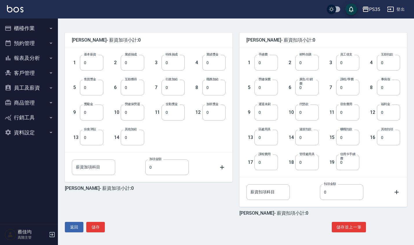
click at [34, 87] on button "員工及薪資" at bounding box center [28, 87] width 53 height 15
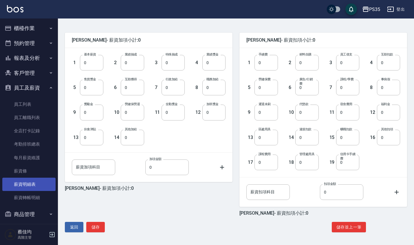
click at [44, 182] on link "薪資明細表" at bounding box center [28, 184] width 53 height 13
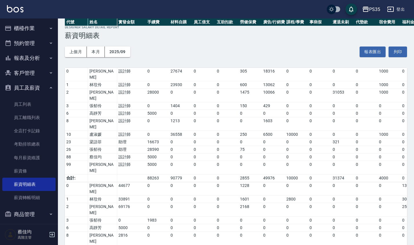
click at [374, 9] on div "PS35" at bounding box center [374, 9] width 11 height 7
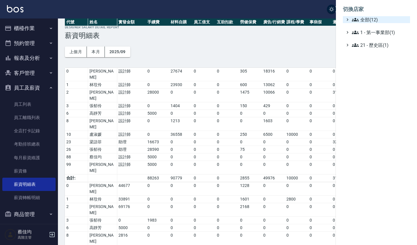
click at [370, 19] on span "全部(12)" at bounding box center [380, 19] width 56 height 7
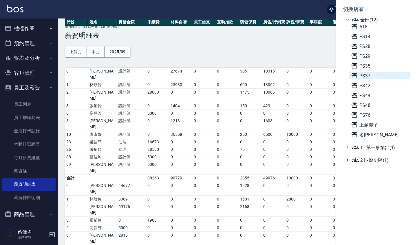
click at [366, 78] on span "PS37" at bounding box center [379, 75] width 57 height 7
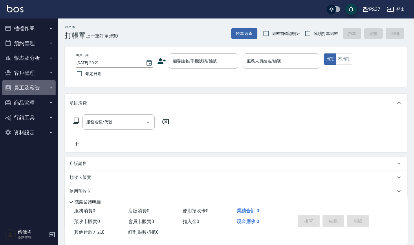
click at [38, 89] on button "員工及薪資" at bounding box center [28, 87] width 53 height 15
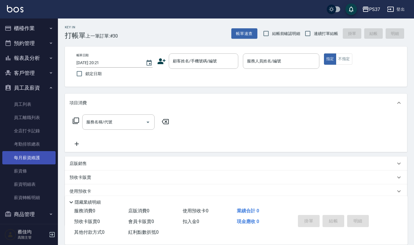
click at [36, 151] on link "每月薪資維護" at bounding box center [28, 157] width 53 height 13
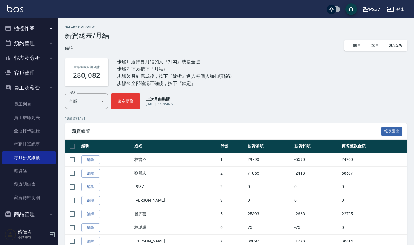
click at [414, 150] on div "Salary Overview 薪資總表/月結 備註 x 上個月 本月 2025/9 實際匯款金額合計 280, 082 步驟1: 選擇要月結的人『打勾』或是…" at bounding box center [236, 213] width 356 height 377
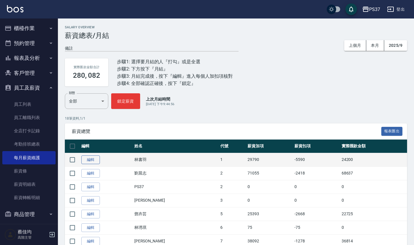
click at [90, 159] on link "編輯" at bounding box center [90, 160] width 19 height 9
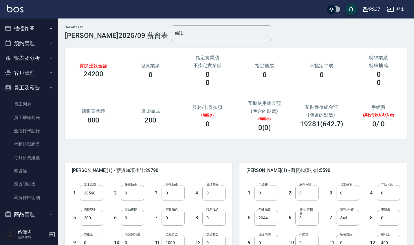
click at [175, 241] on input "1000" at bounding box center [172, 243] width 23 height 16
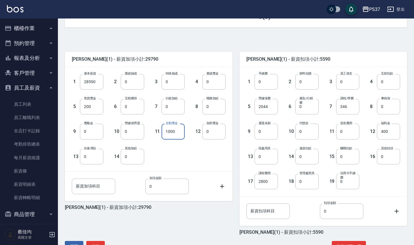
scroll to position [131, 0]
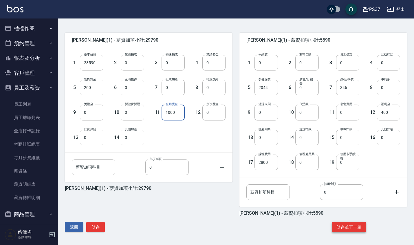
click at [342, 228] on button "儲存並下一筆" at bounding box center [349, 227] width 34 height 11
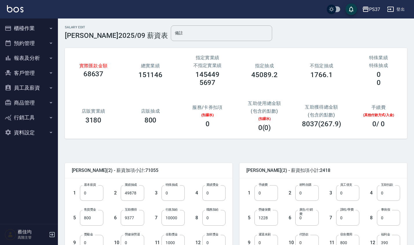
scroll to position [131, 0]
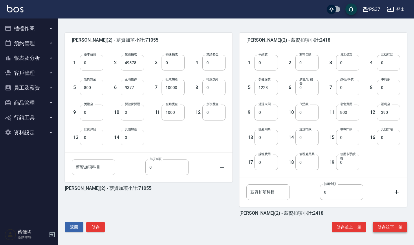
click at [391, 225] on button "儲存並下一筆" at bounding box center [390, 227] width 34 height 11
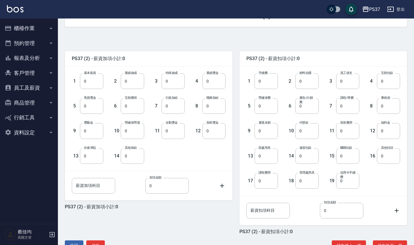
scroll to position [131, 0]
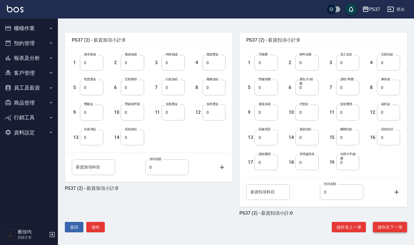
click at [388, 232] on button "儲存並下一筆" at bounding box center [390, 227] width 34 height 11
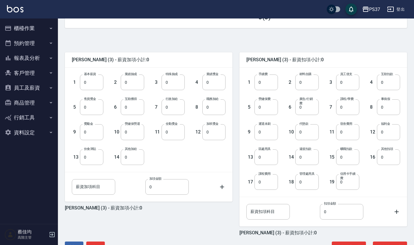
scroll to position [131, 0]
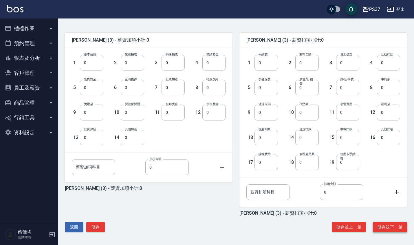
click at [391, 228] on button "儲存並下一筆" at bounding box center [390, 227] width 34 height 11
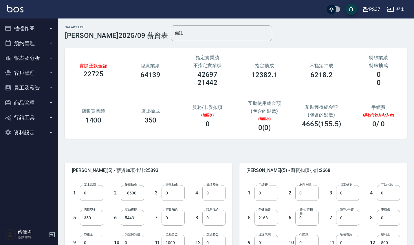
scroll to position [131, 0]
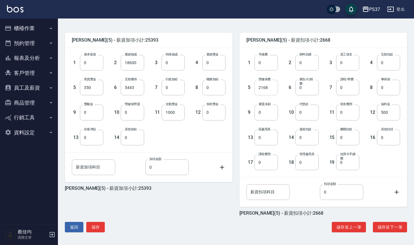
click at [266, 93] on input "2168" at bounding box center [265, 88] width 23 height 16
click at [388, 225] on button "儲存並下一筆" at bounding box center [390, 227] width 34 height 11
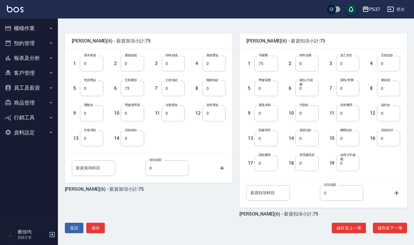
scroll to position [131, 0]
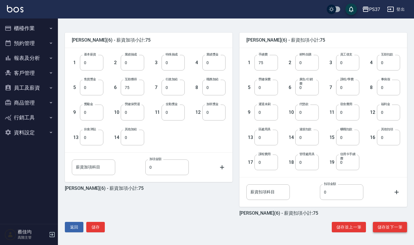
click at [390, 229] on button "儲存並下一筆" at bounding box center [390, 227] width 34 height 11
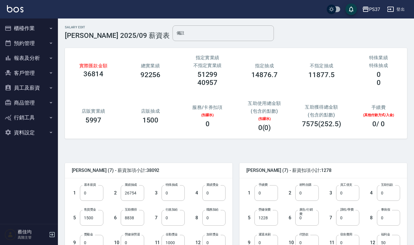
scroll to position [131, 0]
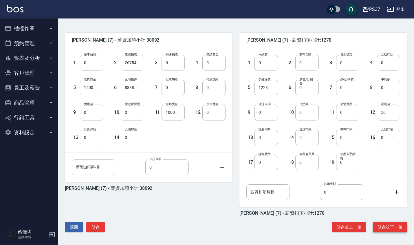
click at [391, 229] on button "儲存並下一筆" at bounding box center [390, 227] width 34 height 11
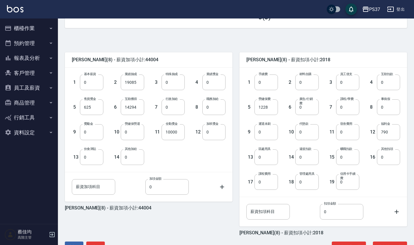
scroll to position [131, 0]
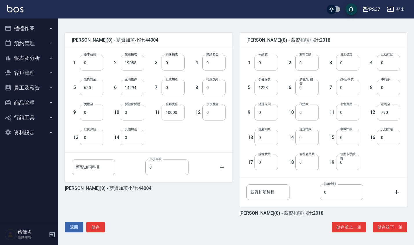
click at [180, 113] on input "10000" at bounding box center [172, 113] width 23 height 16
type input "1000"
click at [391, 233] on div "徐雅娟 (8) - 薪資加項小計:35004 1 基本薪資 0 基本薪資 2 業績抽成 19085 業績抽成 3 特殊抽成 0 特殊抽成 4 業績獎金 0 業…" at bounding box center [233, 126] width 347 height 223
click at [388, 229] on button "儲存並下一筆" at bounding box center [390, 227] width 34 height 11
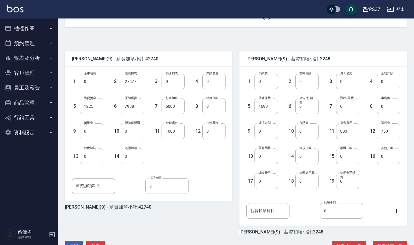
scroll to position [131, 0]
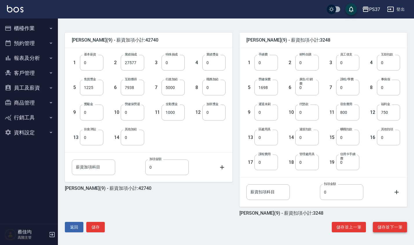
click at [389, 226] on button "儲存並下一筆" at bounding box center [390, 227] width 34 height 11
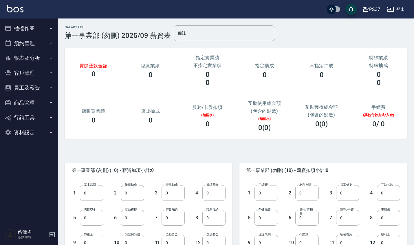
scroll to position [131, 0]
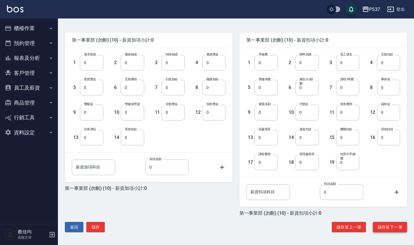
click at [388, 226] on button "儲存並下一筆" at bounding box center [390, 227] width 34 height 11
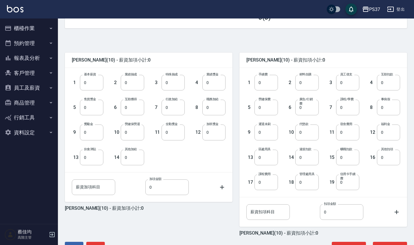
scroll to position [131, 0]
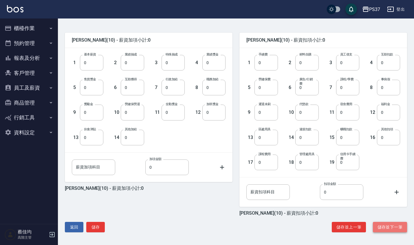
click at [391, 228] on button "儲存並下一筆" at bounding box center [390, 227] width 34 height 11
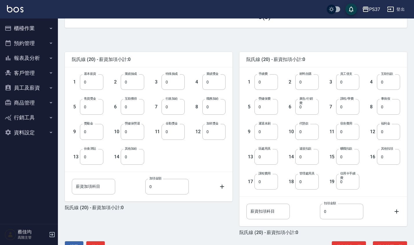
scroll to position [131, 0]
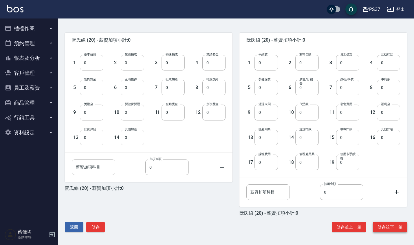
click at [395, 225] on button "儲存並下一筆" at bounding box center [390, 227] width 34 height 11
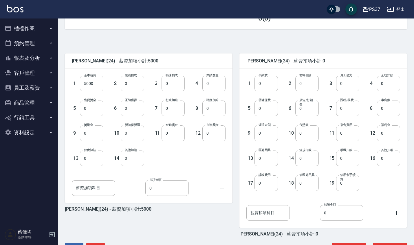
scroll to position [131, 0]
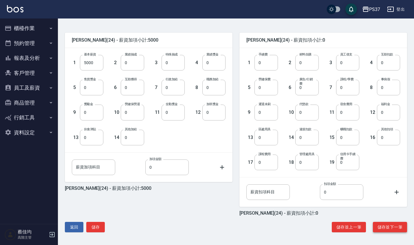
click at [393, 226] on button "儲存並下一筆" at bounding box center [390, 227] width 34 height 11
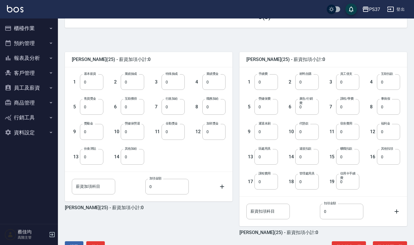
scroll to position [131, 0]
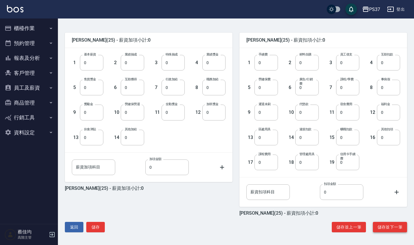
click at [390, 225] on button "儲存並下一筆" at bounding box center [390, 227] width 34 height 11
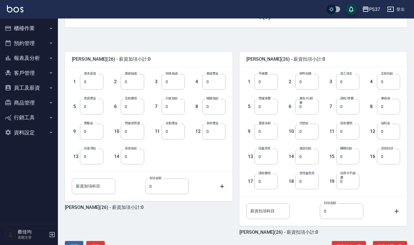
scroll to position [131, 0]
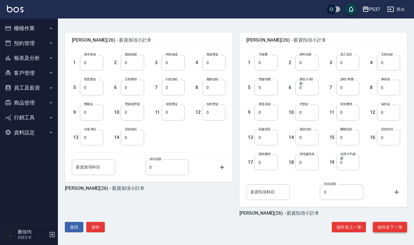
click at [396, 226] on button "儲存並下一筆" at bounding box center [390, 227] width 34 height 11
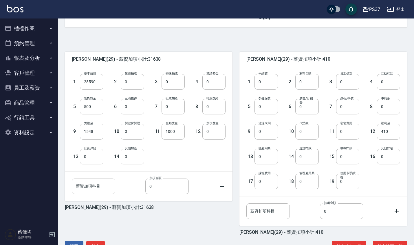
scroll to position [131, 0]
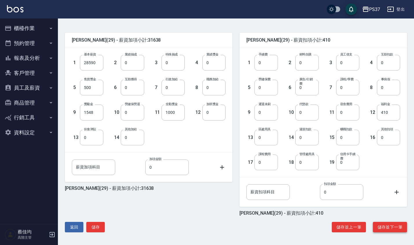
click at [393, 227] on button "儲存並下一筆" at bounding box center [390, 227] width 34 height 11
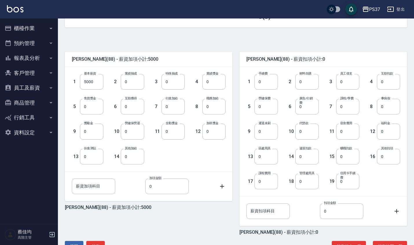
scroll to position [131, 0]
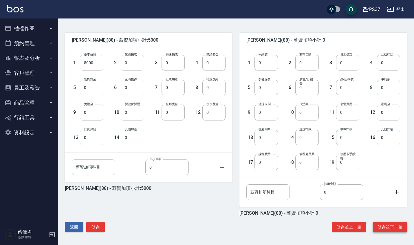
click at [395, 225] on button "儲存並下一筆" at bounding box center [390, 227] width 34 height 11
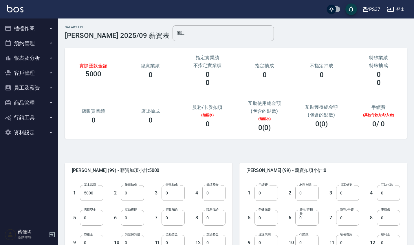
scroll to position [131, 0]
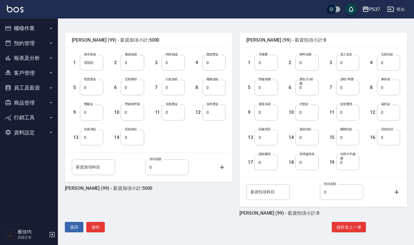
click at [37, 86] on button "員工及薪資" at bounding box center [28, 87] width 53 height 15
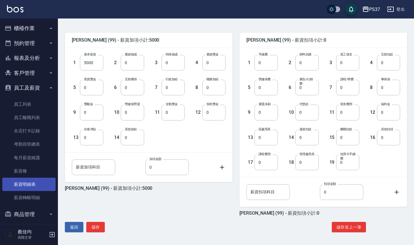
click at [44, 183] on link "薪資明細表" at bounding box center [28, 184] width 53 height 13
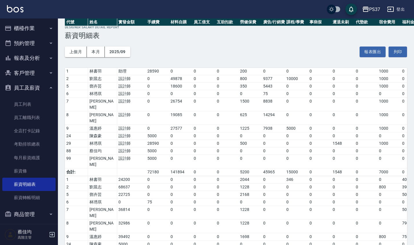
click at [373, 11] on div "PS37" at bounding box center [374, 9] width 11 height 7
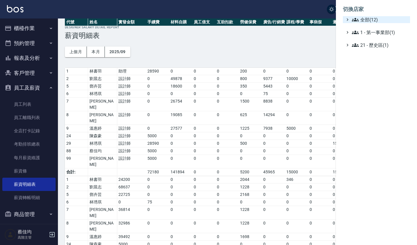
click at [369, 19] on span "全部(12)" at bounding box center [380, 19] width 56 height 7
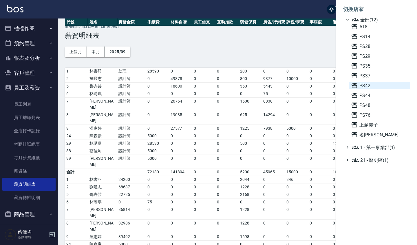
click at [366, 87] on span "PS42" at bounding box center [379, 85] width 57 height 7
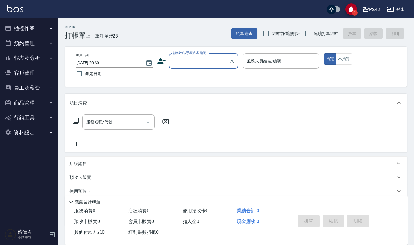
click at [37, 87] on button "員工及薪資" at bounding box center [28, 87] width 53 height 15
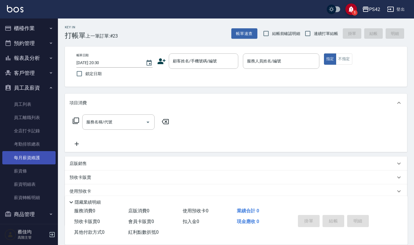
click at [43, 155] on link "每月薪資維護" at bounding box center [28, 157] width 53 height 13
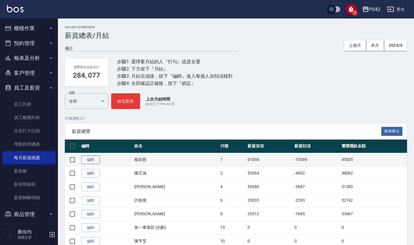
click at [92, 159] on link "編輯" at bounding box center [90, 160] width 19 height 9
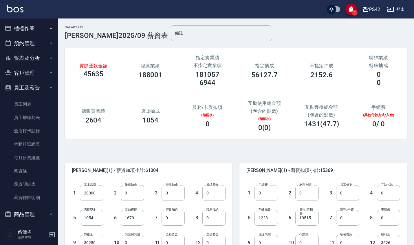
click at [97, 210] on div "5 售貨獎金 1054 售貨獎金" at bounding box center [83, 213] width 41 height 25
click at [116, 173] on span "楊容慈 (1) - 薪資加項小計:61004" at bounding box center [149, 171] width 154 height 6
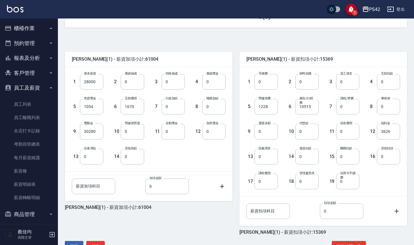
scroll to position [131, 0]
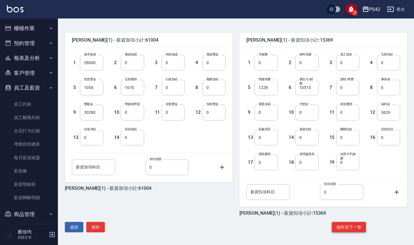
click at [355, 230] on button "儲存並下一筆" at bounding box center [349, 227] width 34 height 11
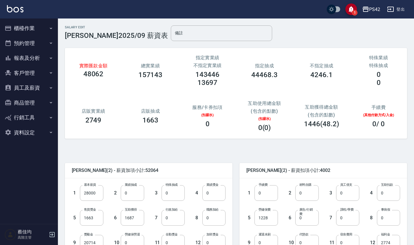
scroll to position [131, 0]
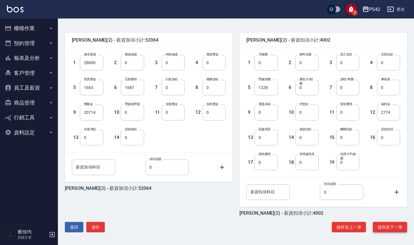
click at [388, 228] on button "儲存並下一筆" at bounding box center [390, 227] width 34 height 11
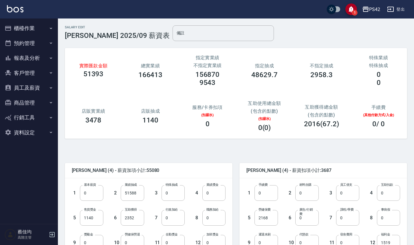
scroll to position [131, 0]
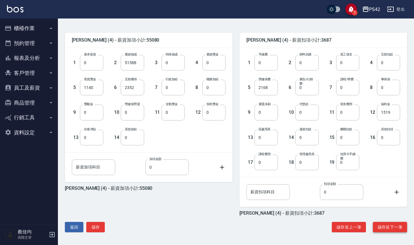
click at [389, 227] on button "儲存並下一筆" at bounding box center [390, 227] width 34 height 11
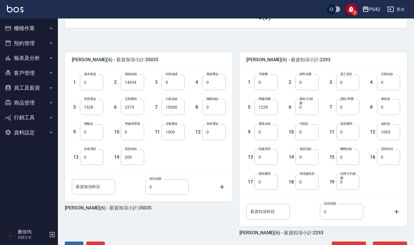
scroll to position [131, 0]
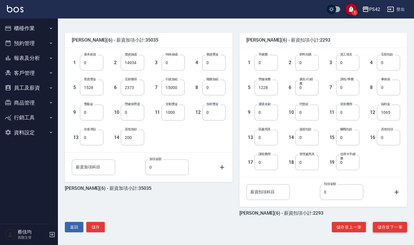
click at [390, 228] on button "儲存並下一筆" at bounding box center [390, 227] width 34 height 11
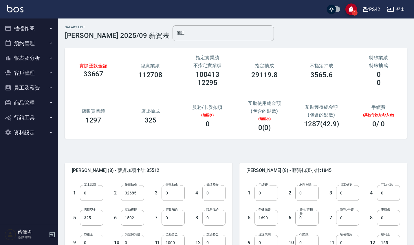
click at [138, 200] on input "32685" at bounding box center [132, 194] width 23 height 16
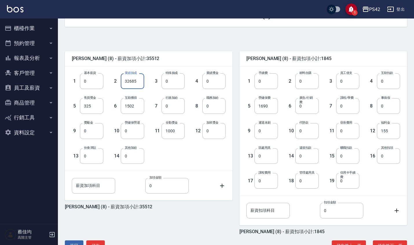
scroll to position [131, 0]
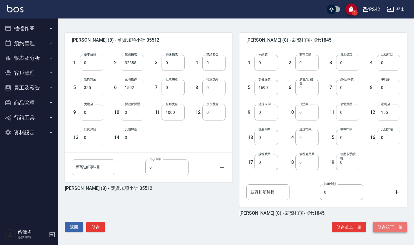
click at [388, 227] on button "儲存並下一筆" at bounding box center [390, 227] width 34 height 11
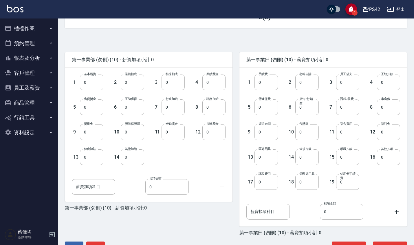
scroll to position [131, 0]
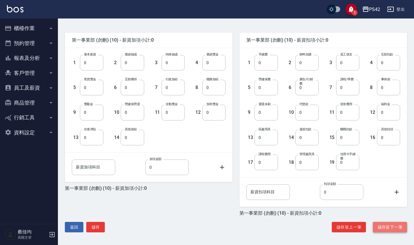
click at [385, 228] on button "儲存並下一筆" at bounding box center [390, 227] width 34 height 11
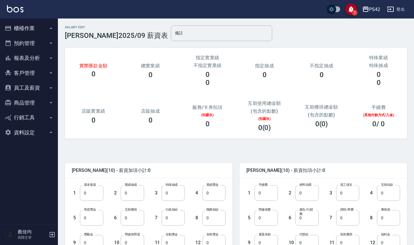
click at [33, 87] on button "員工及薪資" at bounding box center [28, 87] width 53 height 15
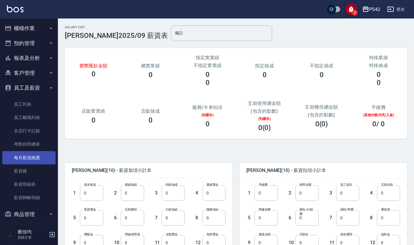
click at [44, 155] on link "每月薪資維護" at bounding box center [28, 157] width 53 height 13
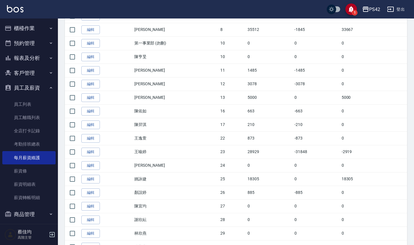
scroll to position [215, 0]
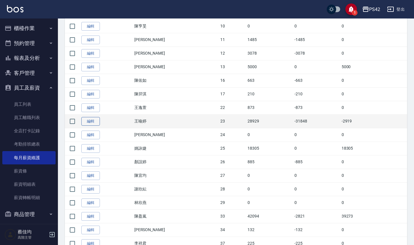
click at [94, 124] on link "編輯" at bounding box center [90, 121] width 19 height 9
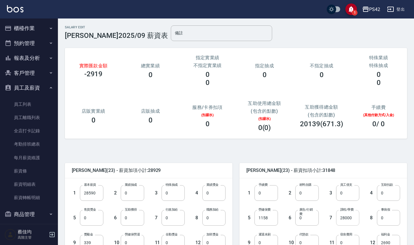
click at [353, 217] on input "28000" at bounding box center [347, 218] width 23 height 16
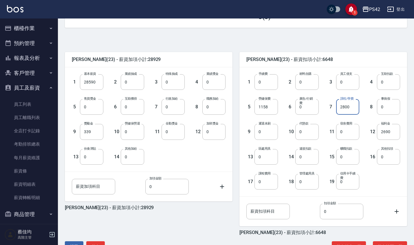
scroll to position [131, 0]
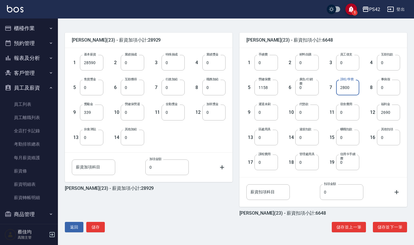
click at [353, 87] on input "2800" at bounding box center [347, 88] width 23 height 16
type input "2800"
click at [396, 228] on button "儲存並下一筆" at bounding box center [390, 227] width 34 height 11
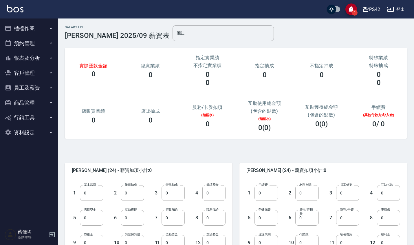
scroll to position [131, 0]
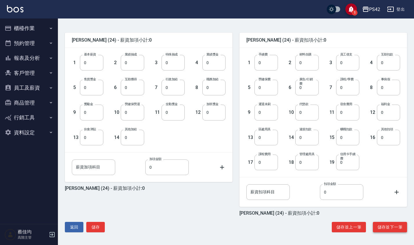
click at [388, 225] on button "儲存並下一筆" at bounding box center [390, 227] width 34 height 11
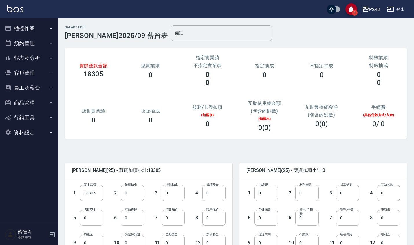
scroll to position [131, 0]
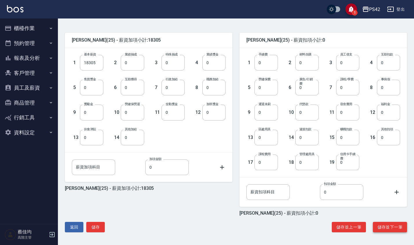
click at [387, 225] on button "儲存並下一筆" at bounding box center [390, 227] width 34 height 11
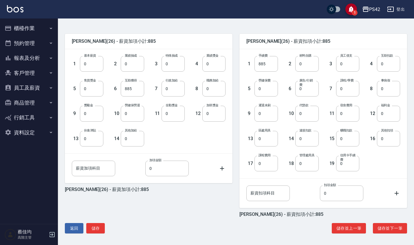
scroll to position [131, 0]
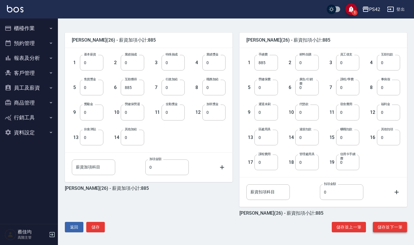
click at [391, 227] on button "儲存並下一筆" at bounding box center [390, 227] width 34 height 11
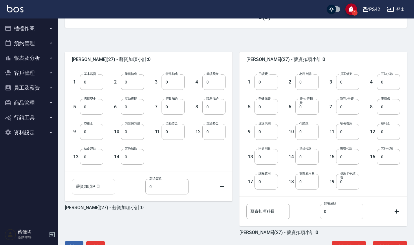
scroll to position [131, 0]
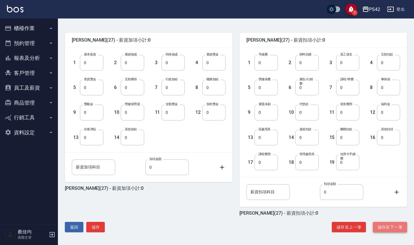
click at [395, 227] on button "儲存並下一筆" at bounding box center [390, 227] width 34 height 11
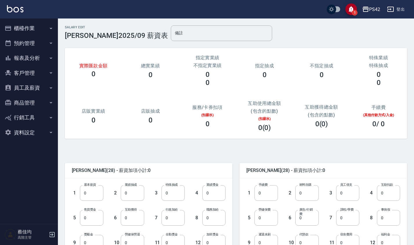
scroll to position [131, 0]
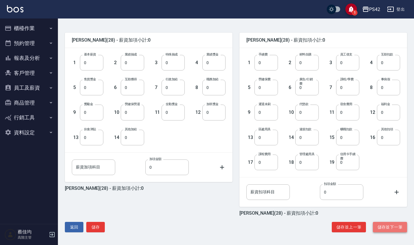
click at [394, 226] on button "儲存並下一筆" at bounding box center [390, 227] width 34 height 11
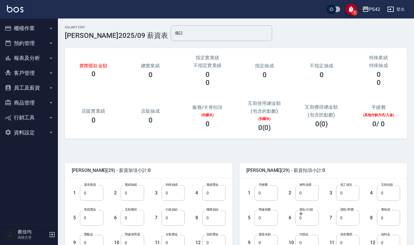
click at [36, 86] on button "員工及薪資" at bounding box center [28, 87] width 53 height 15
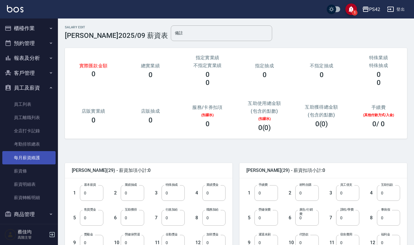
click at [43, 153] on link "每月薪資維護" at bounding box center [28, 157] width 53 height 13
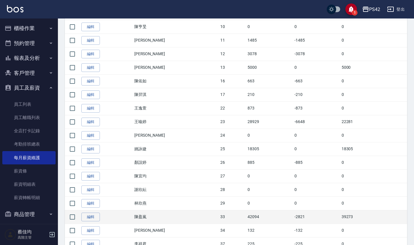
scroll to position [215, 0]
click at [91, 216] on link "編輯" at bounding box center [90, 217] width 19 height 9
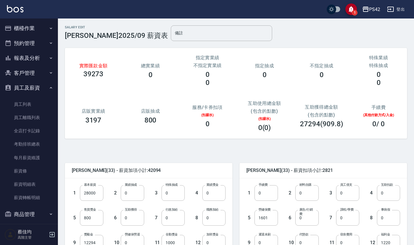
click at [186, 111] on div "服務/卡券扣項 (扣薪水) 0" at bounding box center [207, 116] width 57 height 37
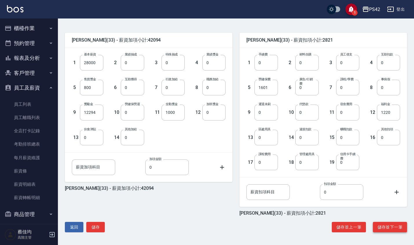
click at [399, 227] on button "儲存並下一筆" at bounding box center [390, 227] width 34 height 11
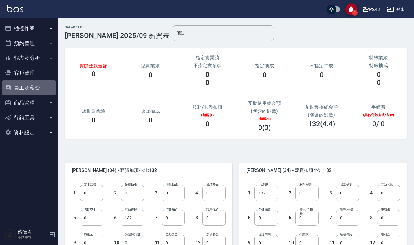
click at [36, 89] on button "員工及薪資" at bounding box center [28, 87] width 53 height 15
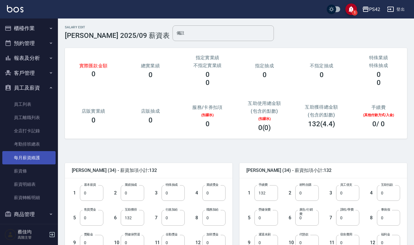
click at [42, 157] on link "每月薪資維護" at bounding box center [28, 157] width 53 height 13
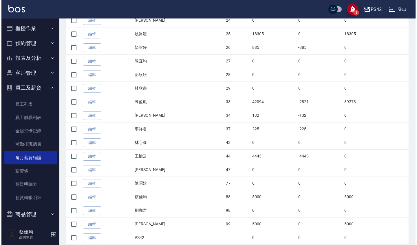
scroll to position [348, 0]
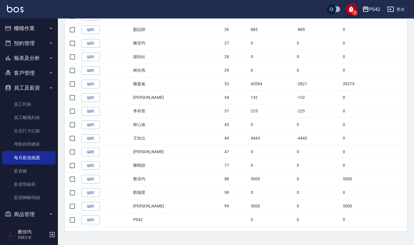
click at [373, 10] on div "PS42" at bounding box center [374, 9] width 11 height 7
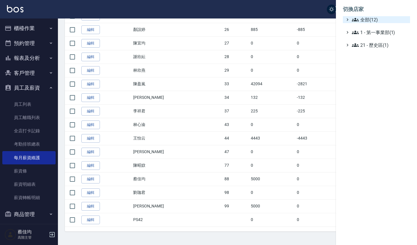
click at [370, 20] on span "全部(12)" at bounding box center [380, 19] width 56 height 7
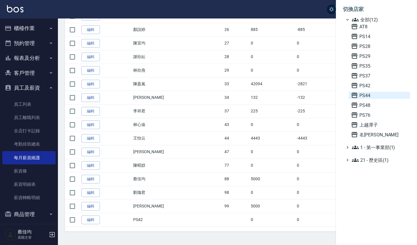
click at [367, 97] on span "PS44" at bounding box center [379, 95] width 57 height 7
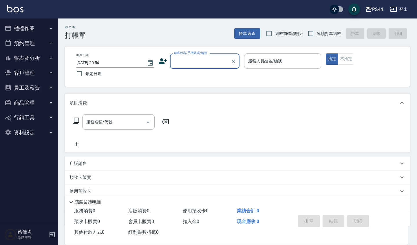
click at [38, 89] on button "員工及薪資" at bounding box center [28, 87] width 53 height 15
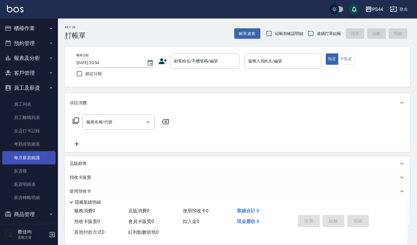
click at [41, 156] on link "每月薪資維護" at bounding box center [28, 157] width 53 height 13
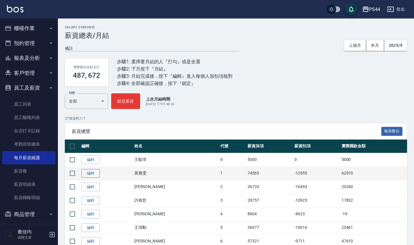
click at [91, 177] on link "編輯" at bounding box center [90, 173] width 19 height 9
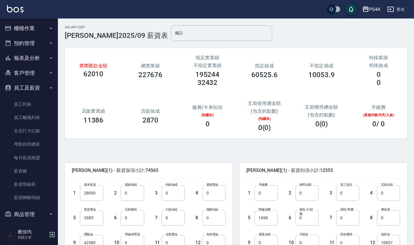
scroll to position [131, 0]
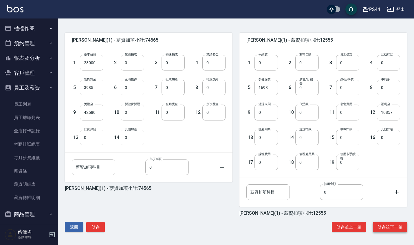
click at [393, 226] on button "儲存並下一筆" at bounding box center [390, 227] width 34 height 11
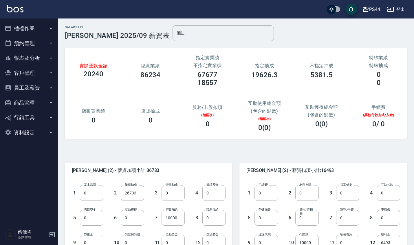
scroll to position [131, 0]
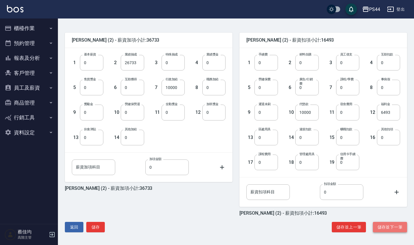
click at [389, 230] on button "儲存並下一筆" at bounding box center [390, 227] width 34 height 11
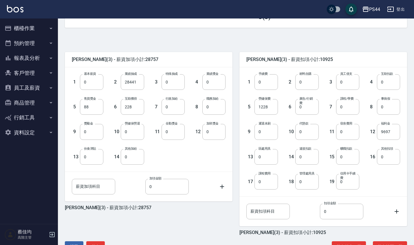
scroll to position [131, 0]
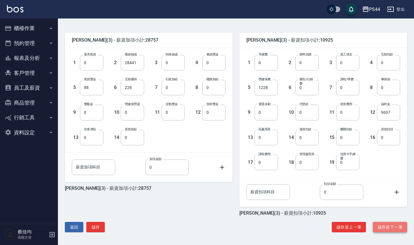
click at [394, 228] on button "儲存並下一筆" at bounding box center [390, 227] width 34 height 11
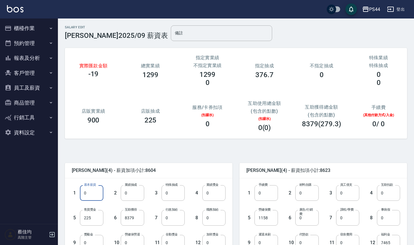
click at [83, 190] on input "0" at bounding box center [91, 194] width 23 height 16
type input "15248"
click at [125, 217] on input "8379" at bounding box center [132, 218] width 23 height 16
type input "0"
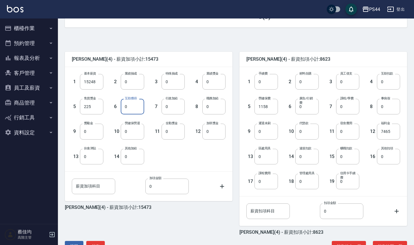
scroll to position [131, 0]
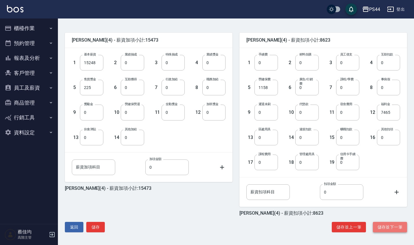
click at [397, 227] on button "儲存並下一筆" at bounding box center [390, 227] width 34 height 11
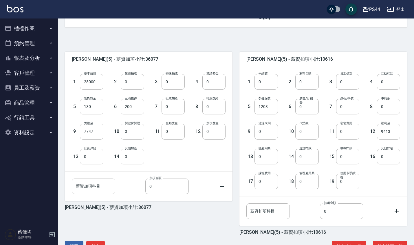
scroll to position [131, 0]
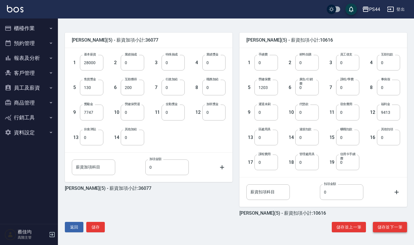
click at [396, 229] on button "儲存並下一筆" at bounding box center [390, 227] width 34 height 11
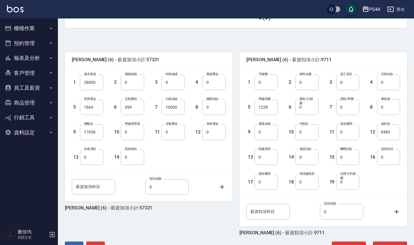
scroll to position [131, 0]
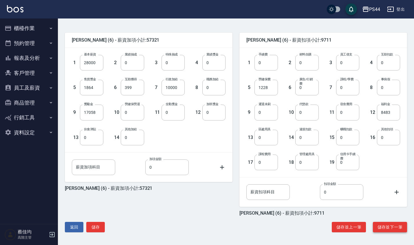
click at [387, 226] on button "儲存並下一筆" at bounding box center [390, 227] width 34 height 11
click at [395, 230] on button "儲存並下一筆" at bounding box center [390, 227] width 34 height 11
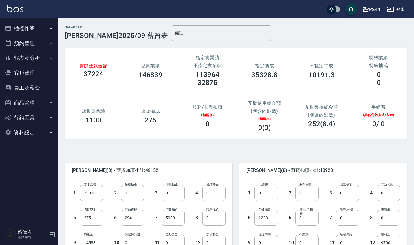
scroll to position [131, 0]
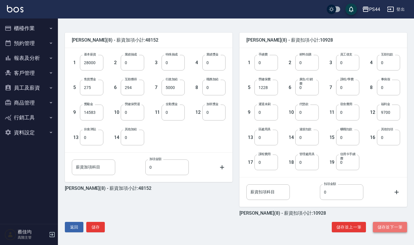
click at [392, 228] on button "儲存並下一筆" at bounding box center [390, 227] width 34 height 11
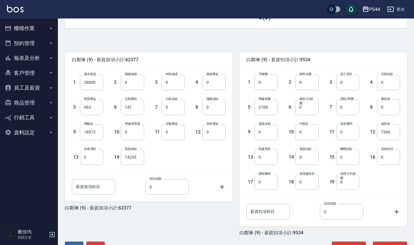
scroll to position [131, 0]
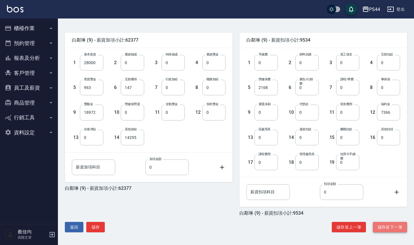
click at [392, 229] on button "儲存並下一筆" at bounding box center [390, 227] width 34 height 11
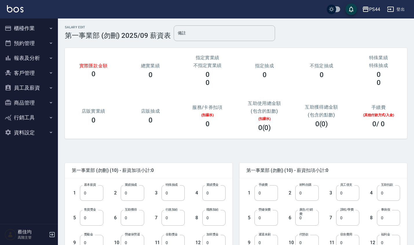
scroll to position [131, 0]
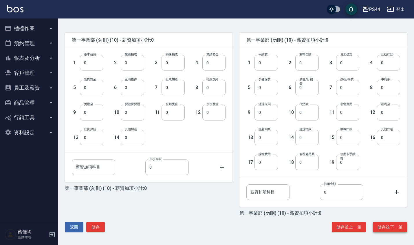
click at [394, 225] on button "儲存並下一筆" at bounding box center [390, 227] width 34 height 11
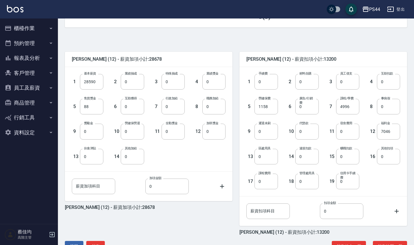
scroll to position [131, 0]
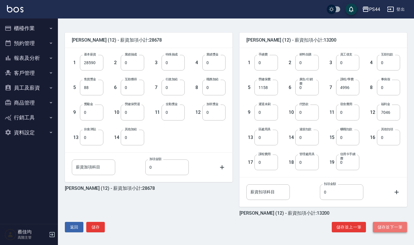
click at [387, 229] on button "儲存並下一筆" at bounding box center [390, 227] width 34 height 11
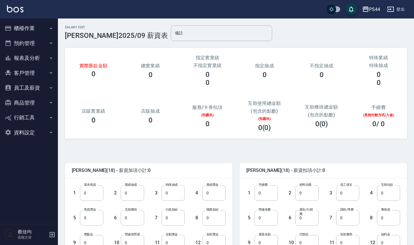
scroll to position [131, 0]
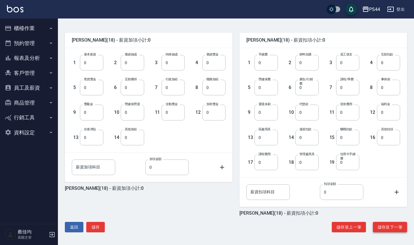
click at [387, 227] on button "儲存並下一筆" at bounding box center [390, 227] width 34 height 11
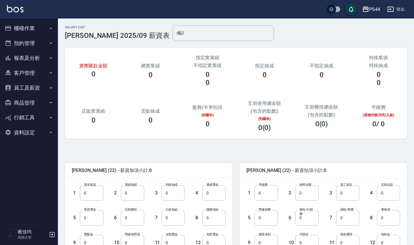
scroll to position [131, 0]
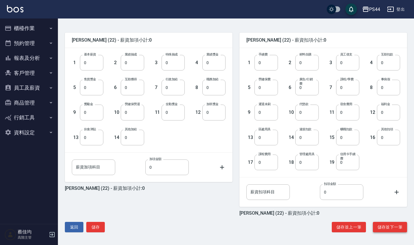
click at [389, 229] on button "儲存並下一筆" at bounding box center [390, 227] width 34 height 11
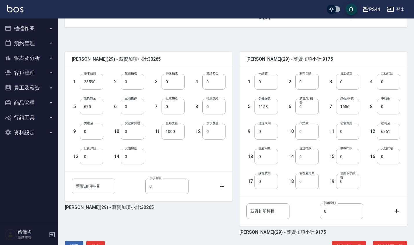
scroll to position [131, 0]
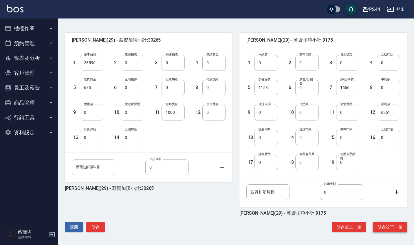
click at [392, 227] on button "儲存並下一筆" at bounding box center [390, 227] width 34 height 11
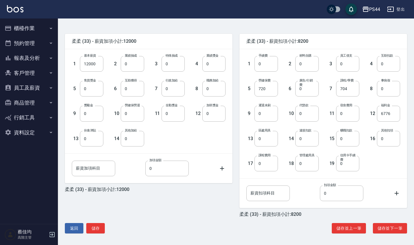
scroll to position [131, 0]
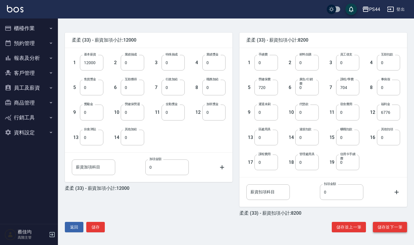
click at [392, 225] on button "儲存並下一筆" at bounding box center [390, 227] width 34 height 11
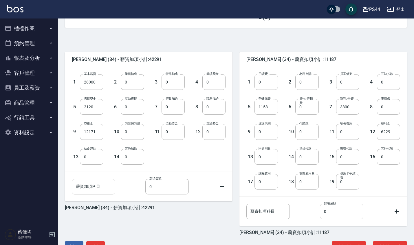
scroll to position [131, 0]
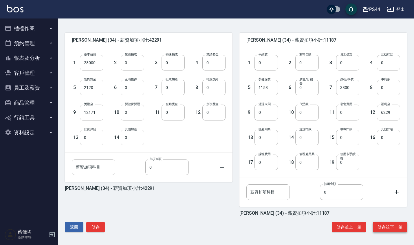
click at [397, 227] on button "儲存並下一筆" at bounding box center [390, 227] width 34 height 11
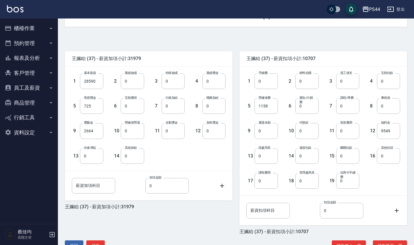
scroll to position [131, 0]
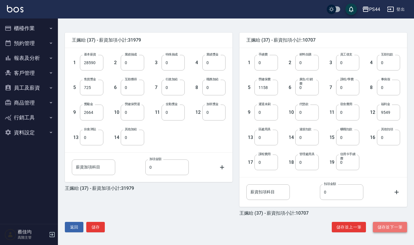
click at [388, 226] on button "儲存並下一筆" at bounding box center [390, 227] width 34 height 11
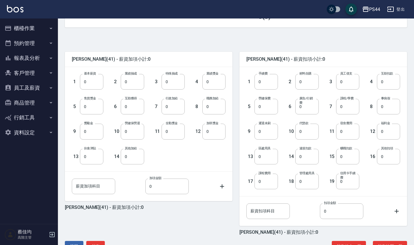
scroll to position [131, 0]
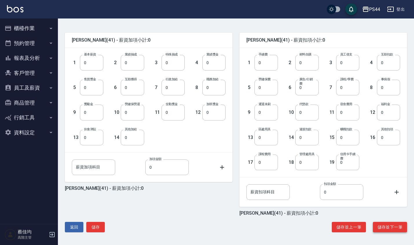
click at [394, 225] on button "儲存並下一筆" at bounding box center [390, 227] width 34 height 11
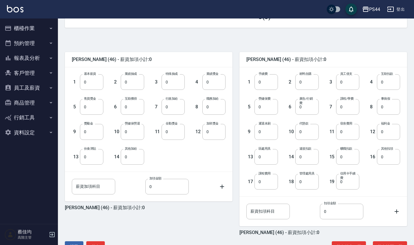
scroll to position [131, 0]
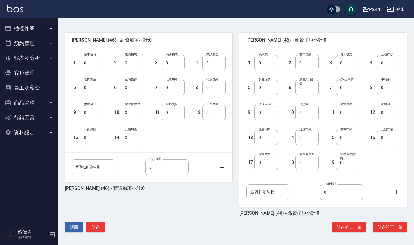
click at [34, 87] on button "員工及薪資" at bounding box center [28, 87] width 53 height 15
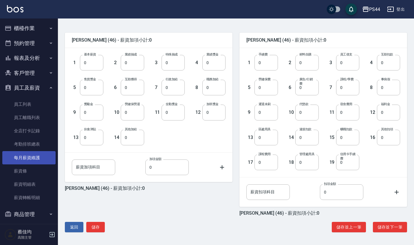
click at [43, 158] on link "每月薪資維護" at bounding box center [28, 157] width 53 height 13
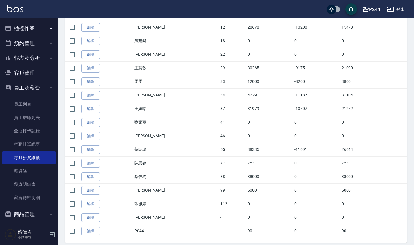
scroll to position [293, 0]
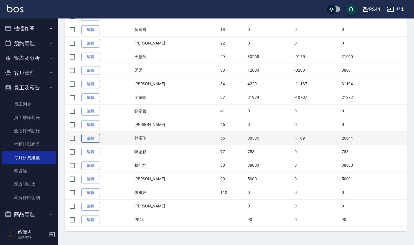
click at [93, 137] on link "編輯" at bounding box center [90, 138] width 19 height 9
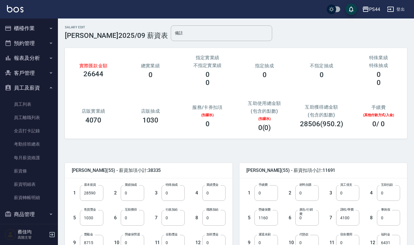
scroll to position [131, 0]
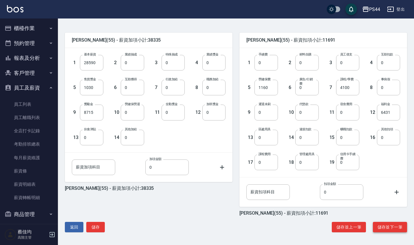
click at [386, 227] on button "儲存並下一筆" at bounding box center [390, 227] width 34 height 11
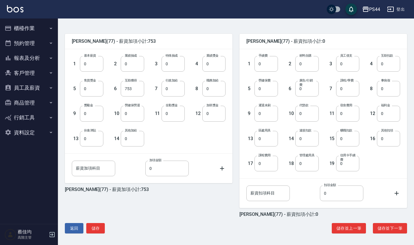
scroll to position [131, 0]
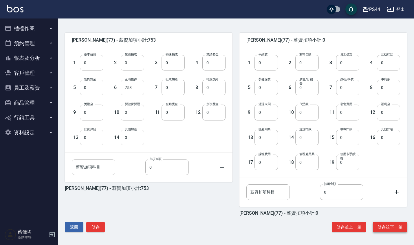
click at [393, 227] on button "儲存並下一筆" at bounding box center [390, 227] width 34 height 11
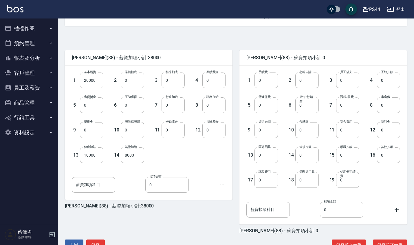
scroll to position [131, 0]
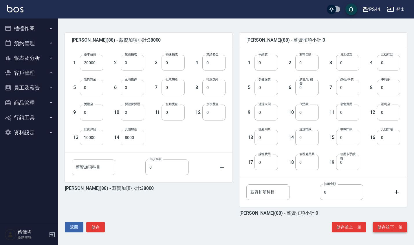
click at [386, 225] on button "儲存並下一筆" at bounding box center [390, 227] width 34 height 11
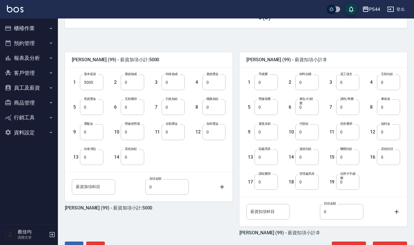
scroll to position [131, 0]
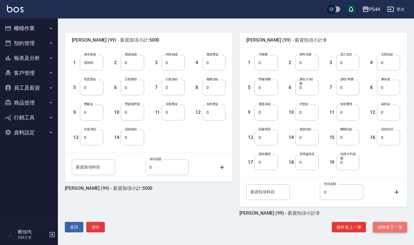
click at [394, 226] on button "儲存並下一筆" at bounding box center [390, 227] width 34 height 11
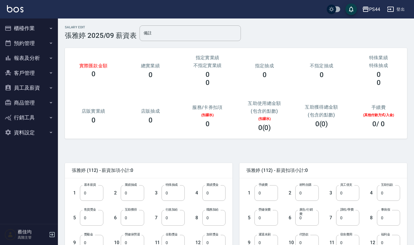
click at [36, 87] on button "員工及薪資" at bounding box center [28, 87] width 53 height 15
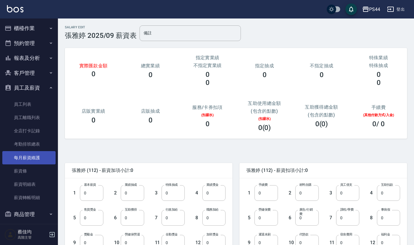
click at [41, 156] on link "每月薪資維護" at bounding box center [28, 157] width 53 height 13
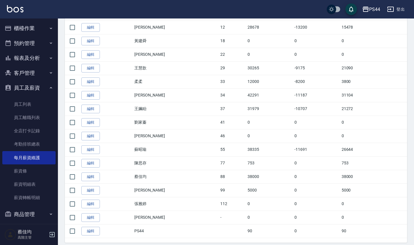
scroll to position [293, 0]
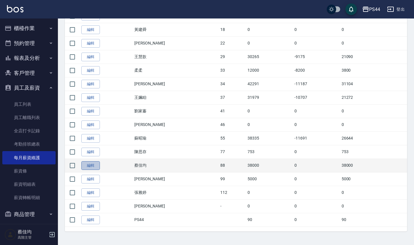
click at [91, 166] on link "編輯" at bounding box center [90, 165] width 19 height 9
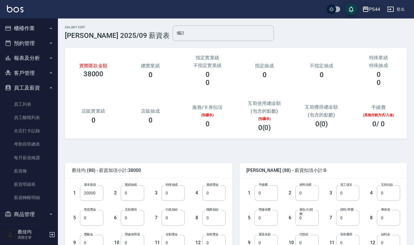
click at [375, 9] on div "PS44" at bounding box center [374, 9] width 11 height 7
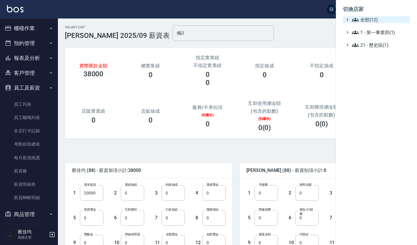
click at [370, 20] on span "全部(12)" at bounding box center [380, 19] width 56 height 7
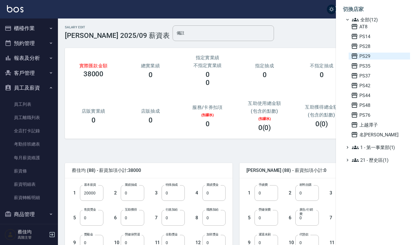
click at [369, 56] on span "PS29" at bounding box center [379, 56] width 57 height 7
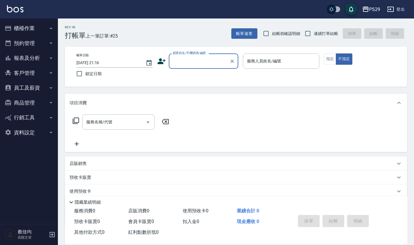
click at [36, 89] on button "員工及薪資" at bounding box center [28, 87] width 53 height 15
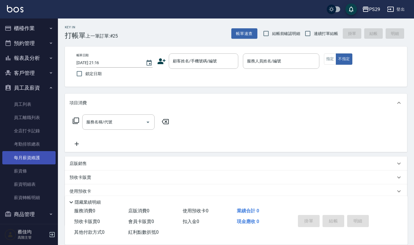
click at [43, 156] on link "每月薪資維護" at bounding box center [28, 157] width 53 height 13
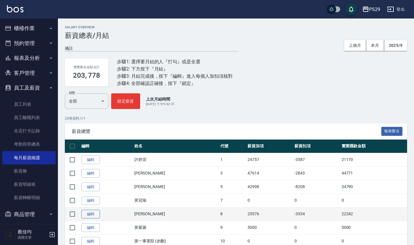
click at [91, 212] on link "編輯" at bounding box center [90, 214] width 19 height 9
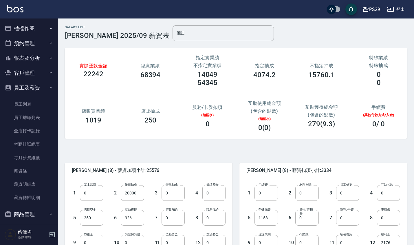
click at [375, 10] on div "PS29" at bounding box center [374, 9] width 11 height 7
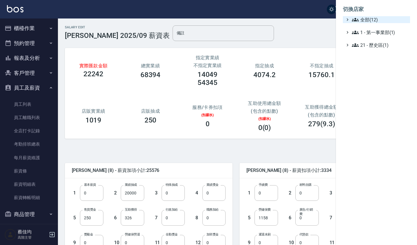
click at [370, 20] on span "全部(12)" at bounding box center [380, 19] width 56 height 7
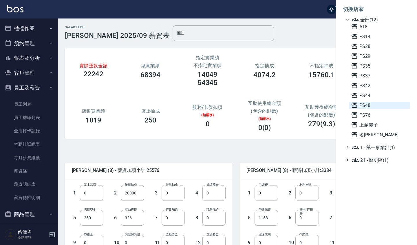
click at [372, 105] on span "PS48" at bounding box center [379, 105] width 57 height 7
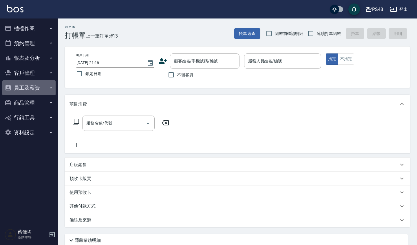
click at [38, 88] on button "員工及薪資" at bounding box center [28, 87] width 53 height 15
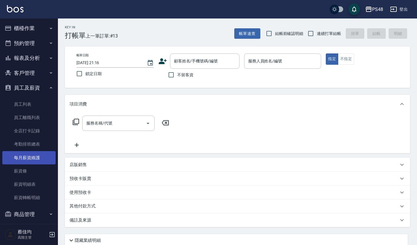
click at [43, 158] on link "每月薪資維護" at bounding box center [28, 157] width 53 height 13
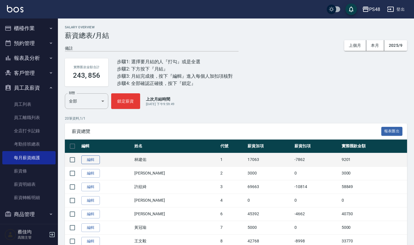
click at [95, 159] on link "編輯" at bounding box center [90, 160] width 19 height 9
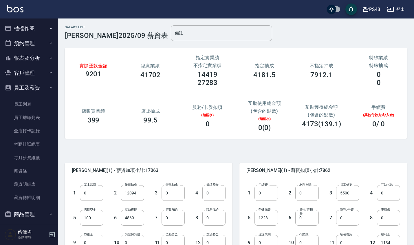
scroll to position [131, 0]
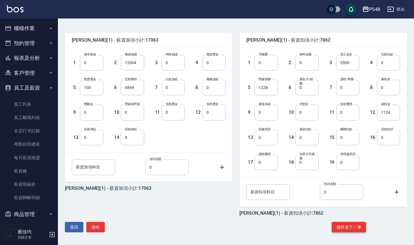
click at [355, 229] on button "儲存並下一筆" at bounding box center [349, 227] width 34 height 11
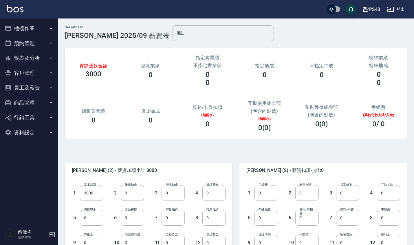
scroll to position [131, 0]
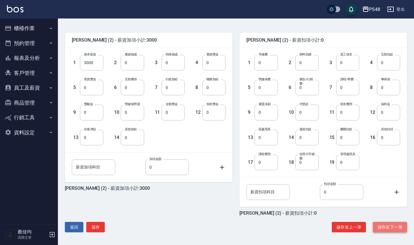
click at [387, 224] on button "儲存並下一筆" at bounding box center [390, 227] width 34 height 11
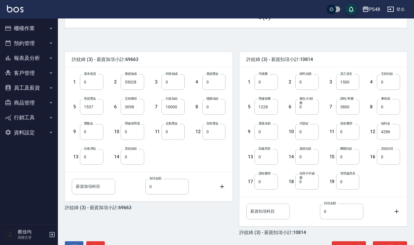
scroll to position [131, 0]
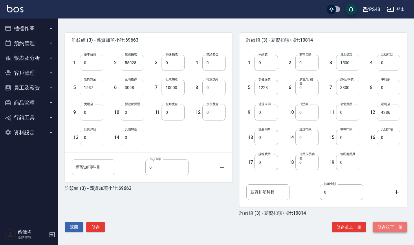
click at [394, 224] on button "儲存並下一筆" at bounding box center [390, 227] width 34 height 11
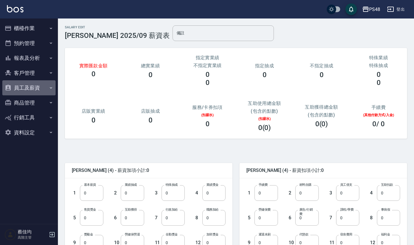
click at [35, 87] on button "員工及薪資" at bounding box center [28, 87] width 53 height 15
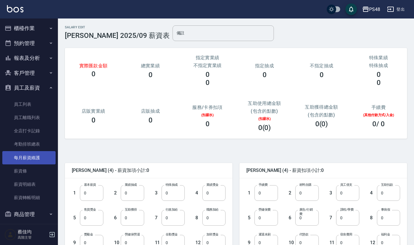
click at [42, 157] on link "每月薪資維護" at bounding box center [28, 157] width 53 height 13
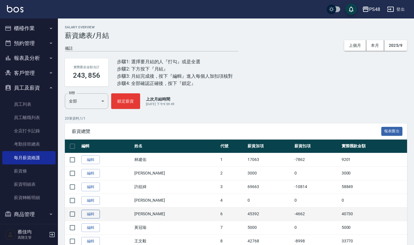
click at [94, 215] on link "編輯" at bounding box center [90, 214] width 19 height 9
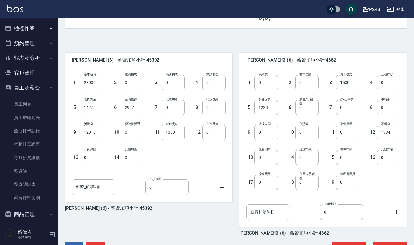
scroll to position [131, 0]
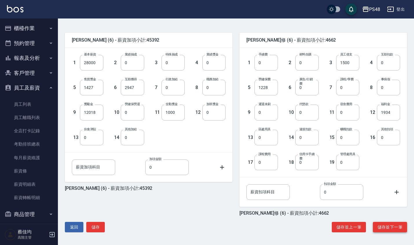
click at [394, 227] on button "儲存並下一筆" at bounding box center [390, 227] width 34 height 11
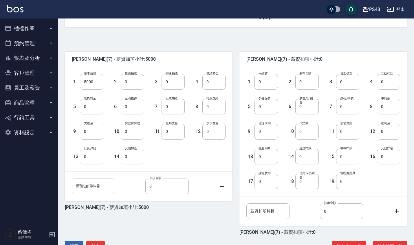
scroll to position [131, 0]
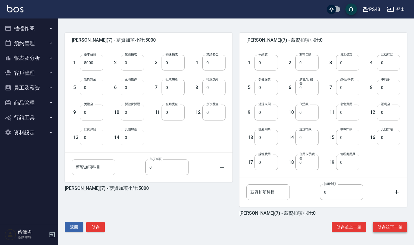
click at [391, 229] on button "儲存並下一筆" at bounding box center [390, 227] width 34 height 11
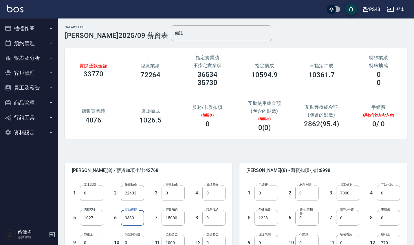
click at [140, 219] on input "3339" at bounding box center [132, 218] width 23 height 16
click at [144, 219] on input "3339" at bounding box center [132, 218] width 23 height 16
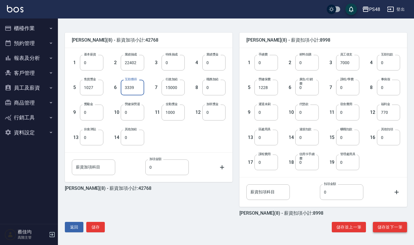
click at [396, 227] on button "儲存並下一筆" at bounding box center [390, 227] width 34 height 11
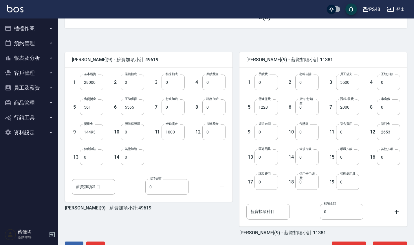
scroll to position [131, 0]
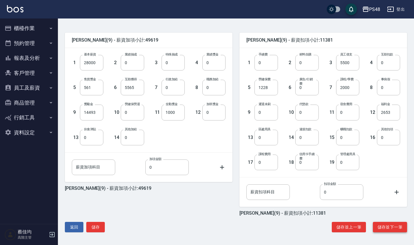
click at [396, 226] on button "儲存並下一筆" at bounding box center [390, 227] width 34 height 11
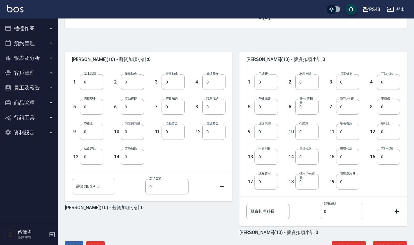
scroll to position [131, 0]
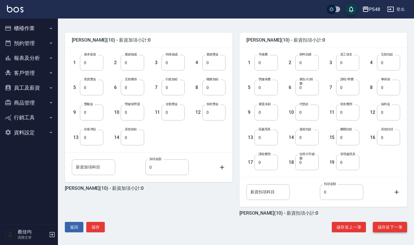
click at [388, 228] on button "儲存並下一筆" at bounding box center [390, 227] width 34 height 11
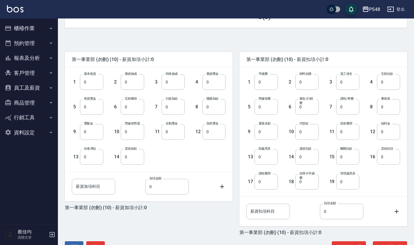
scroll to position [131, 0]
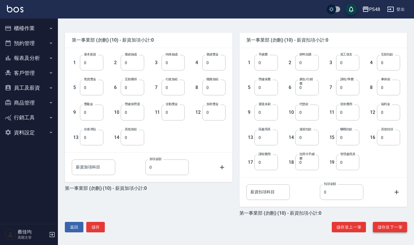
click at [394, 229] on button "儲存並下一筆" at bounding box center [390, 227] width 34 height 11
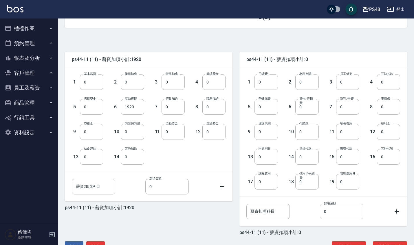
scroll to position [131, 0]
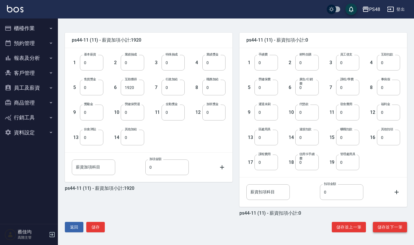
click at [393, 229] on button "儲存並下一筆" at bounding box center [390, 227] width 34 height 11
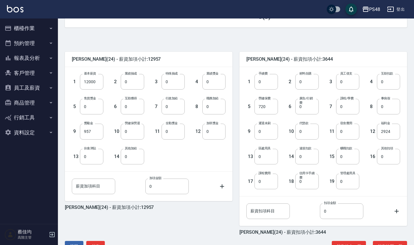
scroll to position [131, 0]
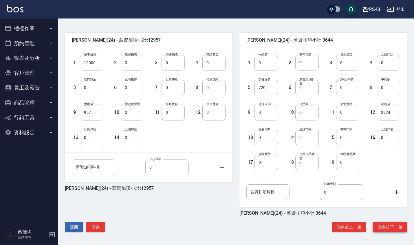
click at [392, 226] on button "儲存並下一筆" at bounding box center [390, 227] width 34 height 11
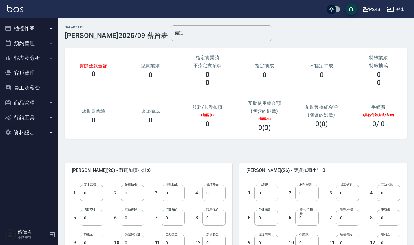
scroll to position [131, 0]
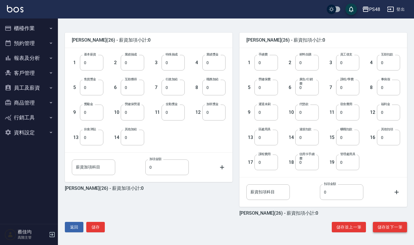
click at [398, 230] on button "儲存並下一筆" at bounding box center [390, 227] width 34 height 11
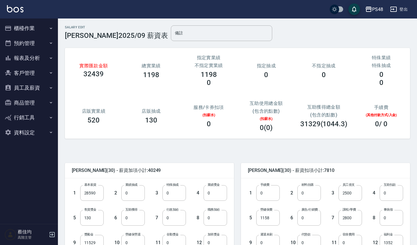
click at [415, 168] on div "Salary Edit [PERSON_NAME]2025/09 薪資表 備註 備註 實際匯款金額 32439 總實業績 1198 指定實業績 不指定實業績 …" at bounding box center [237, 197] width 359 height 357
click at [416, 164] on div "Salary Edit [PERSON_NAME]2025/09 薪資表 備註 備註 實際匯款金額 32439 總實業績 1198 指定實業績 不指定實業績 …" at bounding box center [237, 197] width 359 height 357
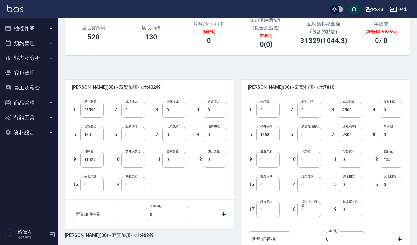
scroll to position [89, 0]
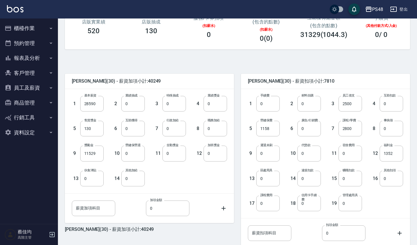
click at [360, 95] on div "3 員工借支 2500 員工借支" at bounding box center [341, 99] width 41 height 25
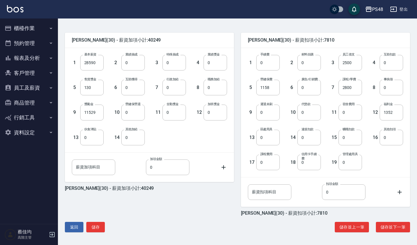
scroll to position [131, 0]
click at [396, 229] on button "儲存並下一筆" at bounding box center [393, 227] width 34 height 11
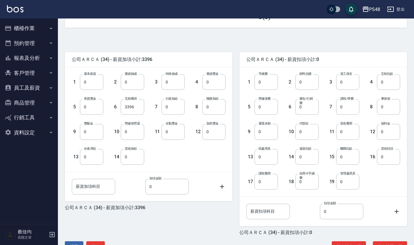
scroll to position [131, 0]
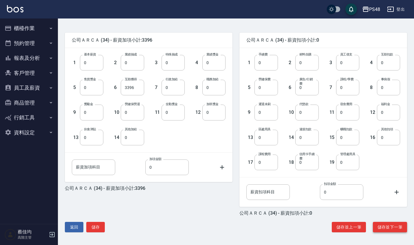
click at [386, 228] on button "儲存並下一筆" at bounding box center [390, 227] width 34 height 11
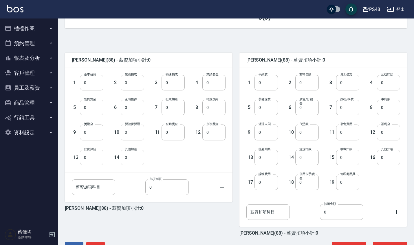
scroll to position [131, 0]
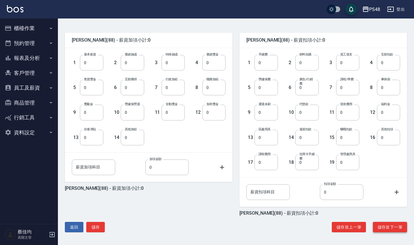
click at [396, 228] on button "儲存並下一筆" at bounding box center [390, 227] width 34 height 11
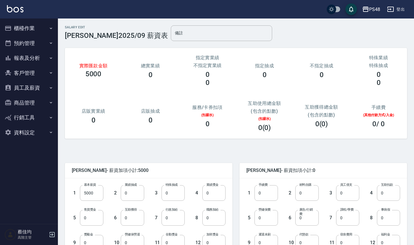
scroll to position [131, 0]
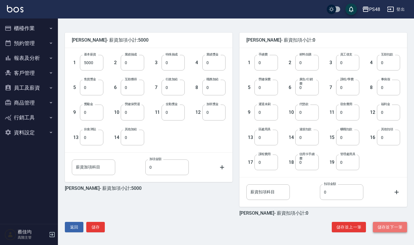
click at [388, 226] on button "儲存並下一筆" at bounding box center [390, 227] width 34 height 11
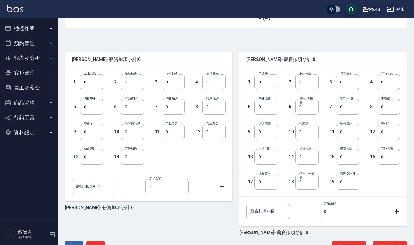
scroll to position [131, 0]
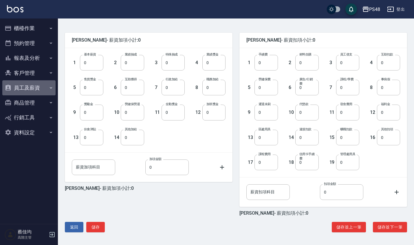
click at [33, 89] on button "員工及薪資" at bounding box center [28, 87] width 53 height 15
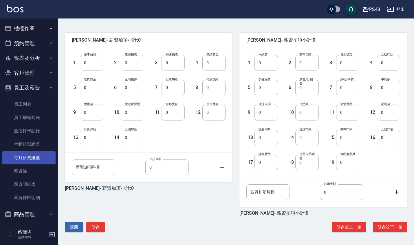
click at [38, 155] on link "每月薪資維護" at bounding box center [28, 157] width 53 height 13
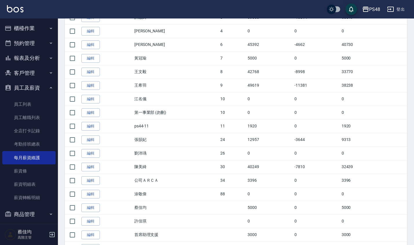
scroll to position [198, 0]
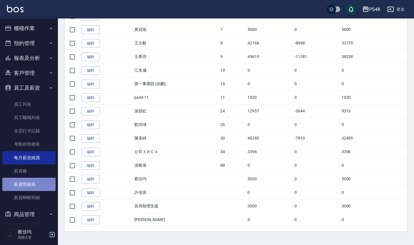
click at [44, 182] on link "薪資明細表" at bounding box center [28, 184] width 53 height 13
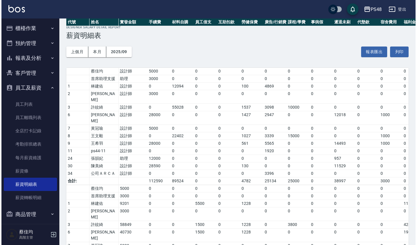
scroll to position [49, 0]
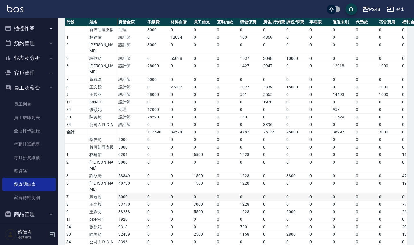
click at [131, 194] on td "5000" at bounding box center [131, 198] width 29 height 8
click at [377, 10] on div "PS48" at bounding box center [374, 9] width 11 height 7
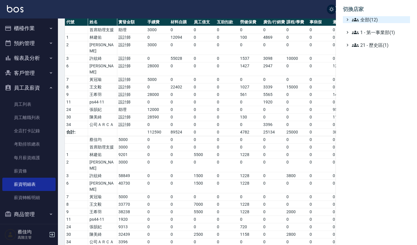
click at [370, 20] on span "全部(12)" at bounding box center [380, 19] width 56 height 7
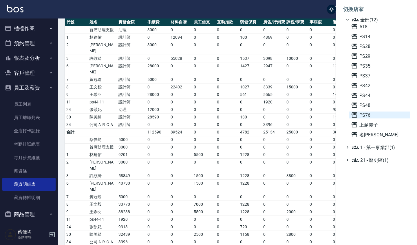
click at [375, 115] on span "PS76" at bounding box center [379, 115] width 57 height 7
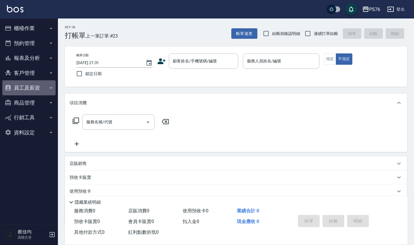
click at [36, 85] on button "員工及薪資" at bounding box center [28, 87] width 53 height 15
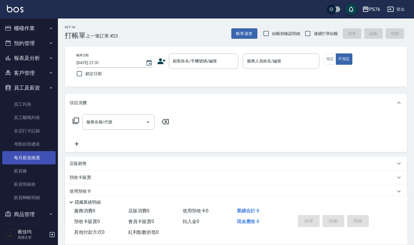
click at [42, 158] on link "每月薪資維護" at bounding box center [28, 157] width 53 height 13
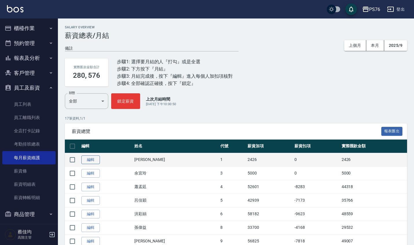
click at [93, 160] on link "編輯" at bounding box center [90, 160] width 19 height 9
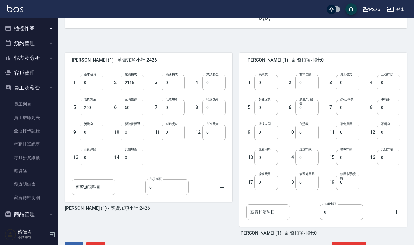
scroll to position [131, 0]
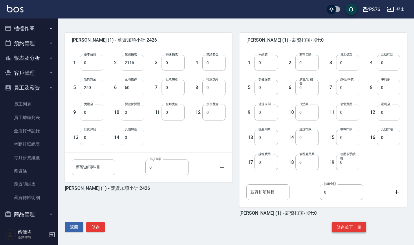
click at [352, 226] on button "儲存並下一筆" at bounding box center [349, 227] width 34 height 11
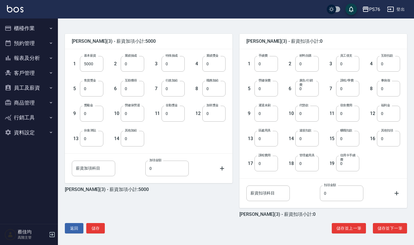
scroll to position [131, 0]
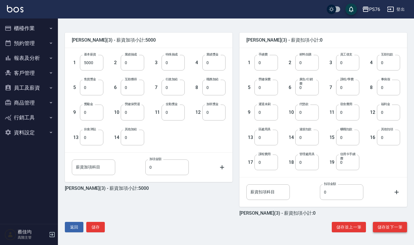
click at [390, 225] on button "儲存並下一筆" at bounding box center [390, 227] width 34 height 11
click at [390, 232] on button "儲存並下一筆" at bounding box center [390, 227] width 34 height 11
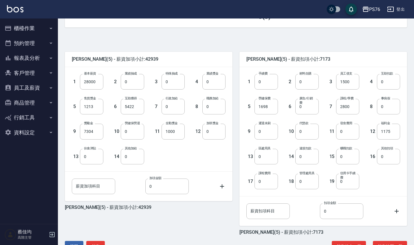
scroll to position [131, 0]
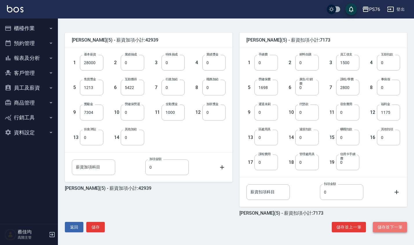
click at [397, 227] on button "儲存並下一筆" at bounding box center [390, 227] width 34 height 11
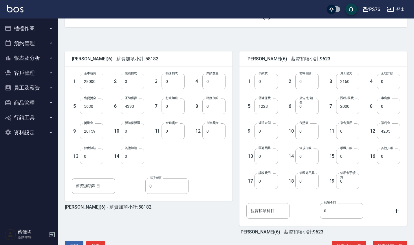
scroll to position [131, 0]
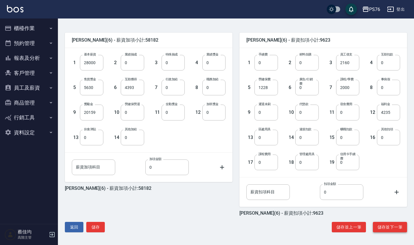
click at [398, 228] on button "儲存並下一筆" at bounding box center [390, 227] width 34 height 11
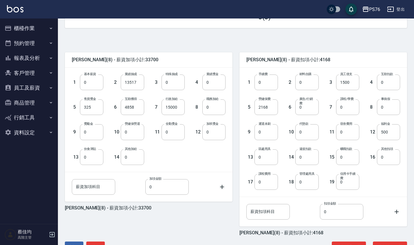
scroll to position [131, 0]
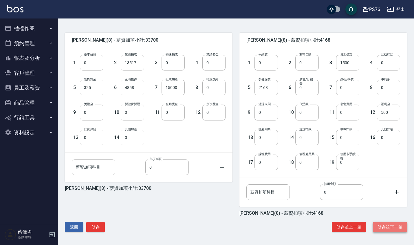
click at [385, 226] on button "儲存並下一筆" at bounding box center [390, 227] width 34 height 11
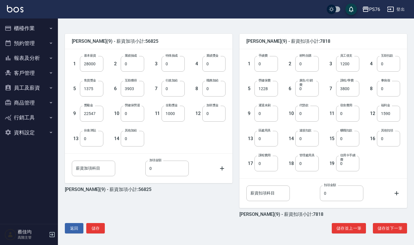
scroll to position [131, 0]
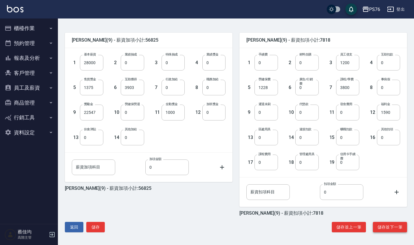
click at [393, 224] on button "儲存並下一筆" at bounding box center [390, 227] width 34 height 11
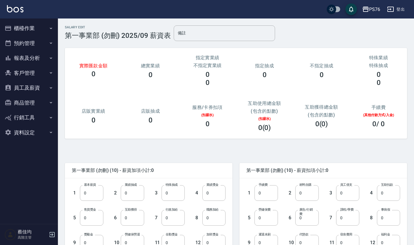
scroll to position [131, 0]
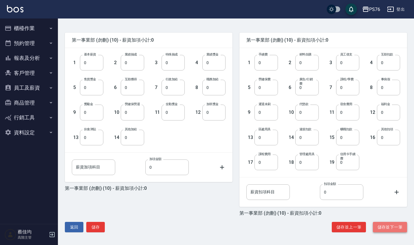
click at [390, 224] on button "儲存並下一筆" at bounding box center [390, 227] width 34 height 11
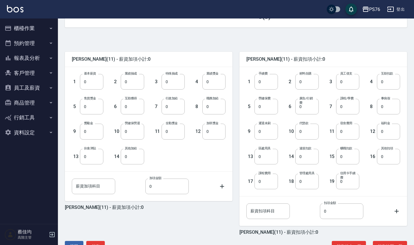
scroll to position [131, 0]
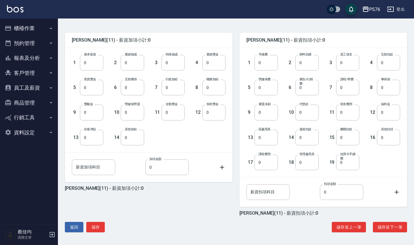
click at [37, 85] on button "員工及薪資" at bounding box center [28, 87] width 53 height 15
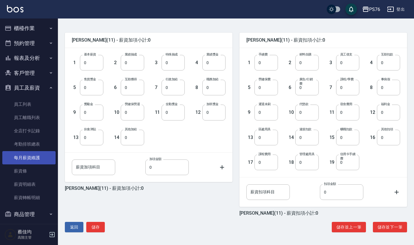
click at [43, 157] on link "每月薪資維護" at bounding box center [28, 157] width 53 height 13
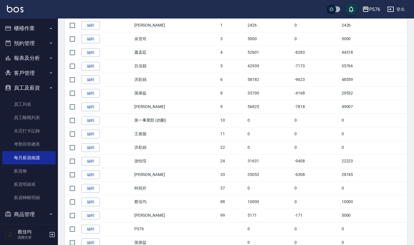
scroll to position [157, 0]
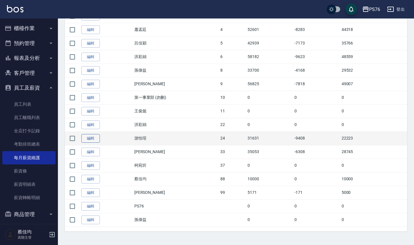
click at [94, 138] on link "編輯" at bounding box center [90, 138] width 19 height 9
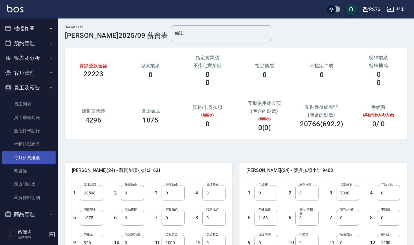
click at [40, 156] on link "每月薪資維護" at bounding box center [28, 157] width 53 height 13
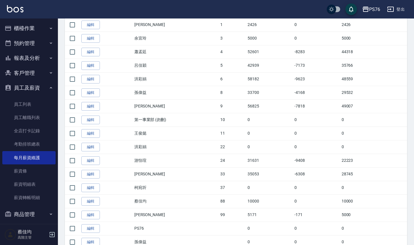
scroll to position [157, 0]
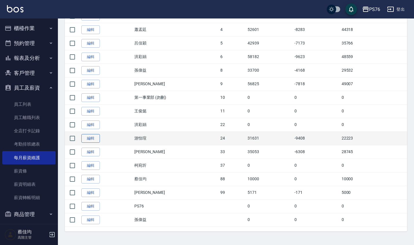
click at [92, 137] on link "編輯" at bounding box center [90, 138] width 19 height 9
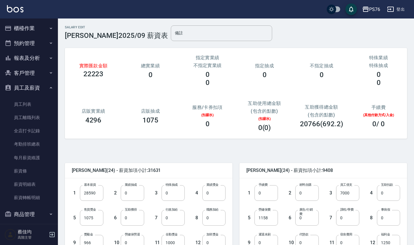
scroll to position [131, 0]
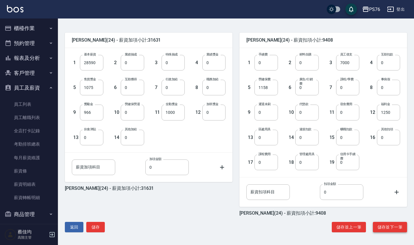
click at [398, 227] on button "儲存並下一筆" at bounding box center [390, 227] width 34 height 11
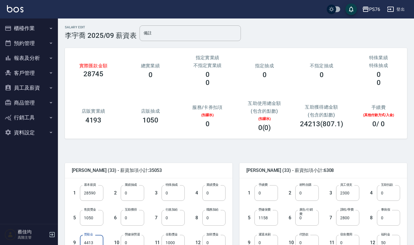
click at [96, 244] on input "4413" at bounding box center [91, 243] width 23 height 16
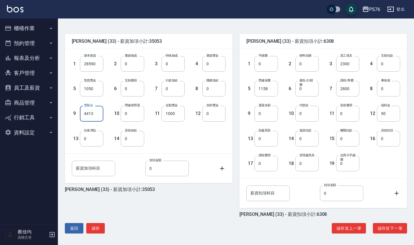
scroll to position [131, 0]
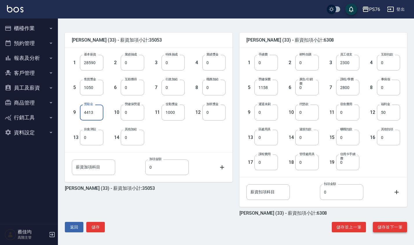
click at [394, 225] on button "儲存並下一筆" at bounding box center [390, 227] width 34 height 11
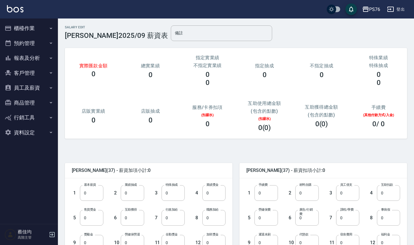
scroll to position [131, 0]
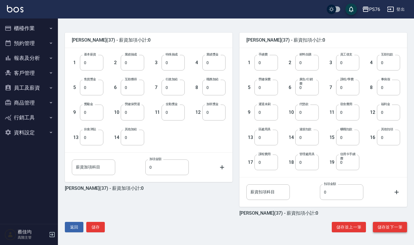
click at [395, 224] on button "儲存並下一筆" at bounding box center [390, 227] width 34 height 11
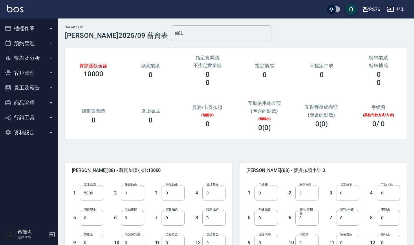
scroll to position [131, 0]
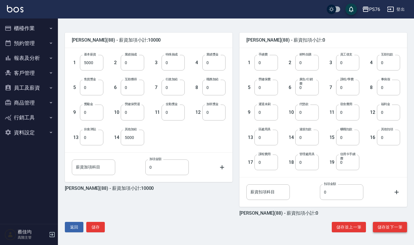
click at [387, 229] on button "儲存並下一筆" at bounding box center [390, 227] width 34 height 11
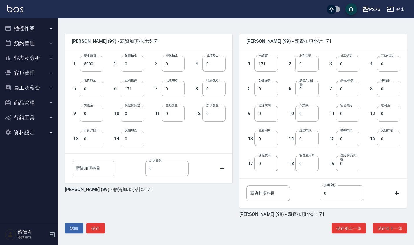
scroll to position [131, 0]
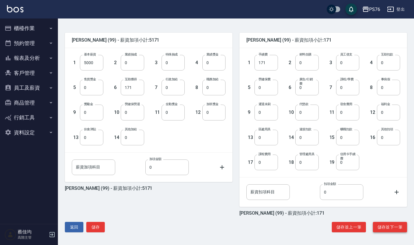
click at [396, 230] on button "儲存並下一筆" at bounding box center [390, 227] width 34 height 11
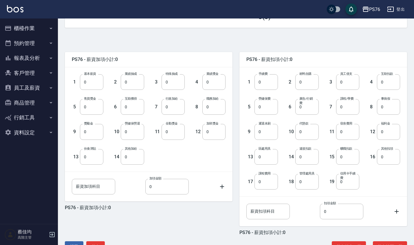
scroll to position [131, 0]
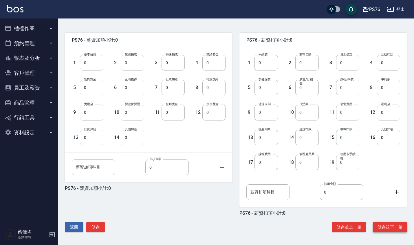
click at [392, 229] on button "儲存並下一筆" at bounding box center [390, 227] width 34 height 11
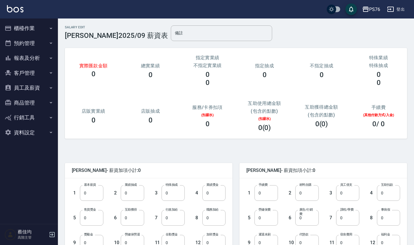
click at [36, 88] on button "員工及薪資" at bounding box center [28, 87] width 53 height 15
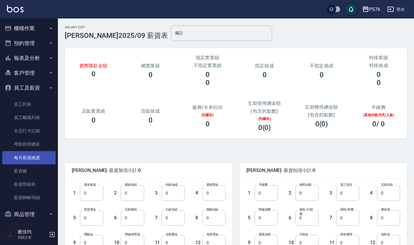
click at [42, 154] on link "每月薪資維護" at bounding box center [28, 157] width 53 height 13
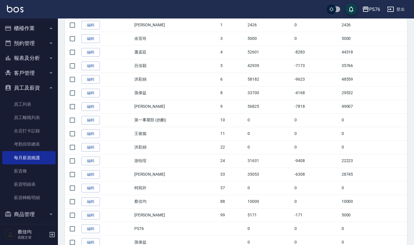
scroll to position [157, 0]
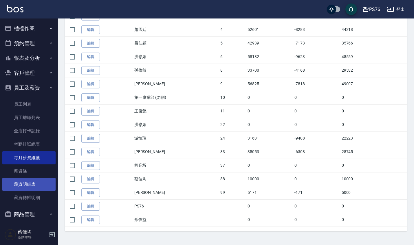
click at [48, 182] on link "薪資明細表" at bounding box center [28, 184] width 53 height 13
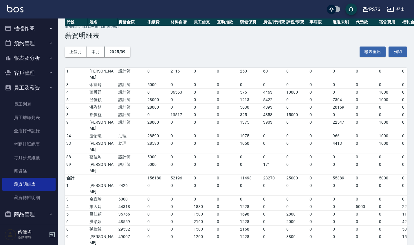
click at [373, 10] on div "PS76" at bounding box center [374, 9] width 11 height 7
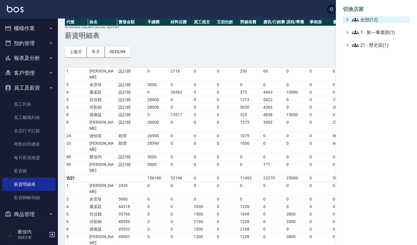
click at [372, 19] on span "全部(12)" at bounding box center [380, 19] width 56 height 7
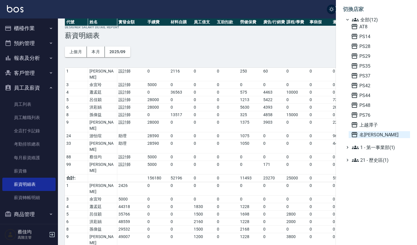
click at [372, 138] on span "名[PERSON_NAME]" at bounding box center [379, 134] width 57 height 7
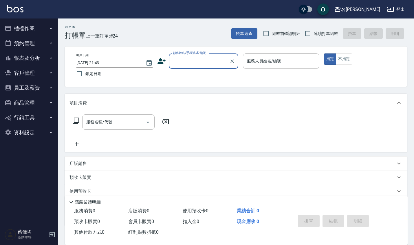
click at [37, 86] on button "員工及薪資" at bounding box center [28, 87] width 53 height 15
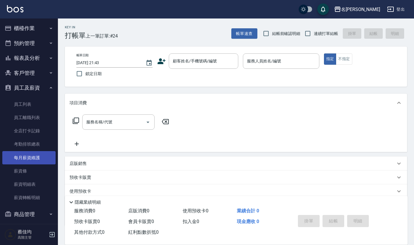
click at [44, 157] on link "每月薪資維護" at bounding box center [28, 157] width 53 height 13
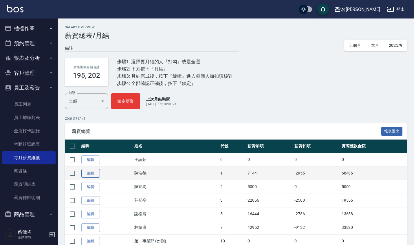
click at [91, 172] on link "編輯" at bounding box center [90, 173] width 19 height 9
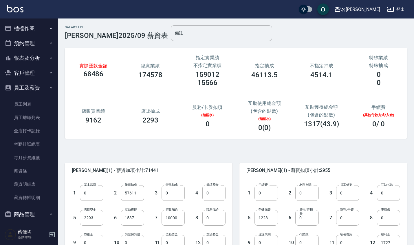
click at [148, 83] on div "總實業績 174578" at bounding box center [150, 71] width 57 height 30
click at [140, 195] on input "57611" at bounding box center [132, 194] width 23 height 16
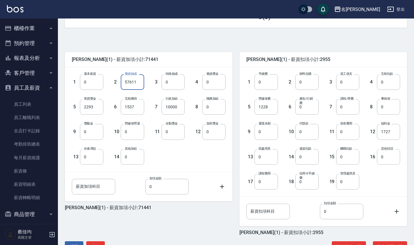
scroll to position [131, 0]
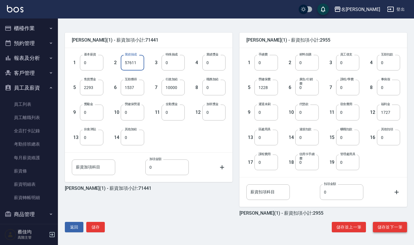
click at [389, 226] on button "儲存並下一筆" at bounding box center [390, 227] width 34 height 11
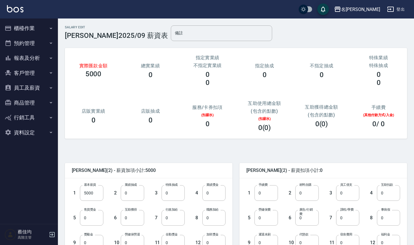
scroll to position [131, 0]
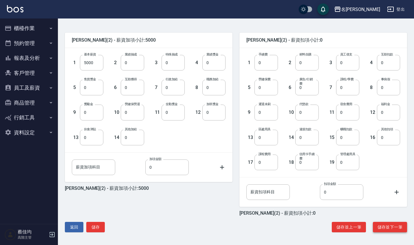
click at [395, 226] on button "儲存並下一筆" at bounding box center [390, 227] width 34 height 11
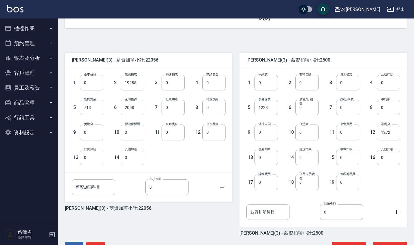
scroll to position [131, 0]
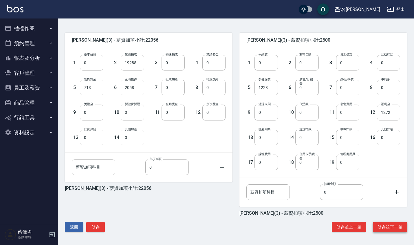
click at [391, 229] on button "儲存並下一筆" at bounding box center [390, 227] width 34 height 11
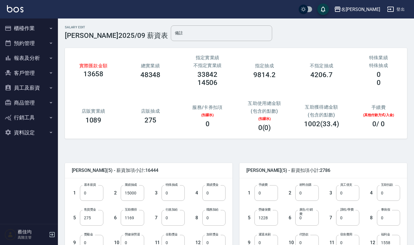
click at [135, 81] on div "總實業績 48348" at bounding box center [150, 71] width 57 height 30
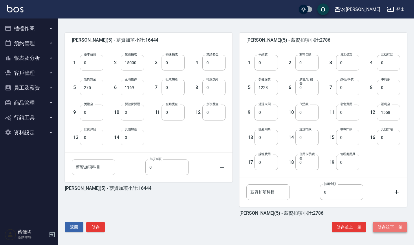
click at [393, 227] on button "儲存並下一筆" at bounding box center [390, 227] width 34 height 11
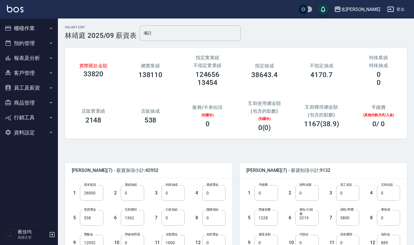
click at [161, 76] on h3 "138110" at bounding box center [150, 75] width 24 height 8
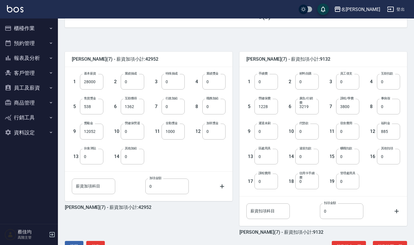
scroll to position [131, 0]
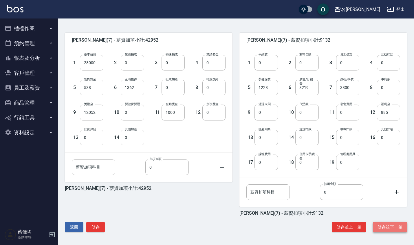
click at [388, 228] on button "儲存並下一筆" at bounding box center [390, 227] width 34 height 11
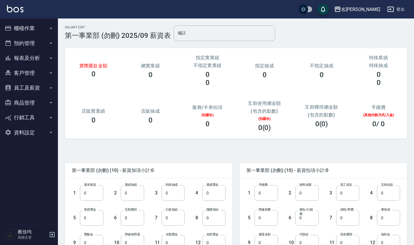
scroll to position [131, 0]
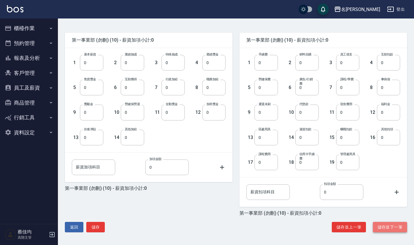
click at [383, 225] on button "儲存並下一筆" at bounding box center [390, 227] width 34 height 11
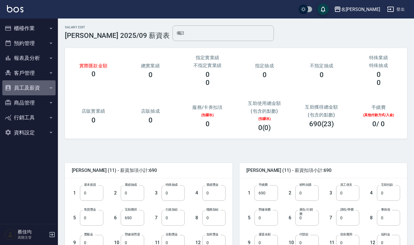
click at [31, 89] on button "員工及薪資" at bounding box center [28, 87] width 53 height 15
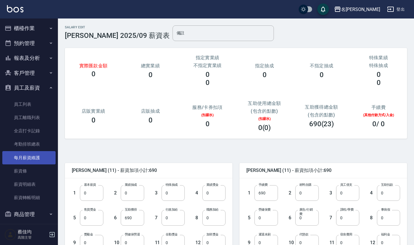
click at [38, 156] on link "每月薪資維護" at bounding box center [28, 157] width 53 height 13
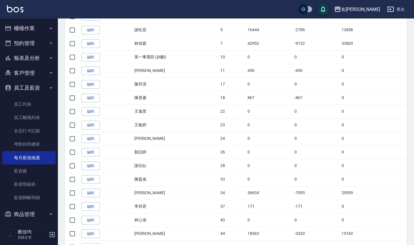
scroll to position [215, 0]
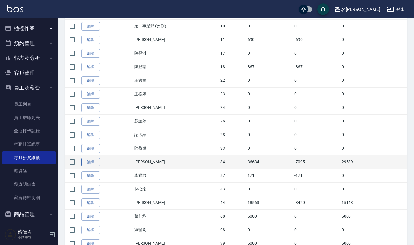
click at [95, 163] on link "編輯" at bounding box center [90, 162] width 19 height 9
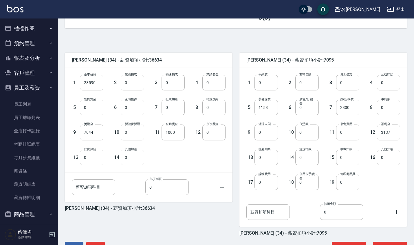
scroll to position [131, 0]
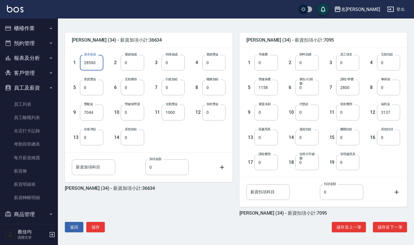
click at [95, 60] on input "28590" at bounding box center [91, 63] width 23 height 16
click at [391, 224] on button "儲存並下一筆" at bounding box center [390, 227] width 34 height 11
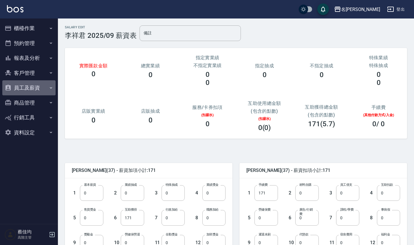
click at [35, 89] on button "員工及薪資" at bounding box center [28, 87] width 53 height 15
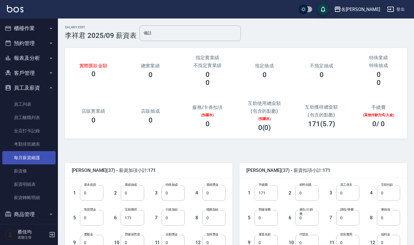
click at [40, 160] on link "每月薪資維護" at bounding box center [28, 157] width 53 height 13
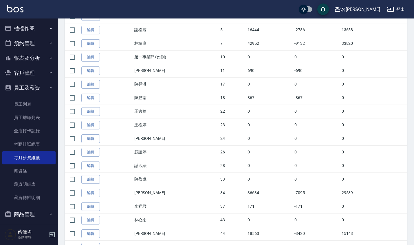
scroll to position [215, 0]
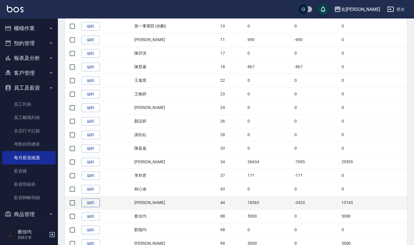
click at [92, 204] on link "編輯" at bounding box center [90, 203] width 19 height 9
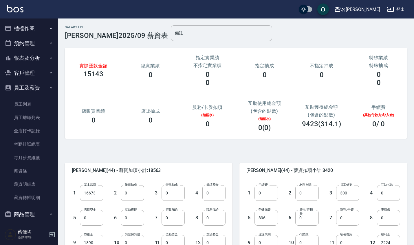
scroll to position [131, 0]
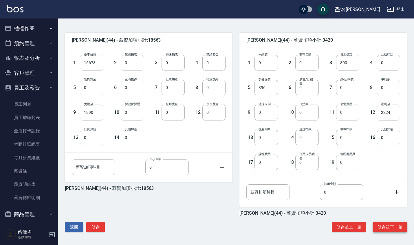
click at [396, 227] on button "儲存並下一筆" at bounding box center [390, 227] width 34 height 11
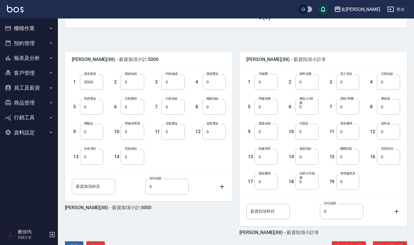
scroll to position [131, 0]
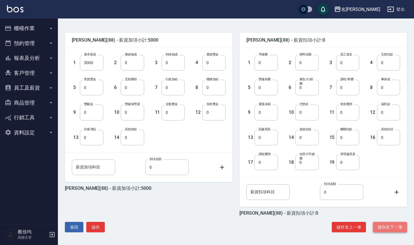
click at [392, 230] on button "儲存並下一筆" at bounding box center [390, 227] width 34 height 11
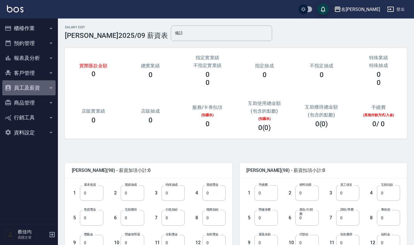
click at [35, 89] on button "員工及薪資" at bounding box center [28, 87] width 53 height 15
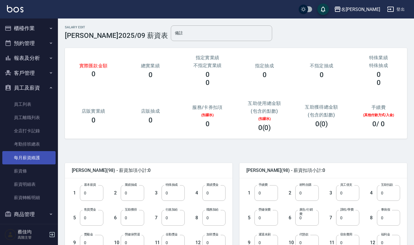
click at [39, 155] on link "每月薪資維護" at bounding box center [28, 157] width 53 height 13
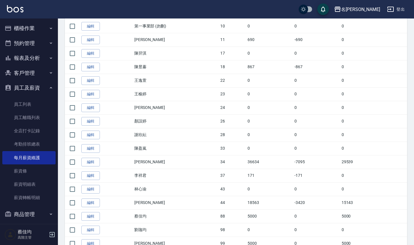
scroll to position [266, 0]
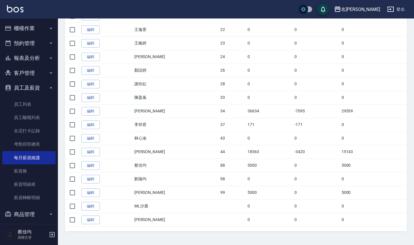
click at [370, 10] on div "名留沙鹿" at bounding box center [360, 9] width 39 height 7
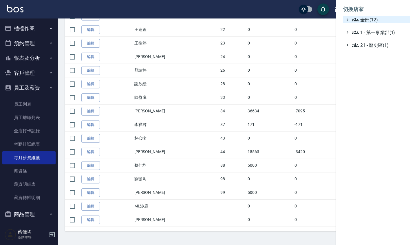
click at [366, 21] on span "全部(12)" at bounding box center [380, 19] width 56 height 7
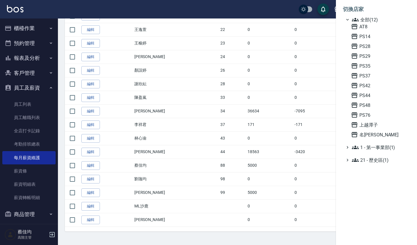
click at [337, 198] on div "切換店家 全部(12) AT8 PS14 PS28 PS29 PS35 PS37 PS42 PS44 PS48 PS76 上越潭子 名留沙鹿 1 - 第一事業…" at bounding box center [376, 122] width 81 height 245
click at [315, 67] on div at bounding box center [208, 122] width 417 height 245
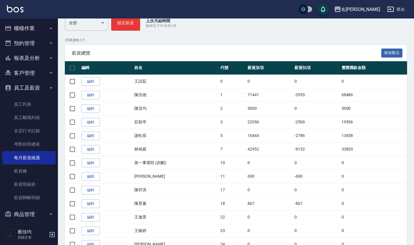
scroll to position [77, 0]
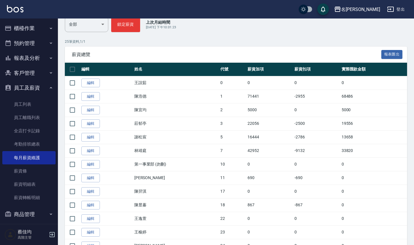
click at [397, 11] on button "登出" at bounding box center [396, 9] width 22 height 11
